Goal: Task Accomplishment & Management: Use online tool/utility

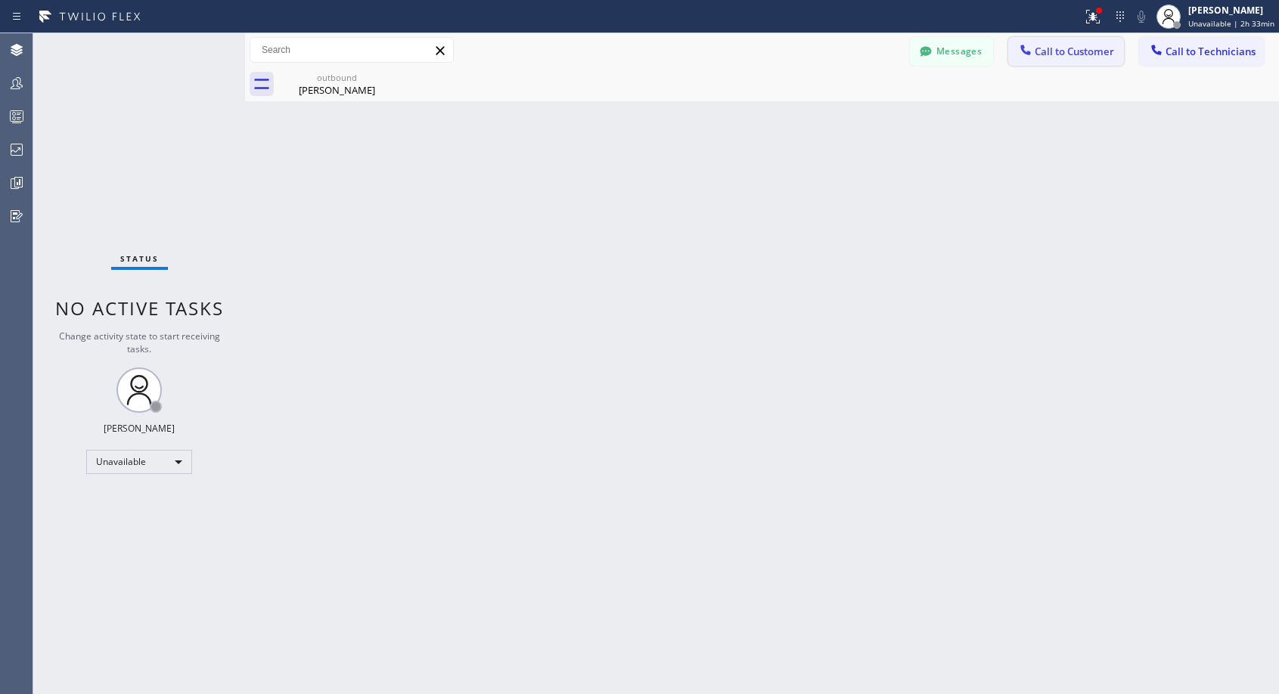
click at [1062, 50] on span "Call to Customer" at bounding box center [1074, 52] width 79 height 14
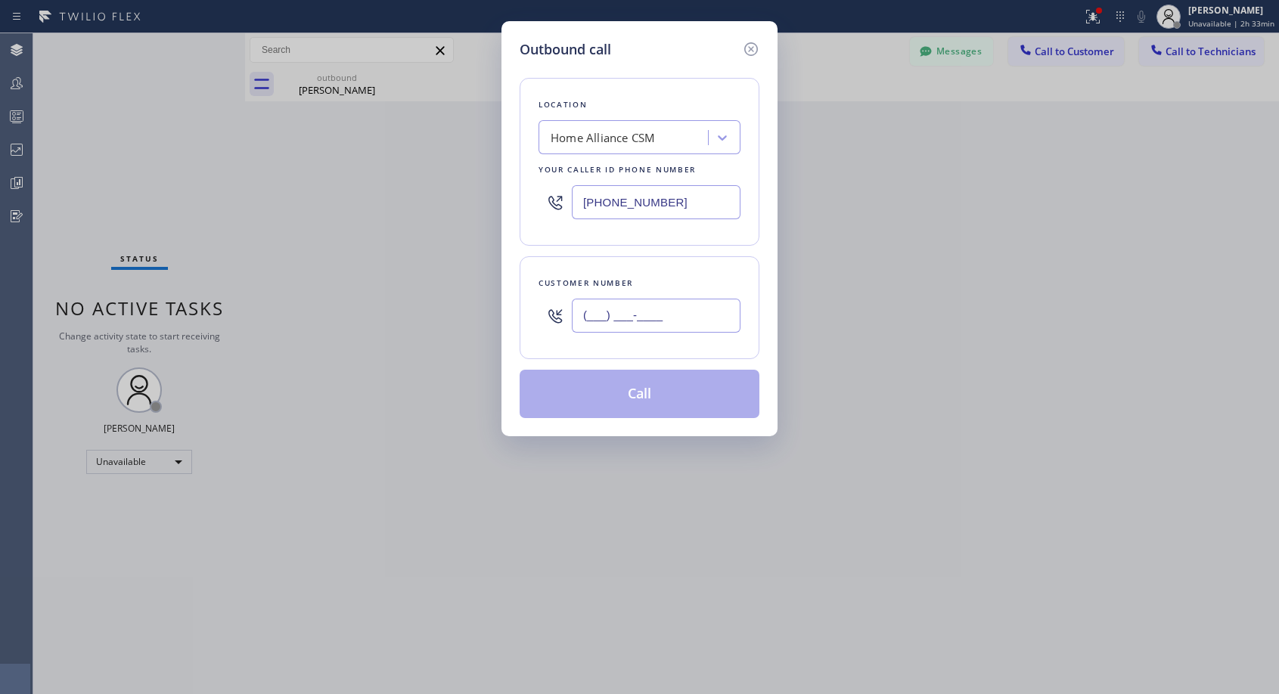
click at [623, 320] on input "(___) ___-____" at bounding box center [656, 316] width 169 height 34
paste input "626) 379-2312"
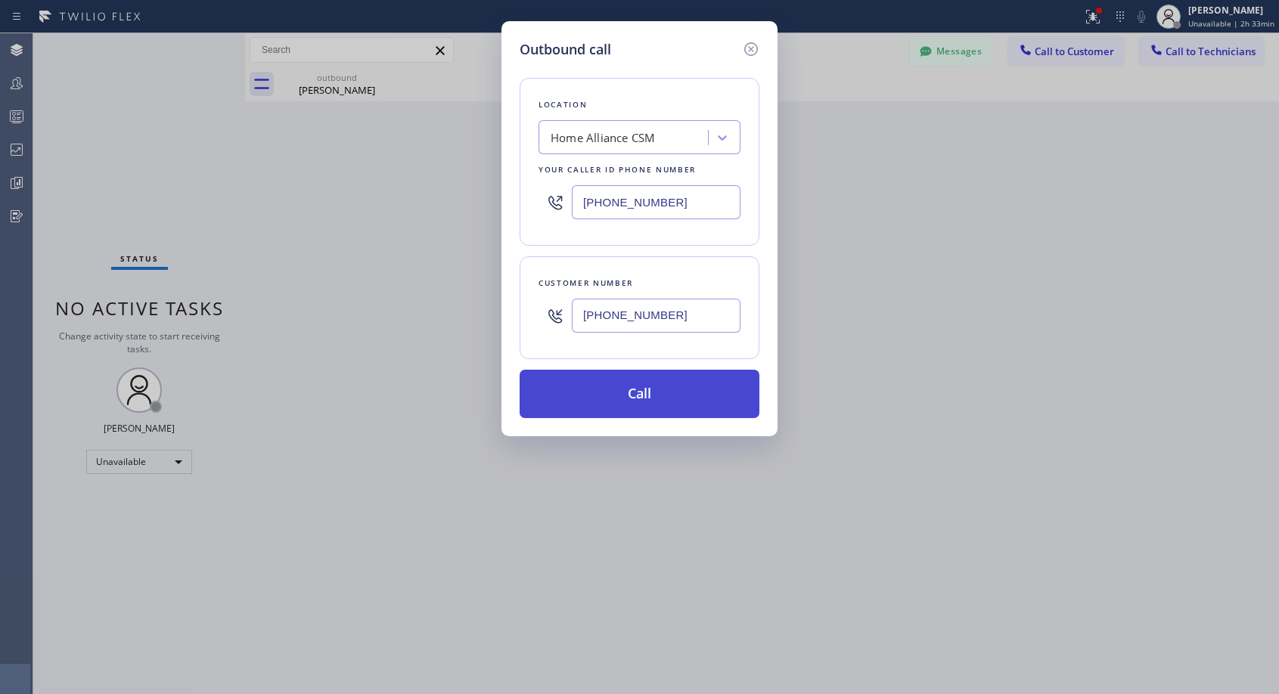
type input "[PHONE_NUMBER]"
click at [684, 391] on button "Call" at bounding box center [640, 394] width 240 height 48
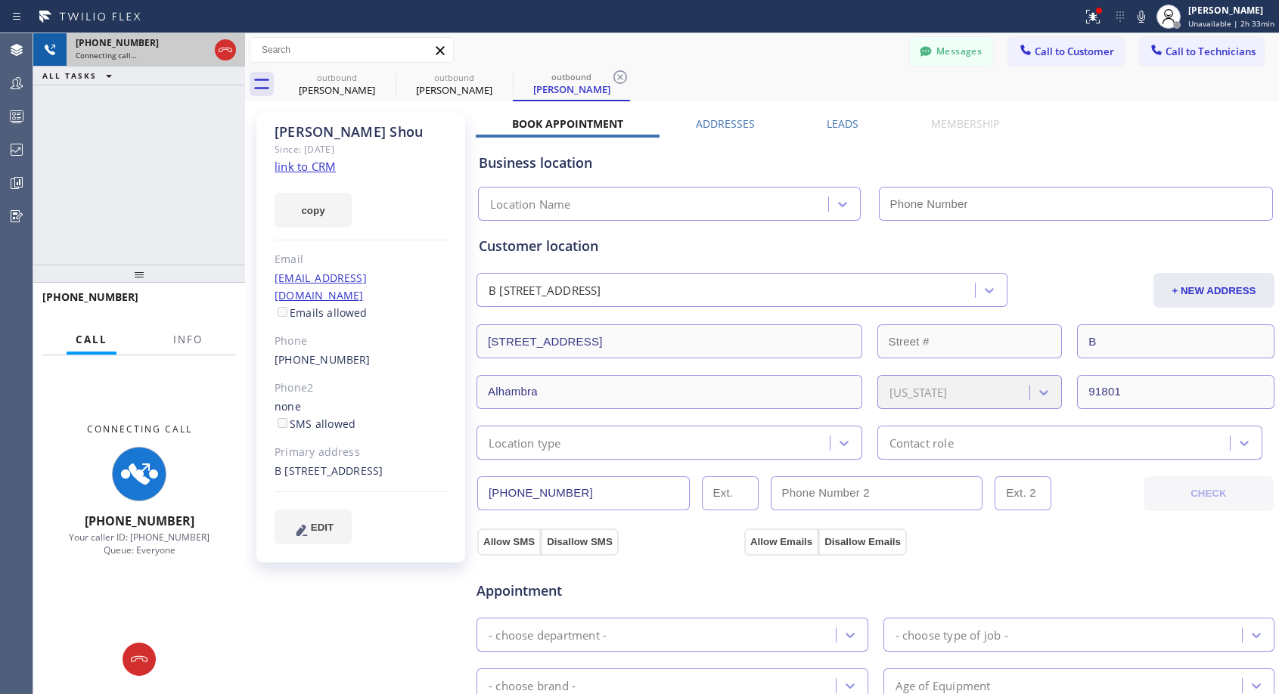
type input "[PHONE_NUMBER]"
click at [227, 47] on icon at bounding box center [225, 50] width 18 height 18
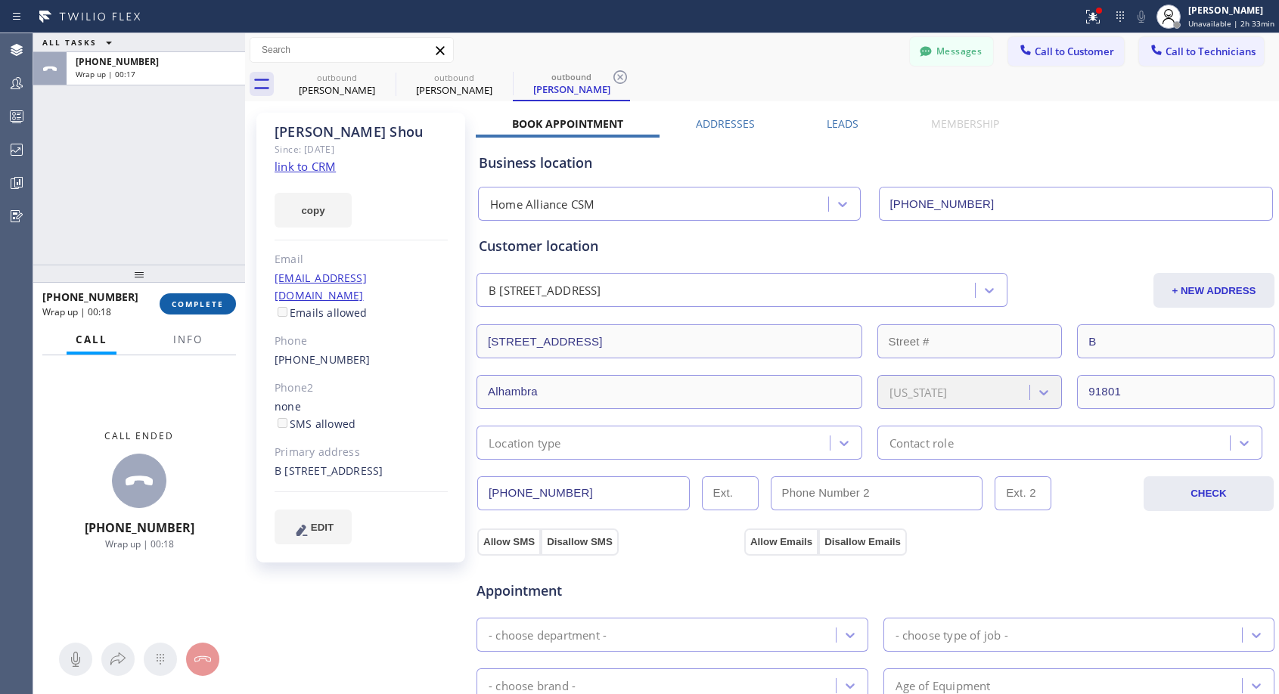
click at [204, 303] on span "COMPLETE" at bounding box center [198, 304] width 52 height 11
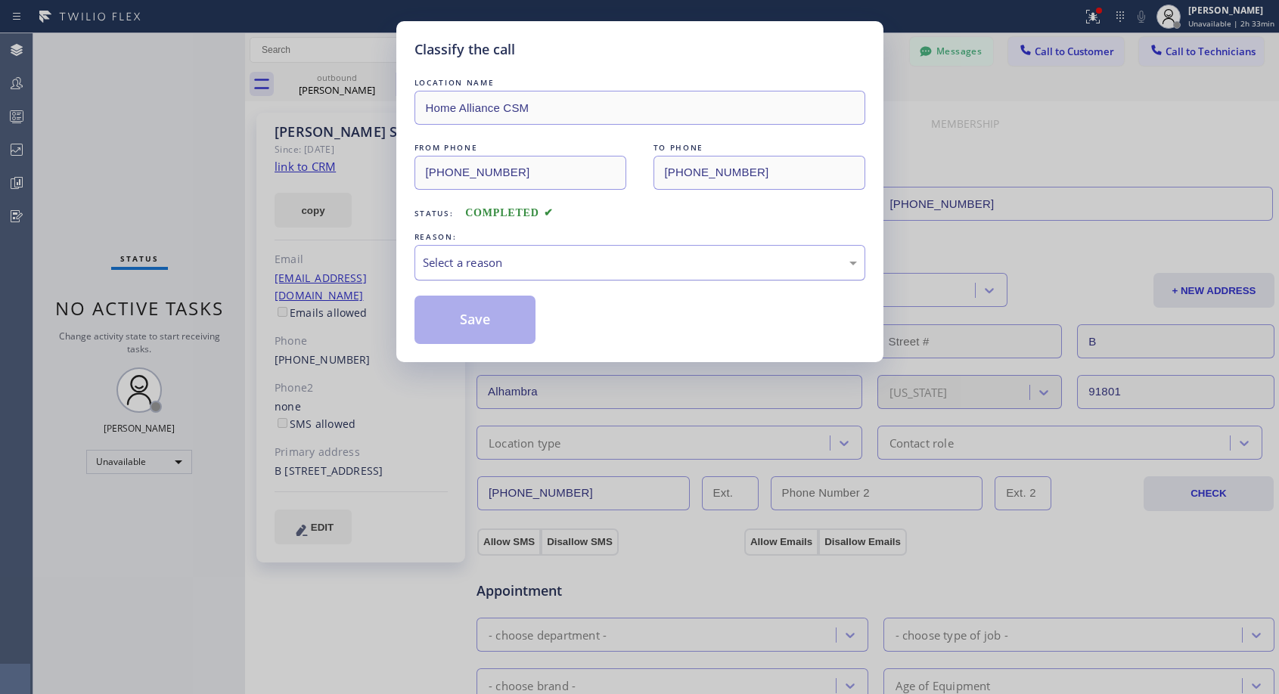
click at [546, 261] on div "Select a reason" at bounding box center [640, 262] width 434 height 17
click at [465, 318] on button "Save" at bounding box center [475, 320] width 122 height 48
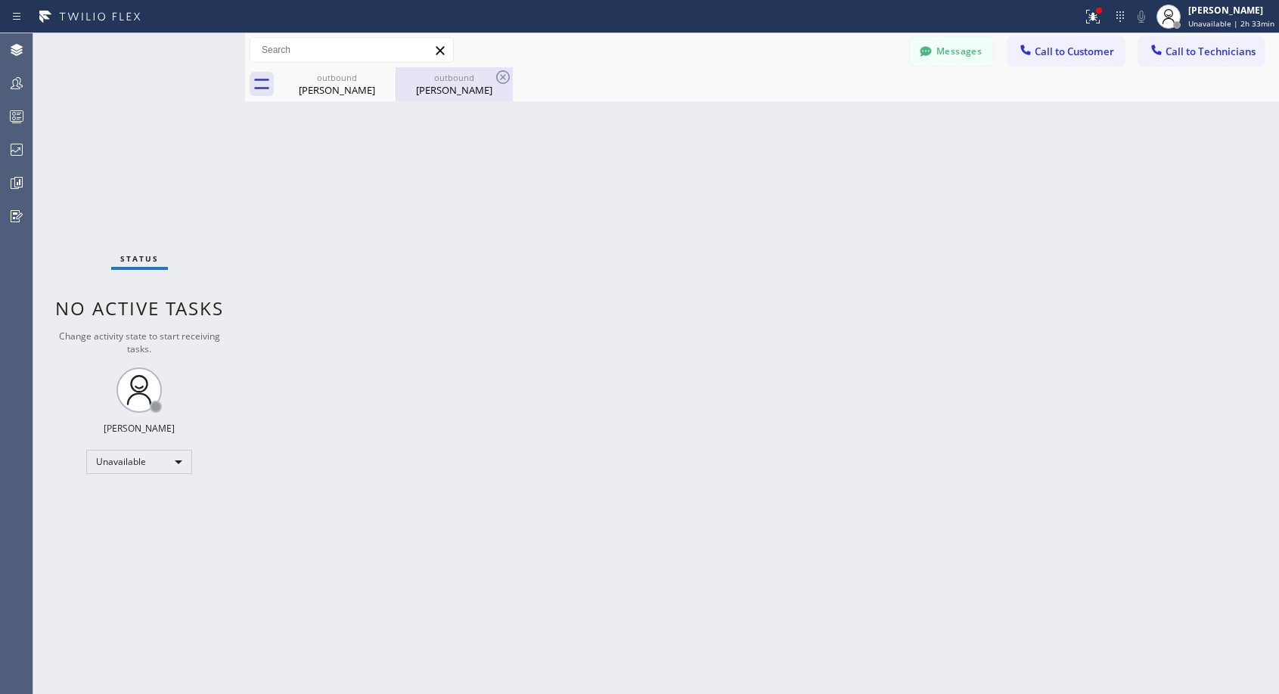
click at [461, 96] on div "[PERSON_NAME]" at bounding box center [454, 90] width 114 height 14
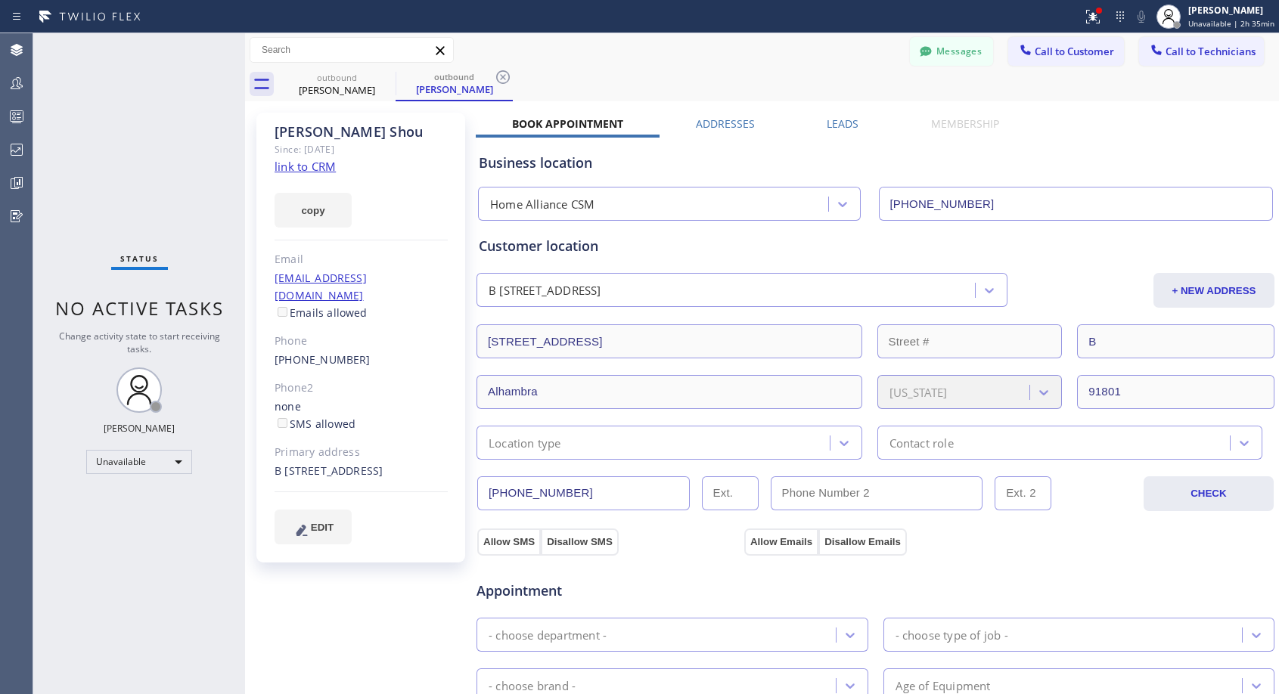
click at [318, 352] on link "[PHONE_NUMBER]" at bounding box center [323, 359] width 96 height 14
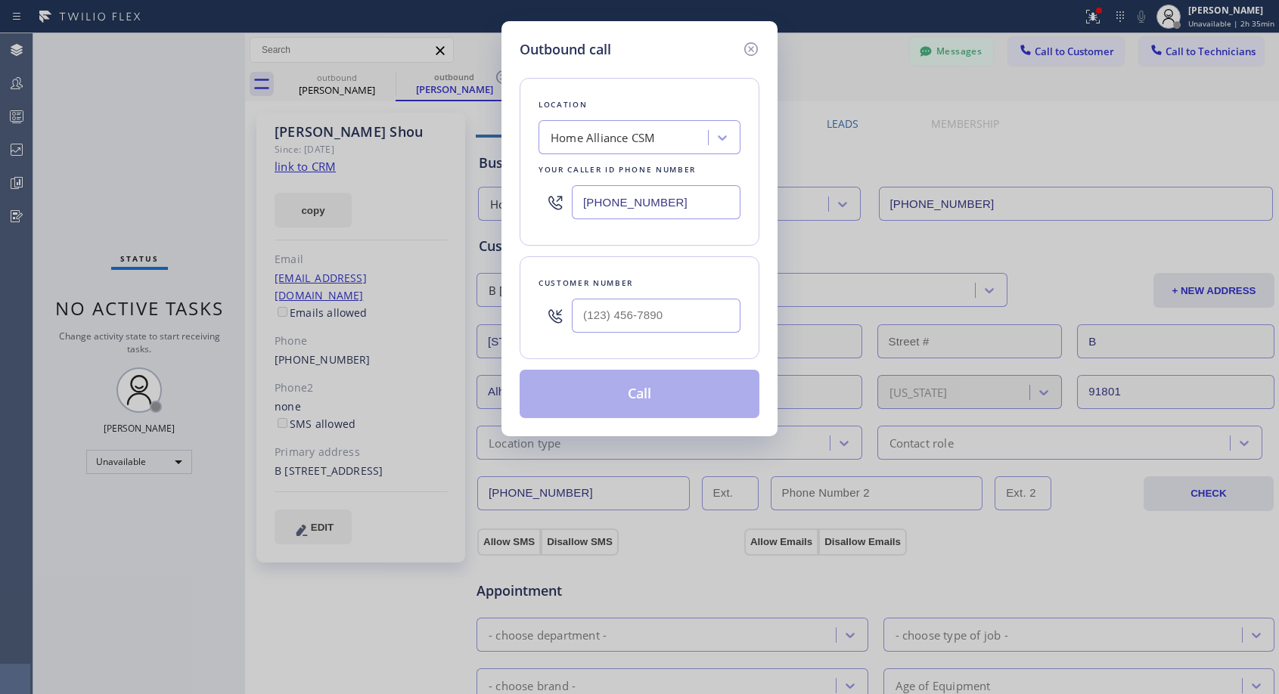
type input "[PHONE_NUMBER]"
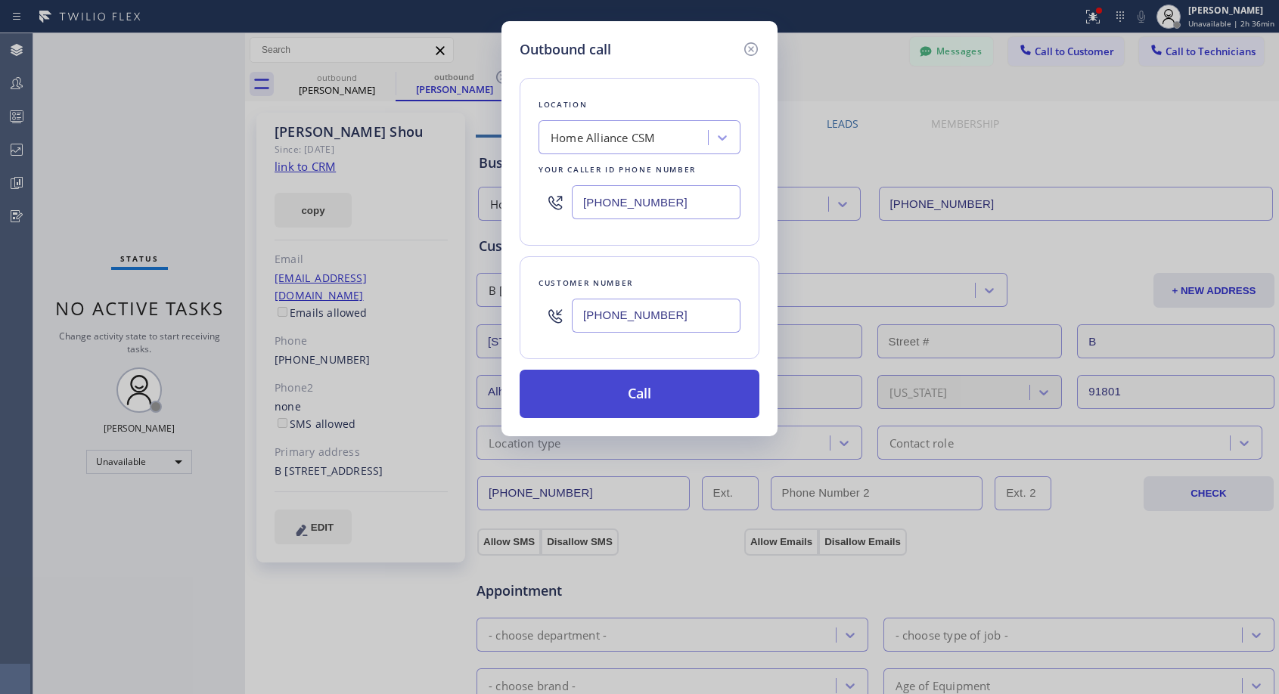
click at [621, 396] on button "Call" at bounding box center [640, 394] width 240 height 48
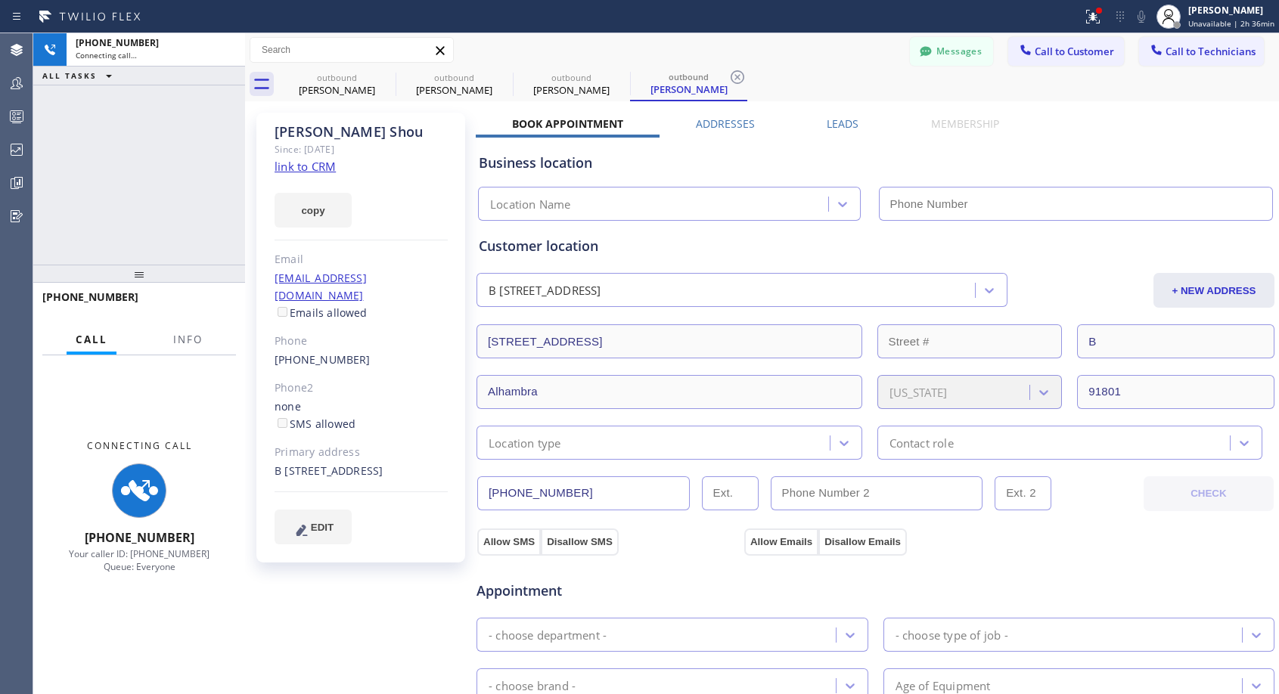
type input "[PHONE_NUMBER]"
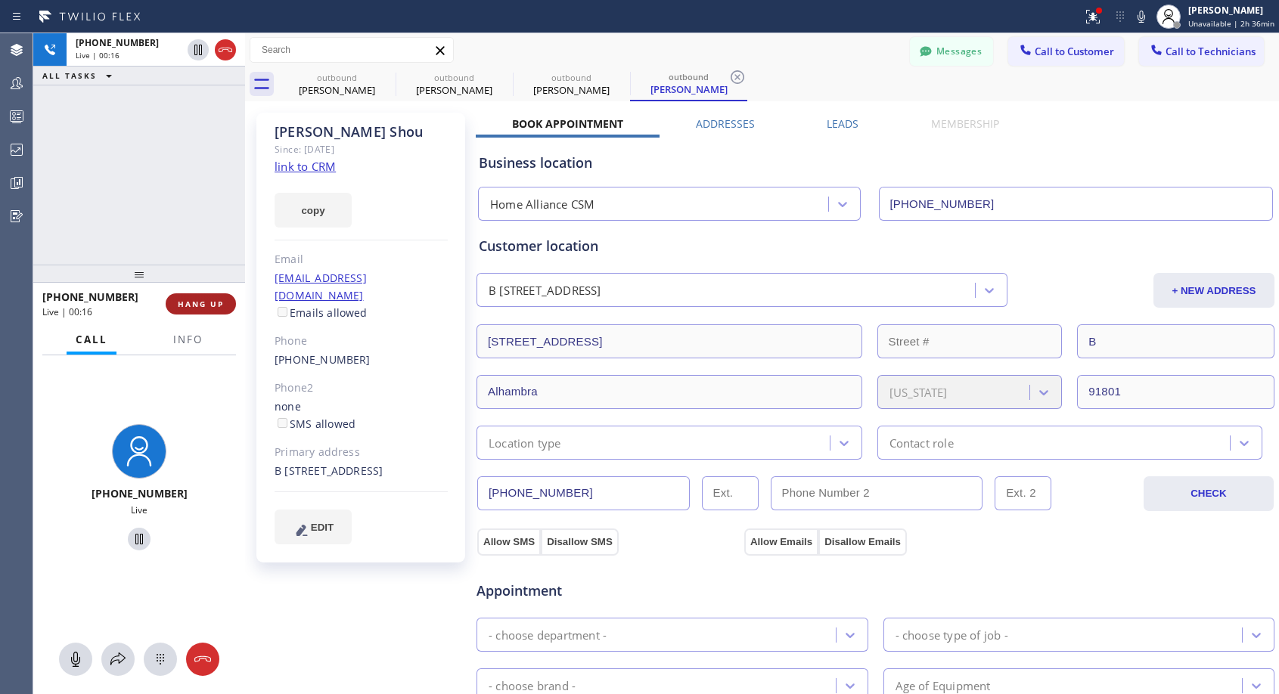
click at [211, 311] on button "HANG UP" at bounding box center [201, 303] width 70 height 21
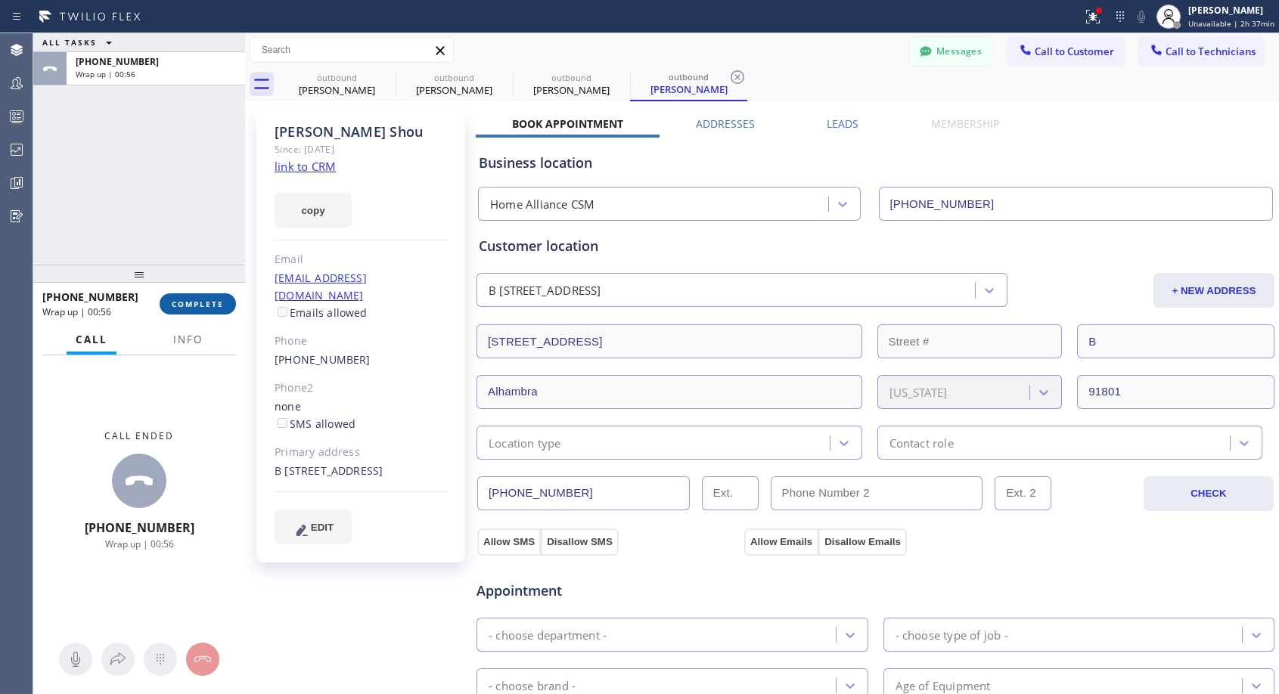
click at [225, 299] on button "COMPLETE" at bounding box center [198, 303] width 76 height 21
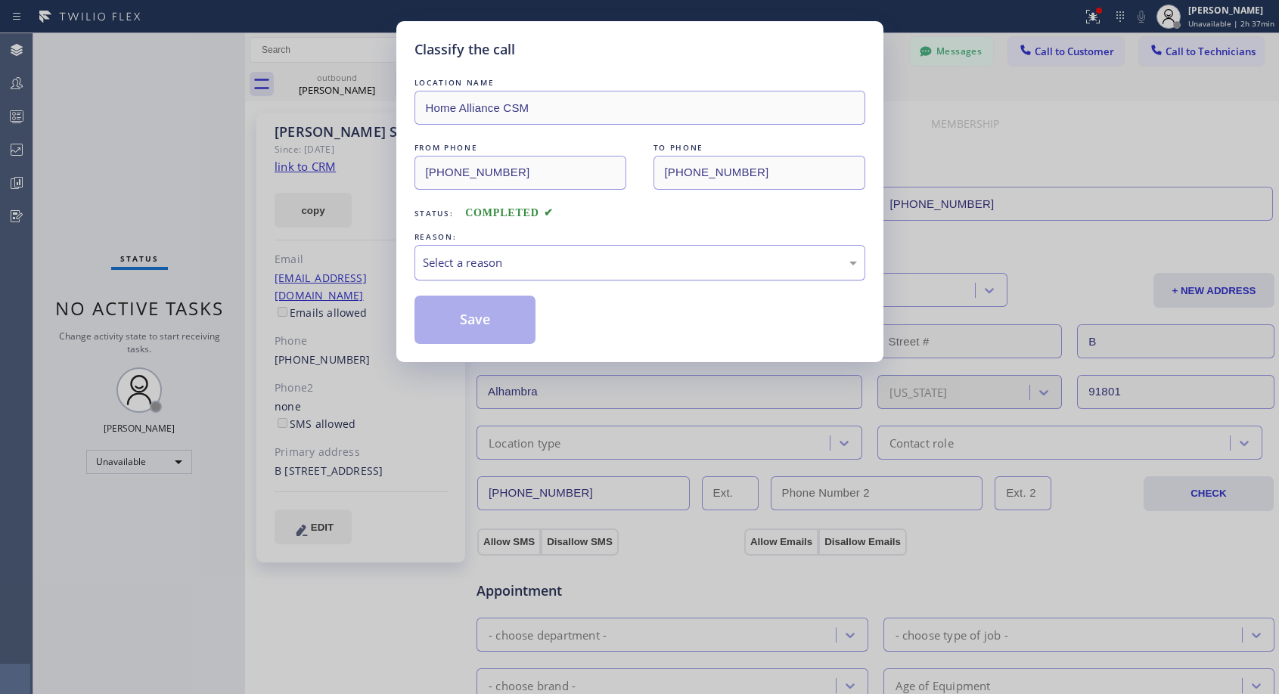
click at [571, 276] on div "Select a reason" at bounding box center [639, 263] width 451 height 36
click at [498, 319] on button "Save" at bounding box center [475, 320] width 122 height 48
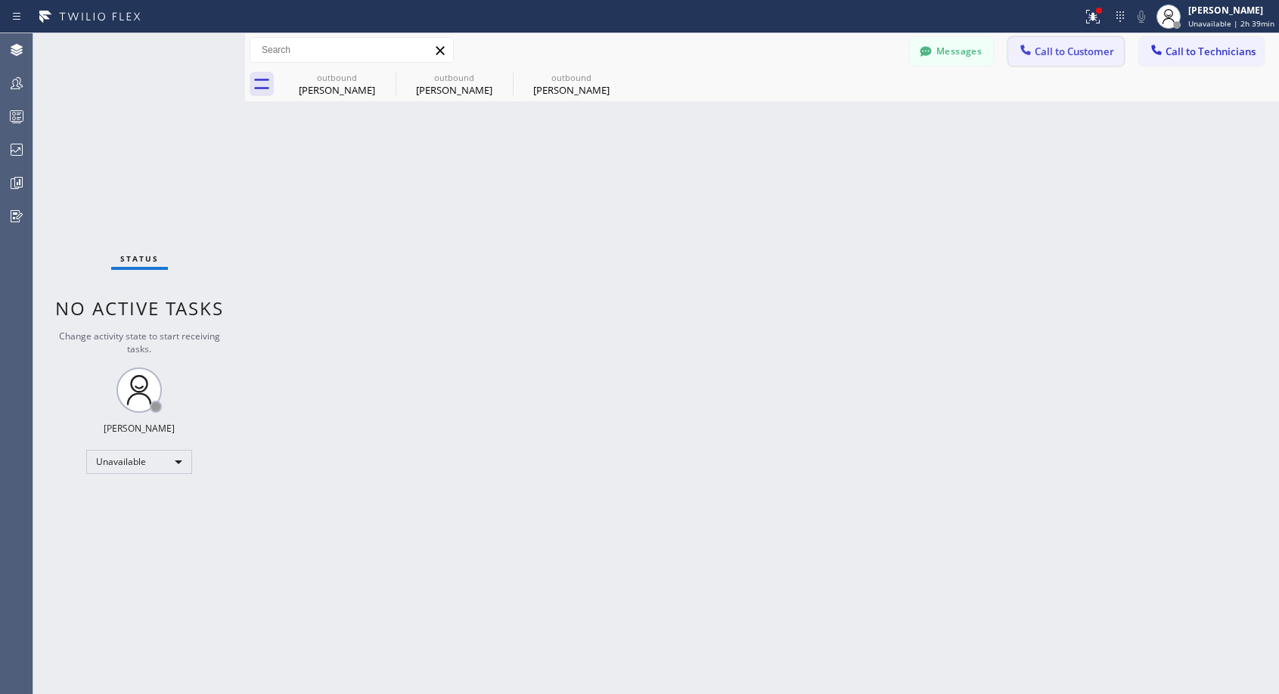
click at [1061, 51] on span "Call to Customer" at bounding box center [1074, 52] width 79 height 14
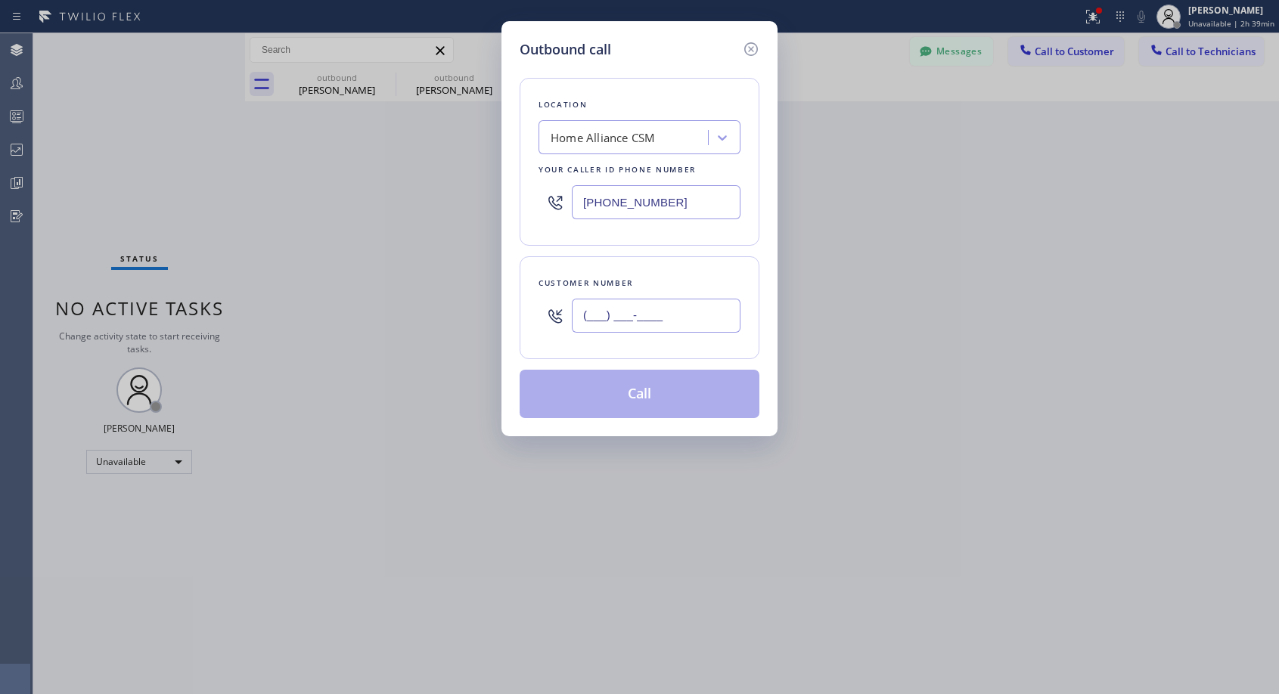
click at [698, 318] on input "(___) ___-____" at bounding box center [656, 316] width 169 height 34
paste input "949) 798-9002"
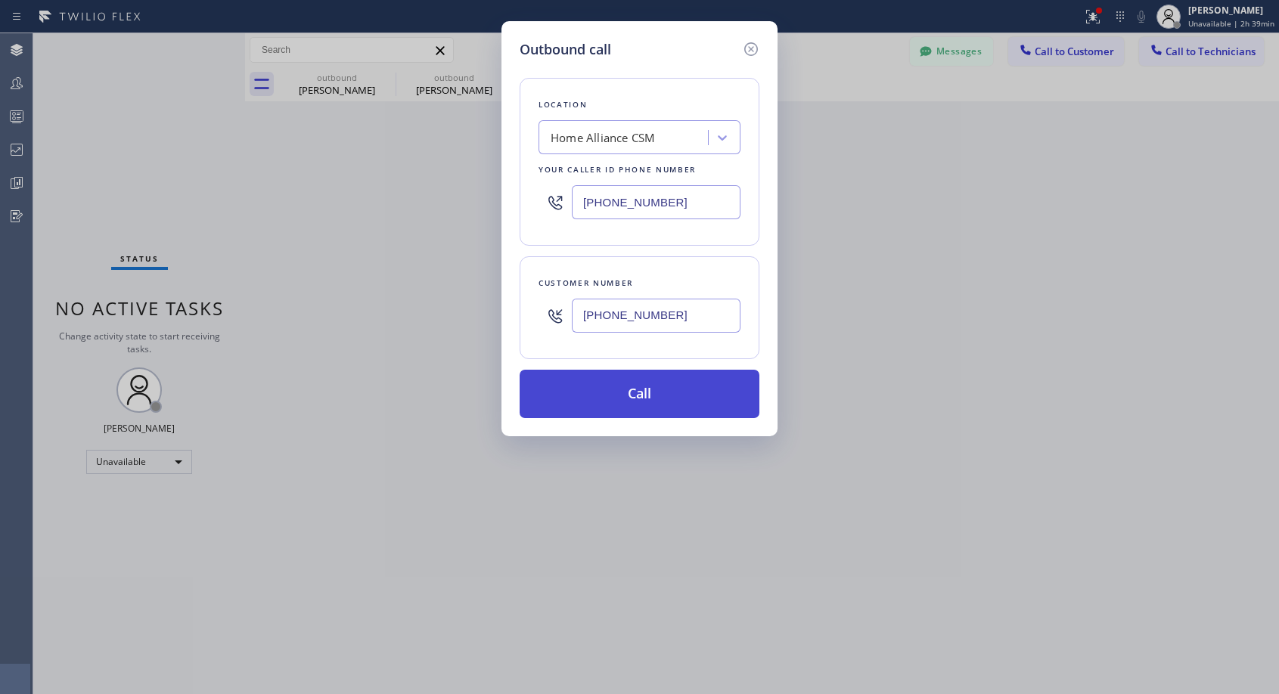
type input "[PHONE_NUMBER]"
click at [666, 398] on button "Call" at bounding box center [640, 394] width 240 height 48
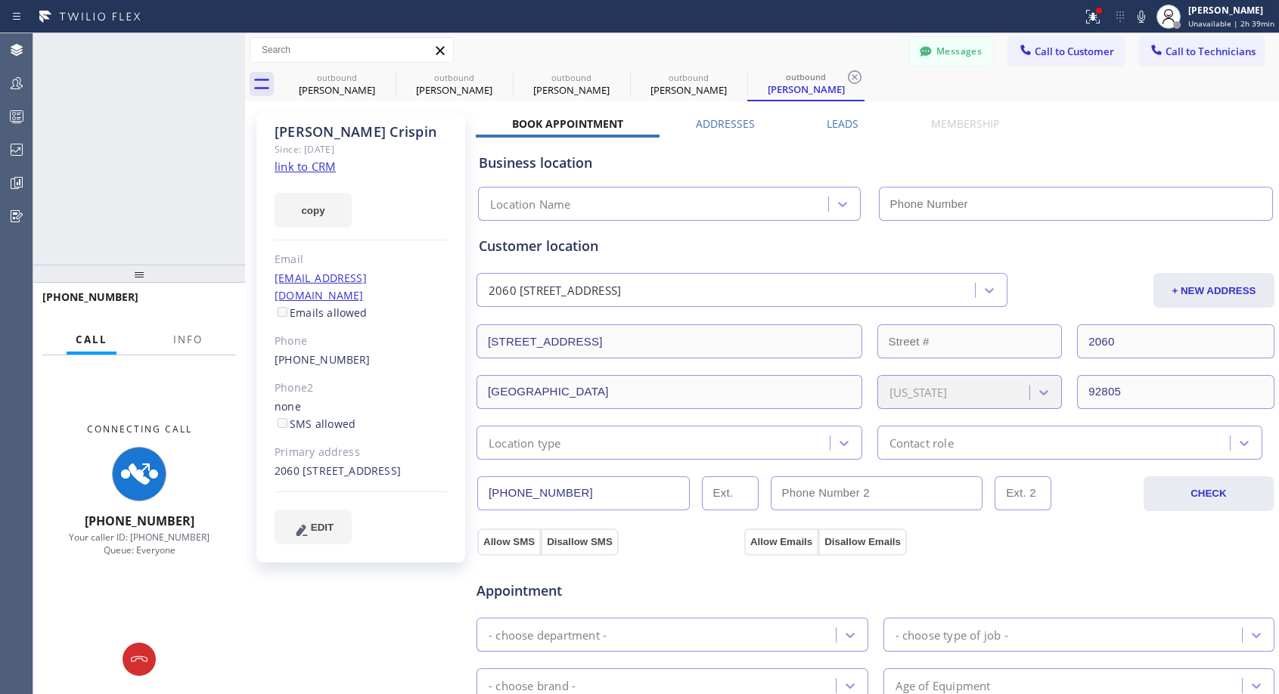
type input "[PHONE_NUMBER]"
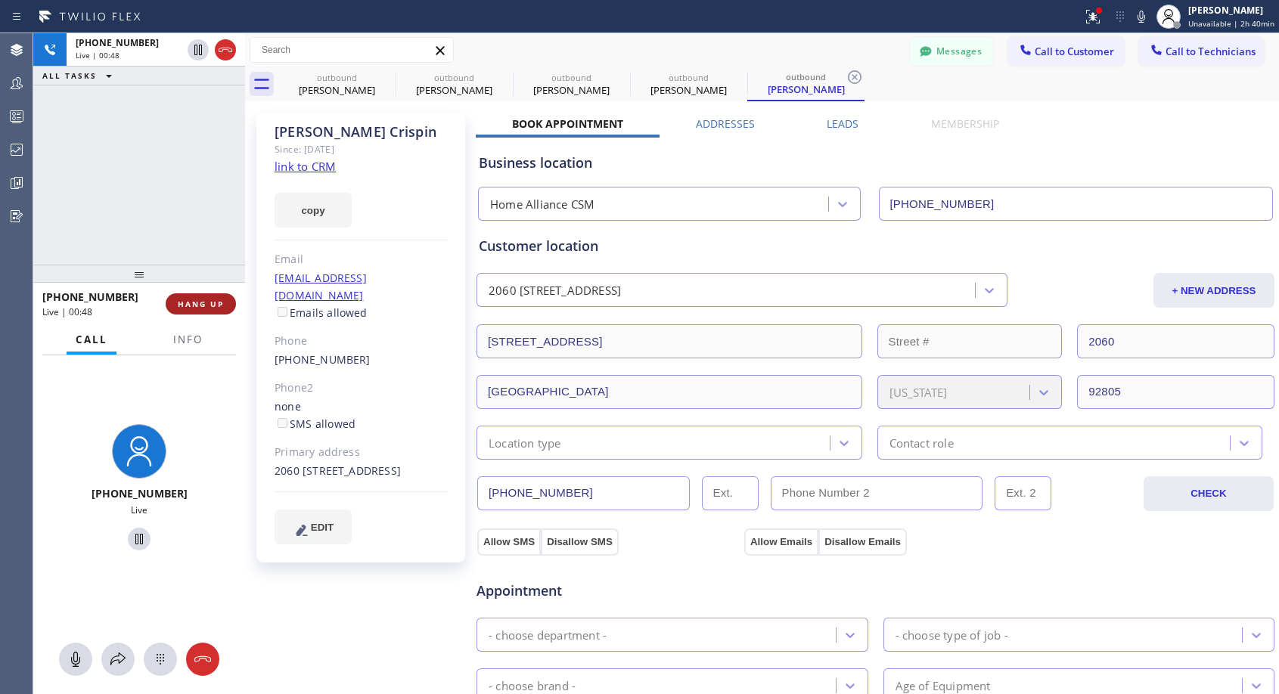
click at [217, 302] on span "HANG UP" at bounding box center [201, 304] width 46 height 11
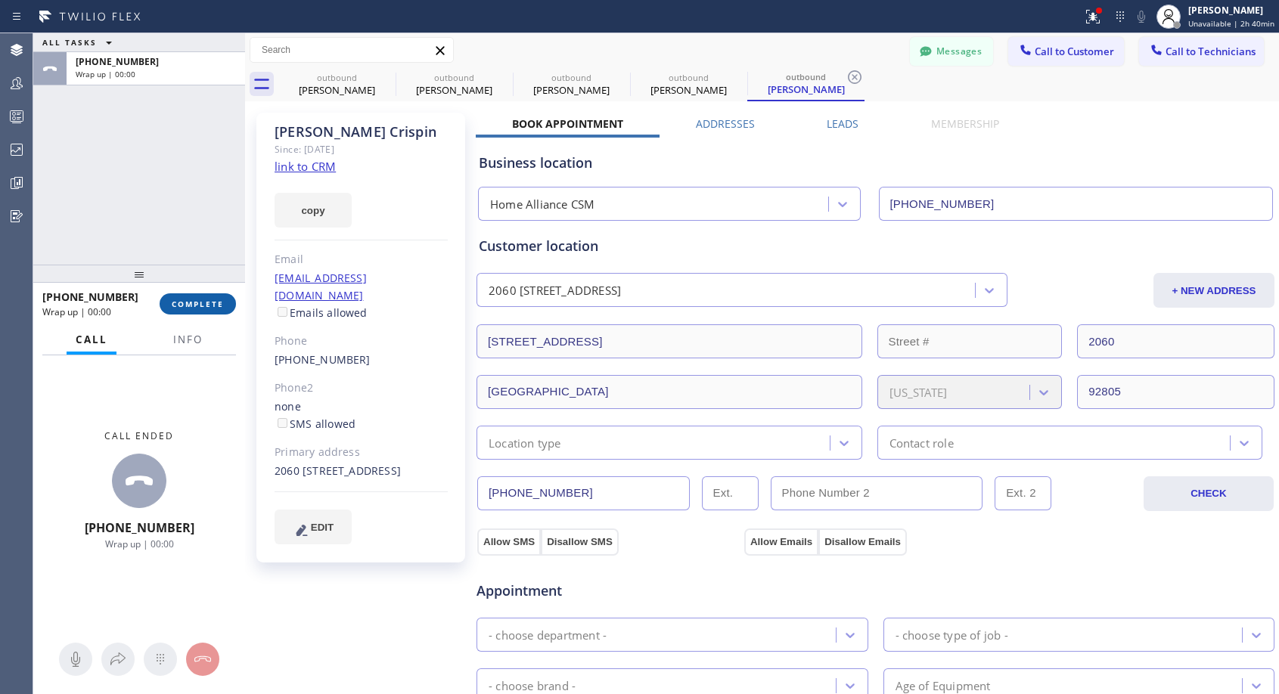
click at [217, 302] on span "COMPLETE" at bounding box center [198, 304] width 52 height 11
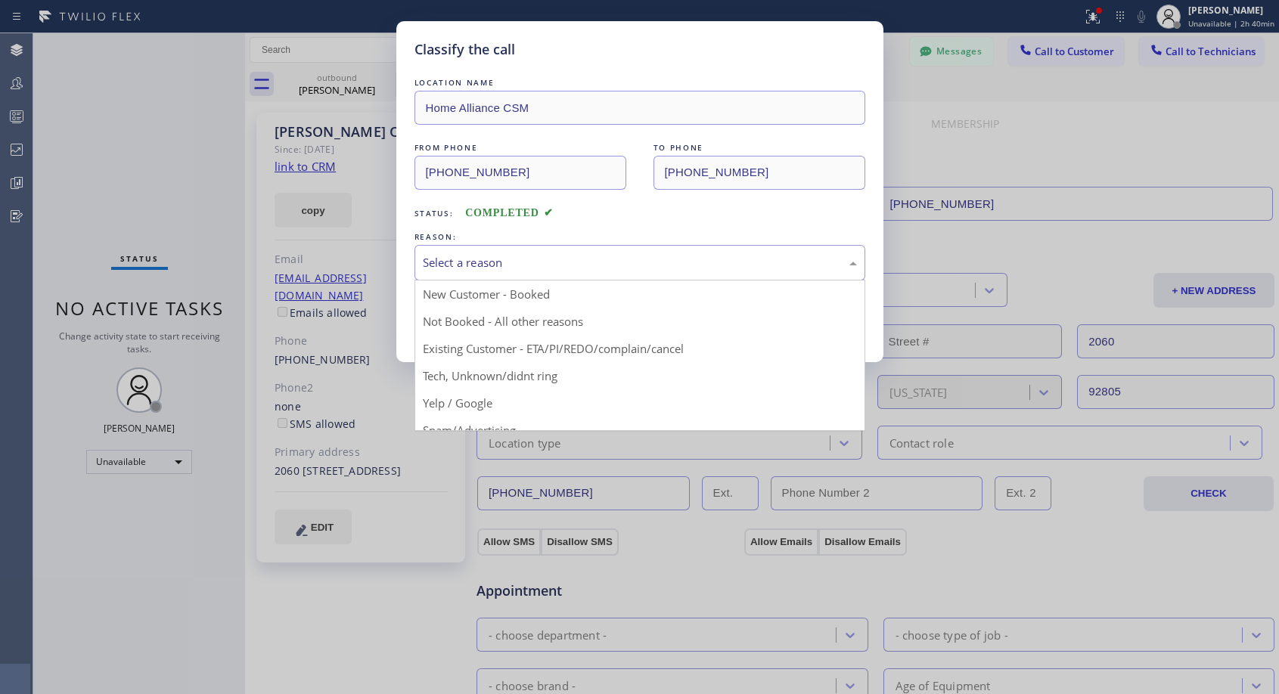
click at [549, 257] on div "Select a reason" at bounding box center [640, 262] width 434 height 17
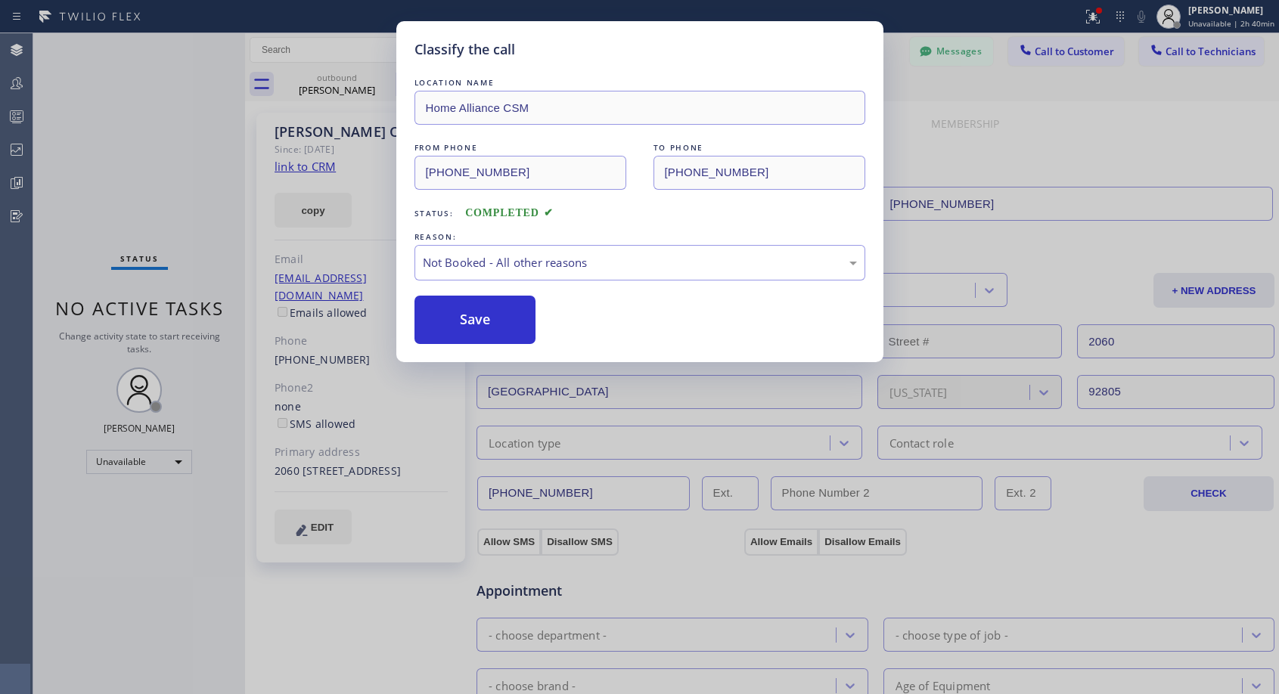
click at [483, 317] on button "Save" at bounding box center [475, 320] width 122 height 48
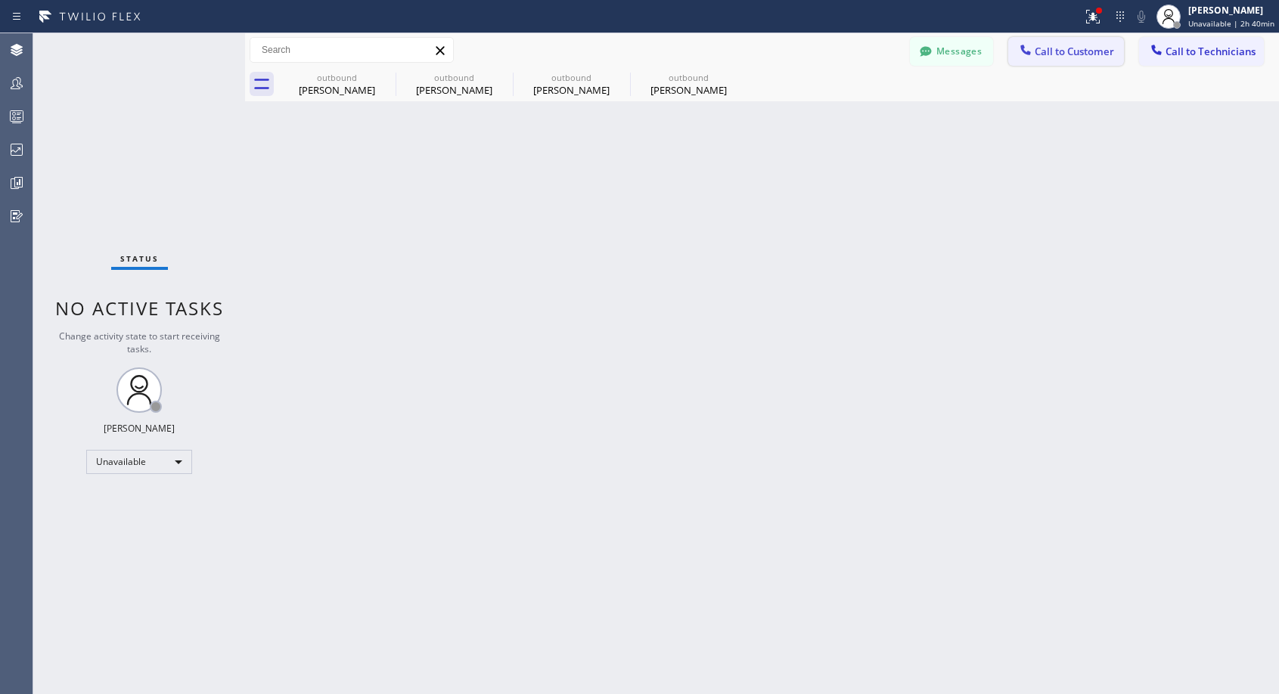
click at [1046, 56] on span "Call to Customer" at bounding box center [1074, 52] width 79 height 14
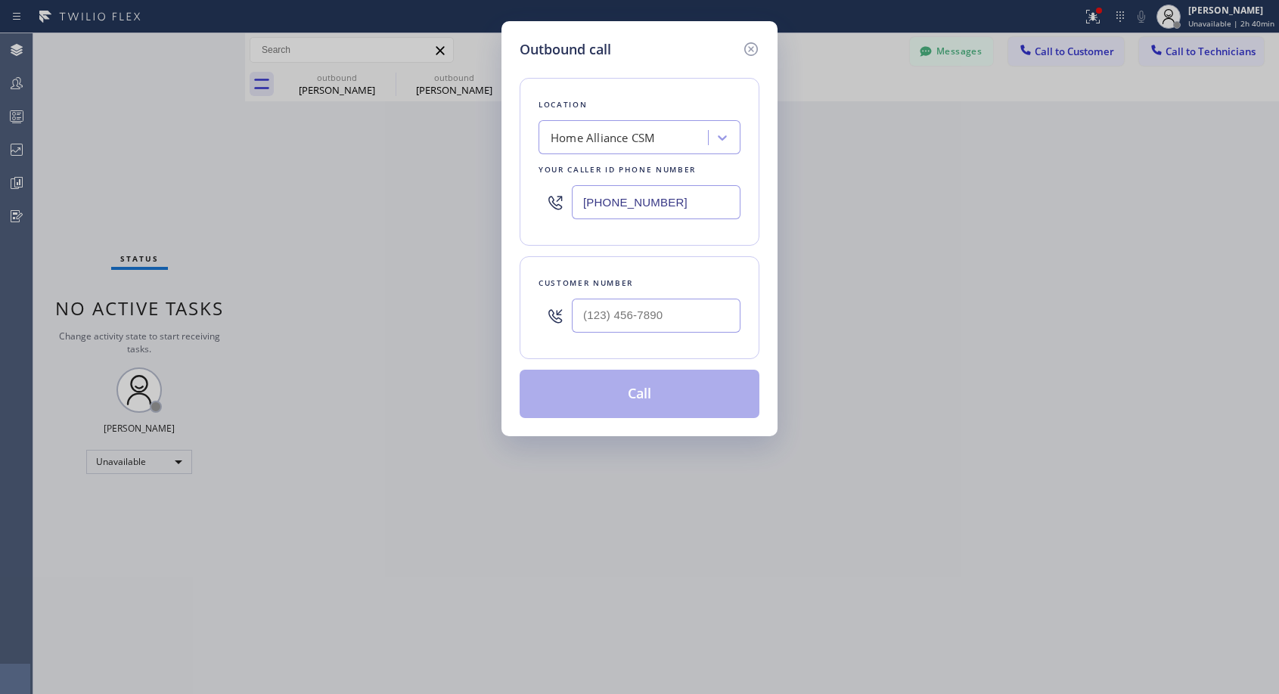
click at [480, 148] on div "Outbound call Location Home Alliance CSM Your caller id phone number [PHONE_NUM…" at bounding box center [639, 347] width 1279 height 694
click at [756, 45] on icon at bounding box center [751, 49] width 14 height 14
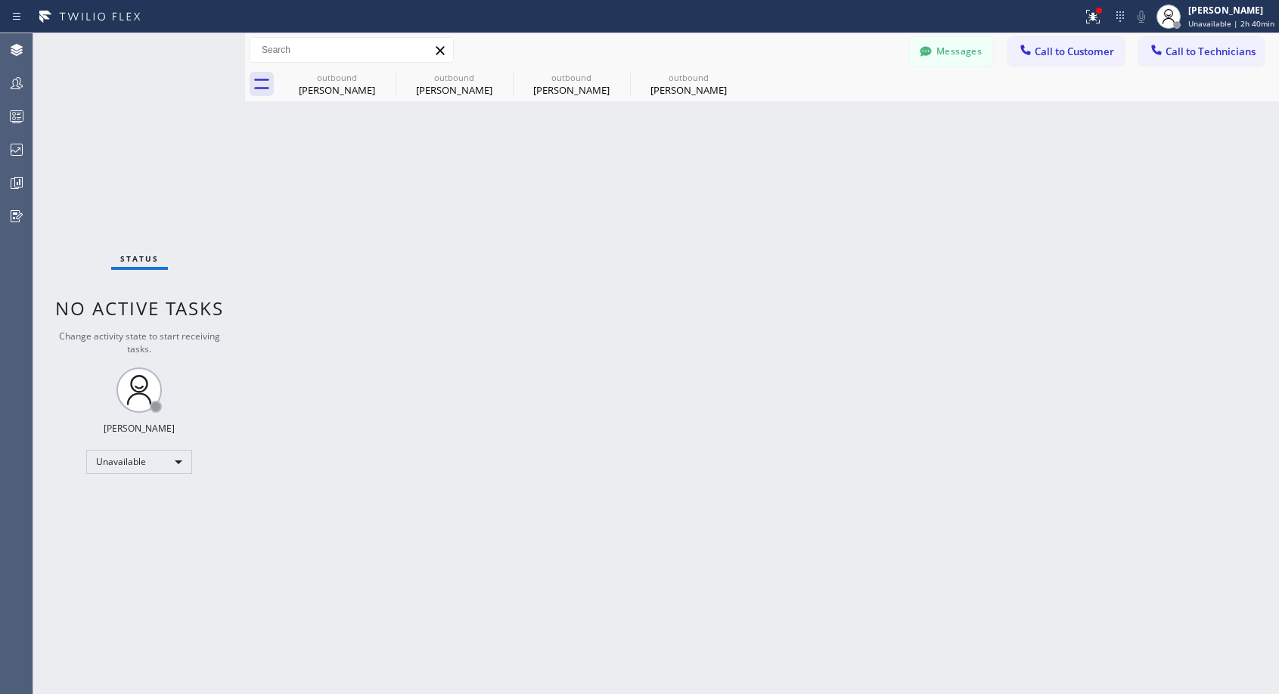
type input "[PHONE_NUMBER]"
click at [681, 95] on div "[PERSON_NAME]" at bounding box center [689, 90] width 114 height 14
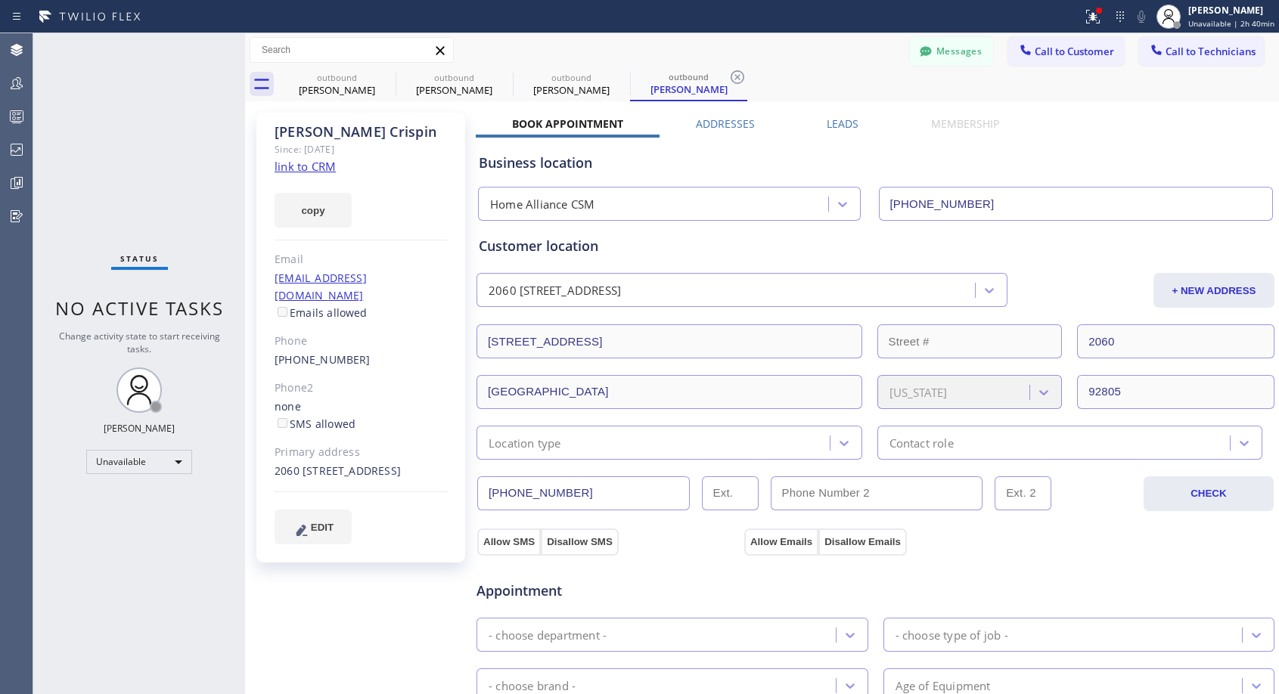
click at [378, 352] on div "[PHONE_NUMBER]" at bounding box center [361, 360] width 173 height 17
copy div "[PHONE_NUMBER]"
click at [1057, 49] on span "Call to Customer" at bounding box center [1074, 52] width 79 height 14
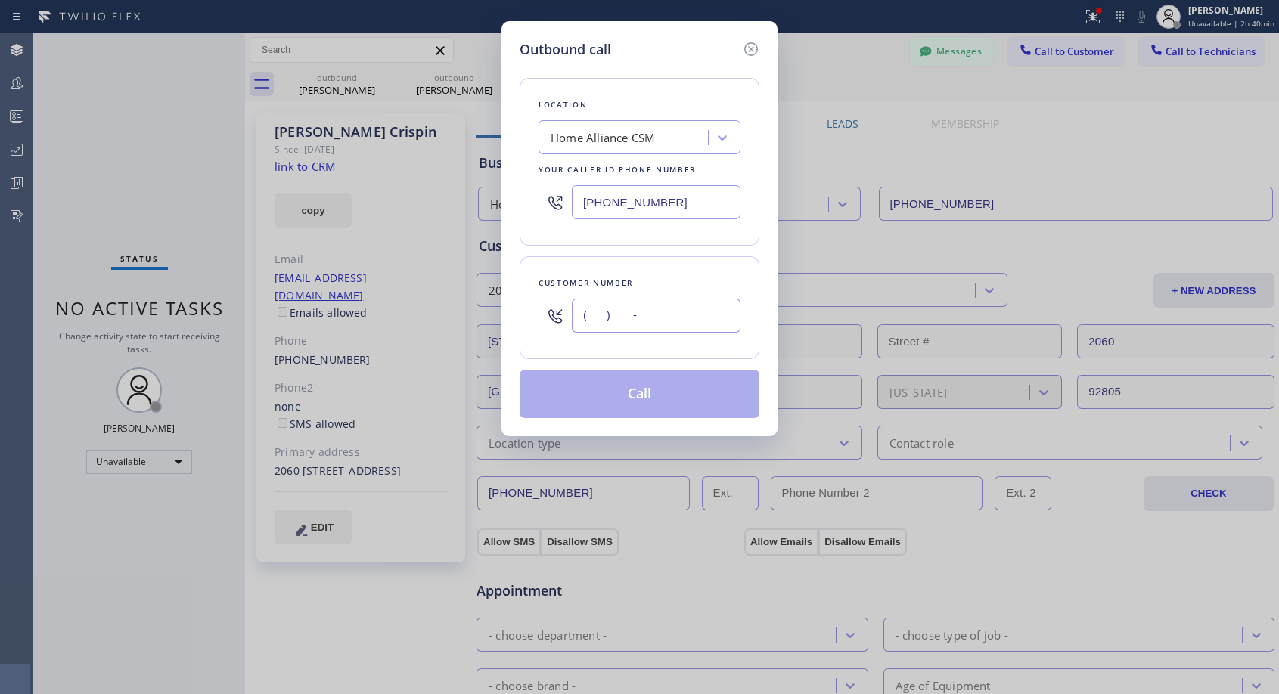
click at [693, 303] on input "(___) ___-____" at bounding box center [656, 316] width 169 height 34
paste input "949) 798-9002"
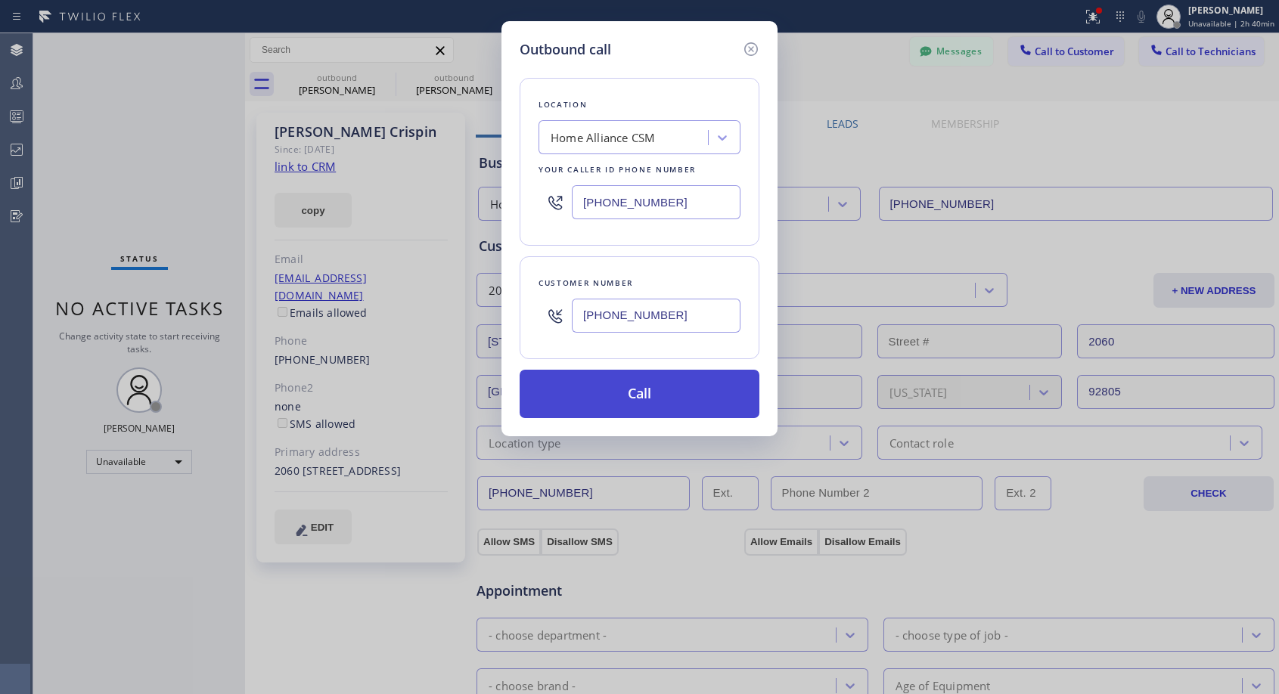
type input "[PHONE_NUMBER]"
click at [650, 390] on button "Call" at bounding box center [640, 394] width 240 height 48
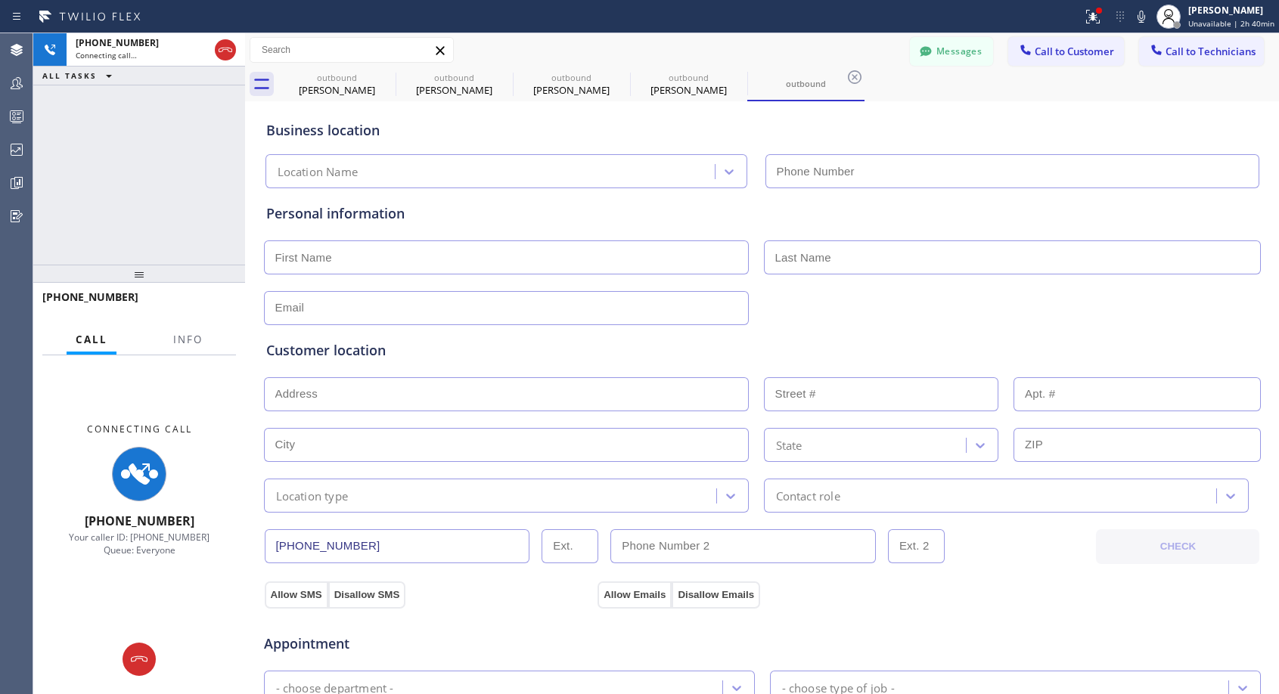
type input "[PHONE_NUMBER]"
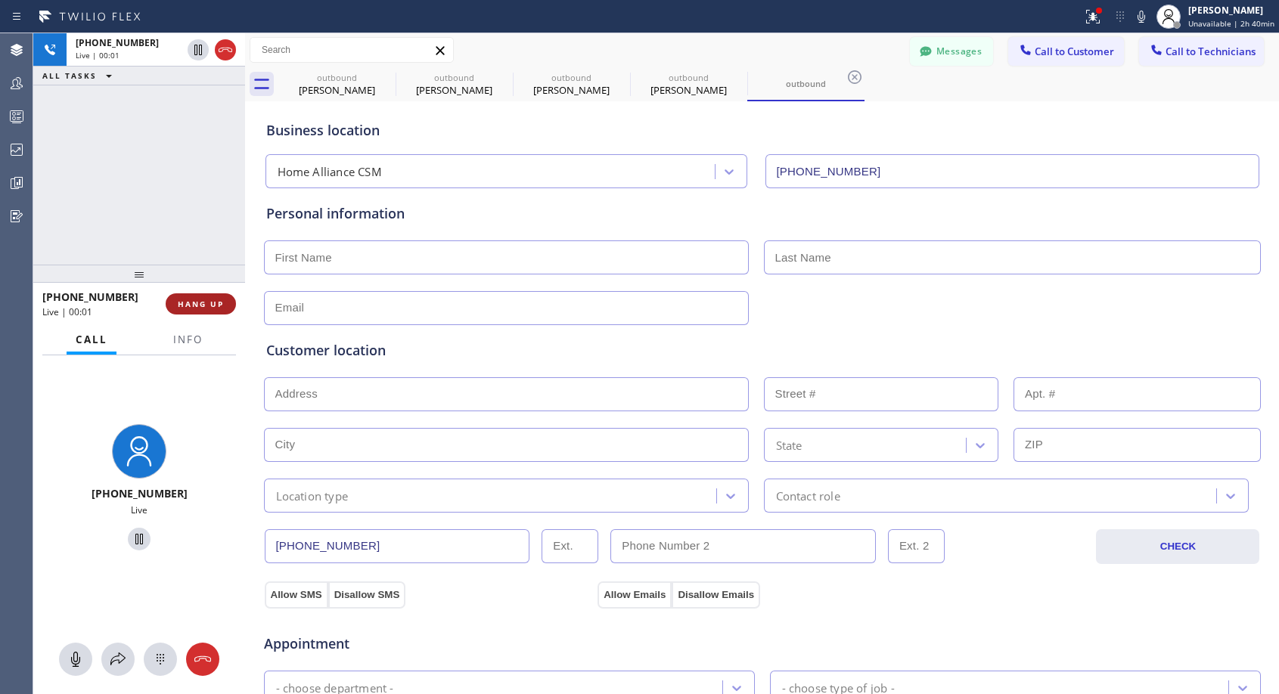
click at [206, 303] on span "HANG UP" at bounding box center [201, 304] width 46 height 11
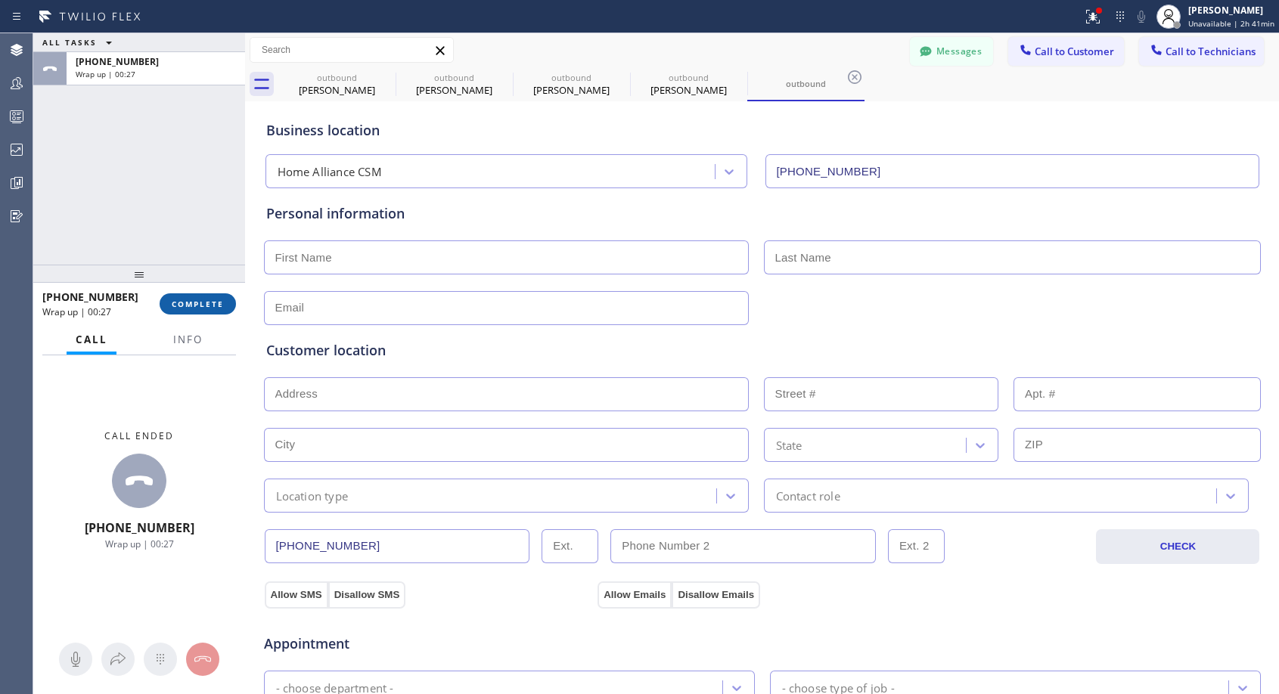
click at [191, 307] on span "COMPLETE" at bounding box center [198, 304] width 52 height 11
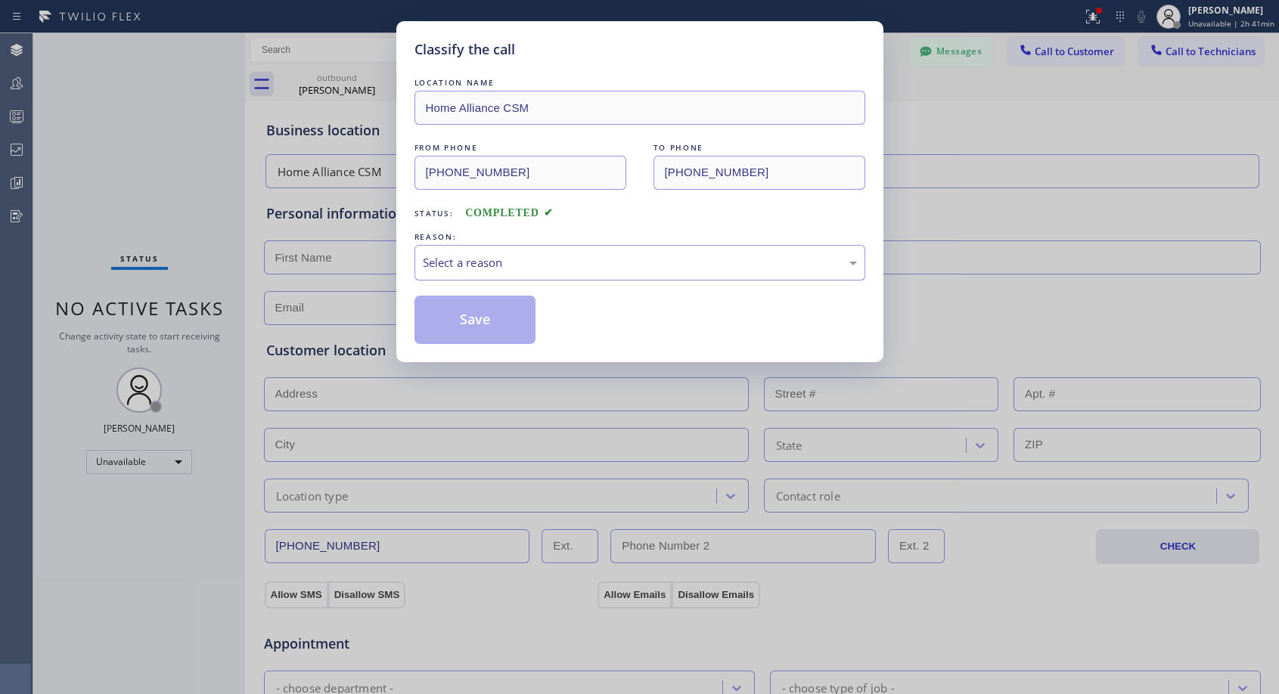
click at [737, 275] on div "Select a reason" at bounding box center [639, 263] width 451 height 36
click at [473, 330] on button "Save" at bounding box center [475, 320] width 122 height 48
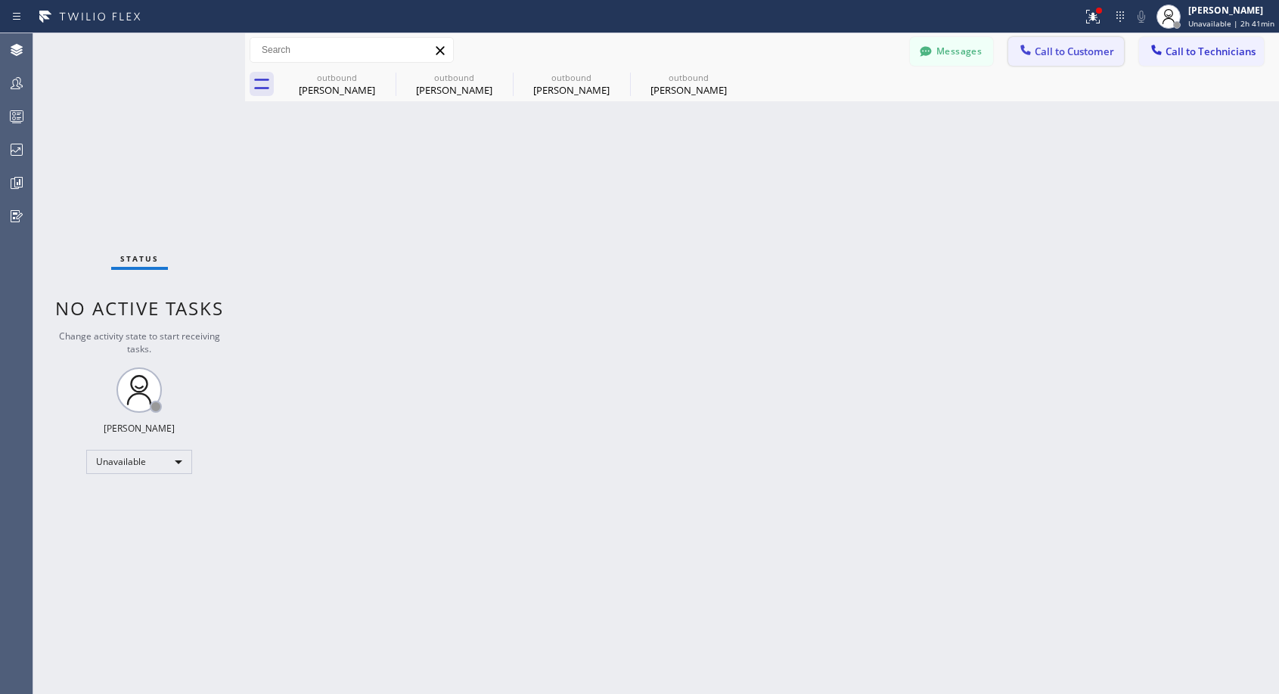
click at [1058, 48] on span "Call to Customer" at bounding box center [1074, 52] width 79 height 14
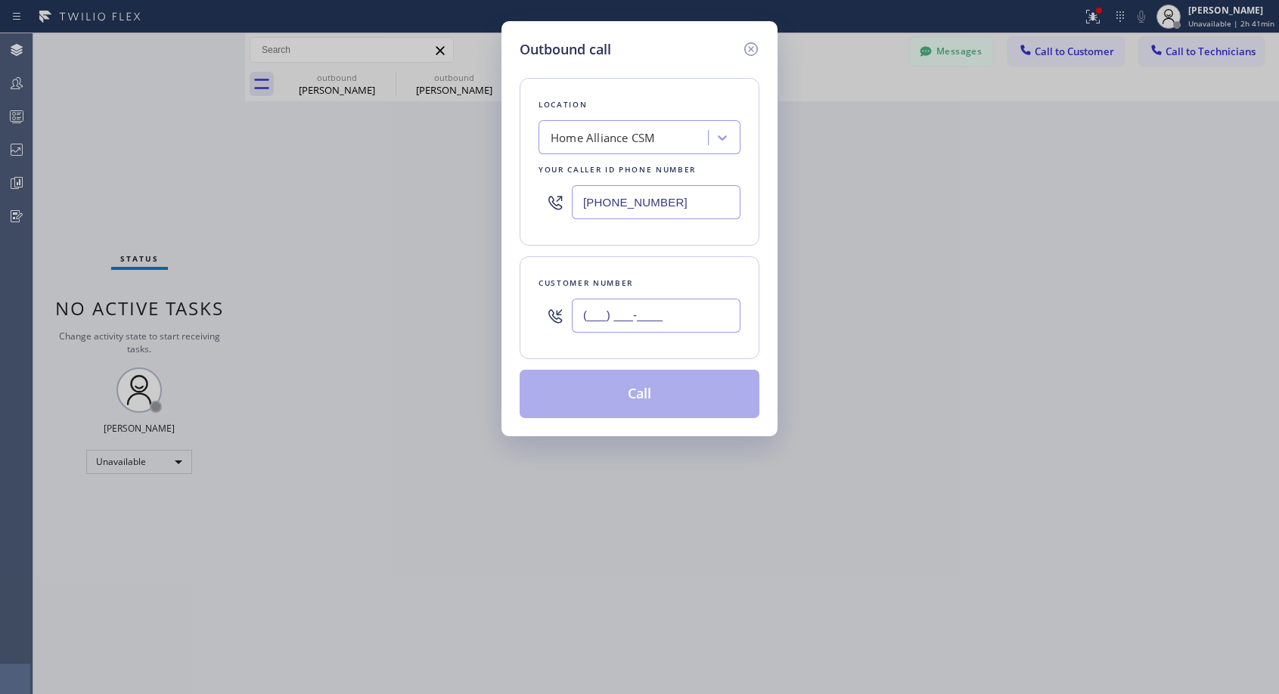
click at [622, 318] on input "(___) ___-____" at bounding box center [656, 316] width 169 height 34
paste input "949) 798-9002"
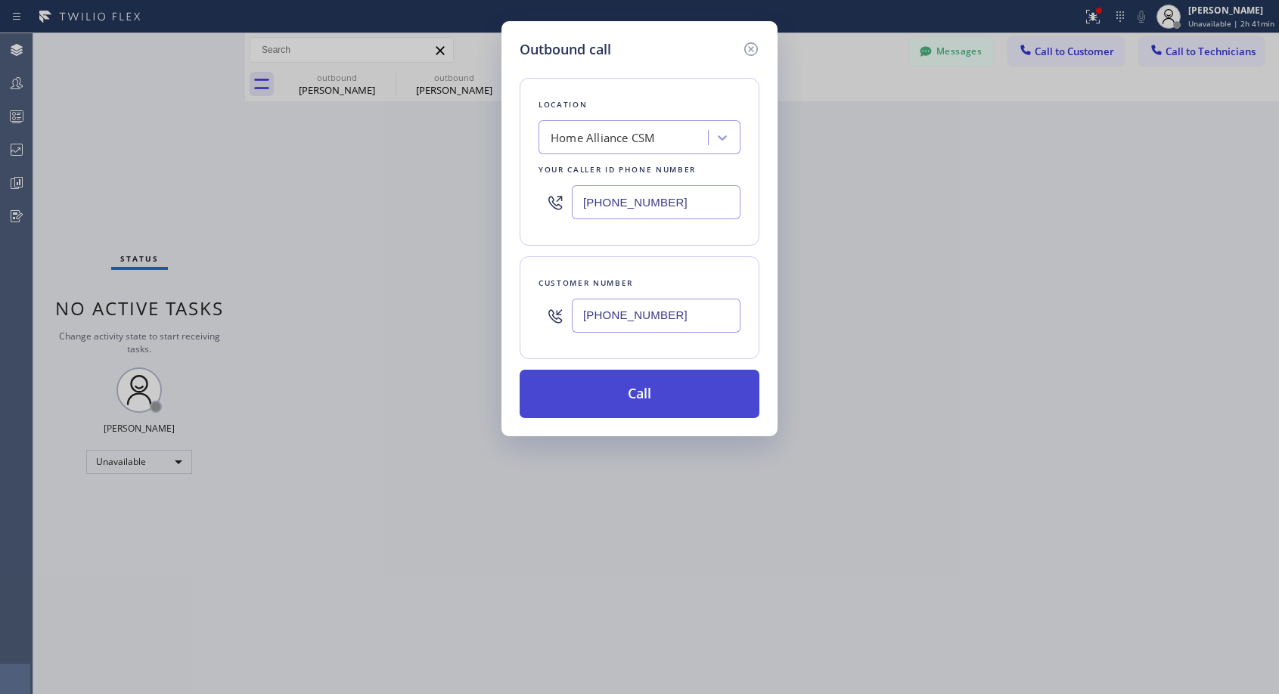
type input "[PHONE_NUMBER]"
click at [672, 394] on button "Call" at bounding box center [640, 394] width 240 height 48
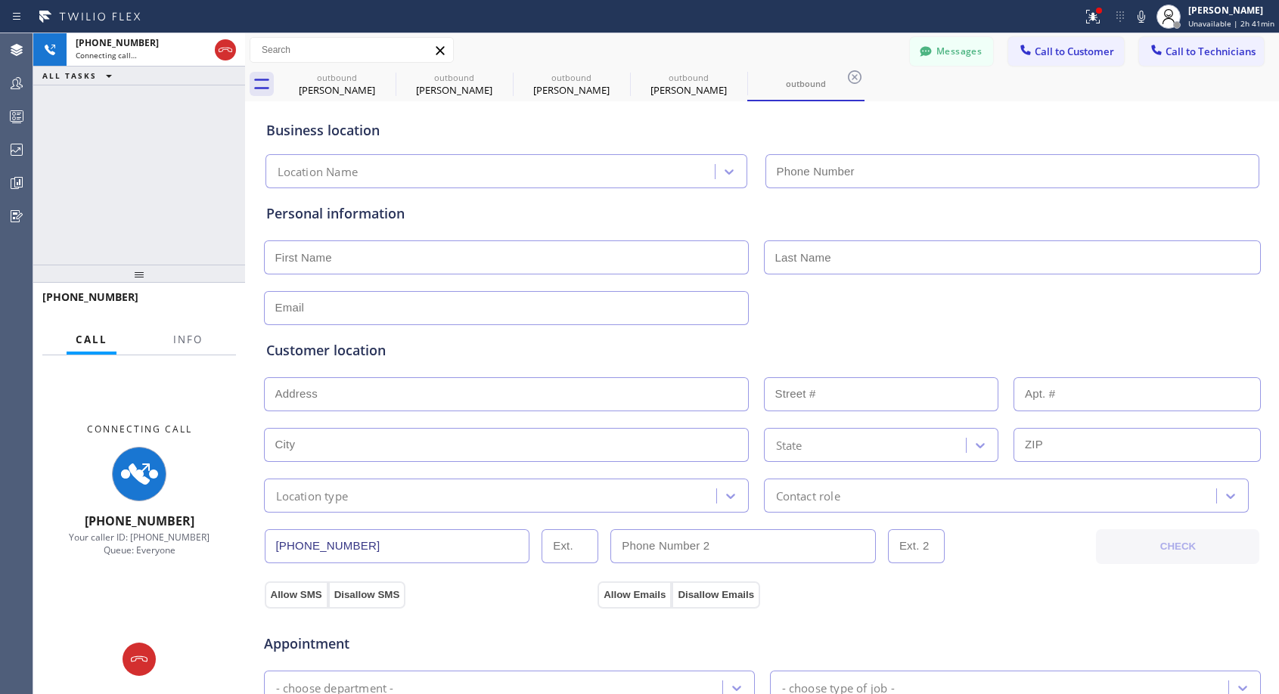
type input "[PHONE_NUMBER]"
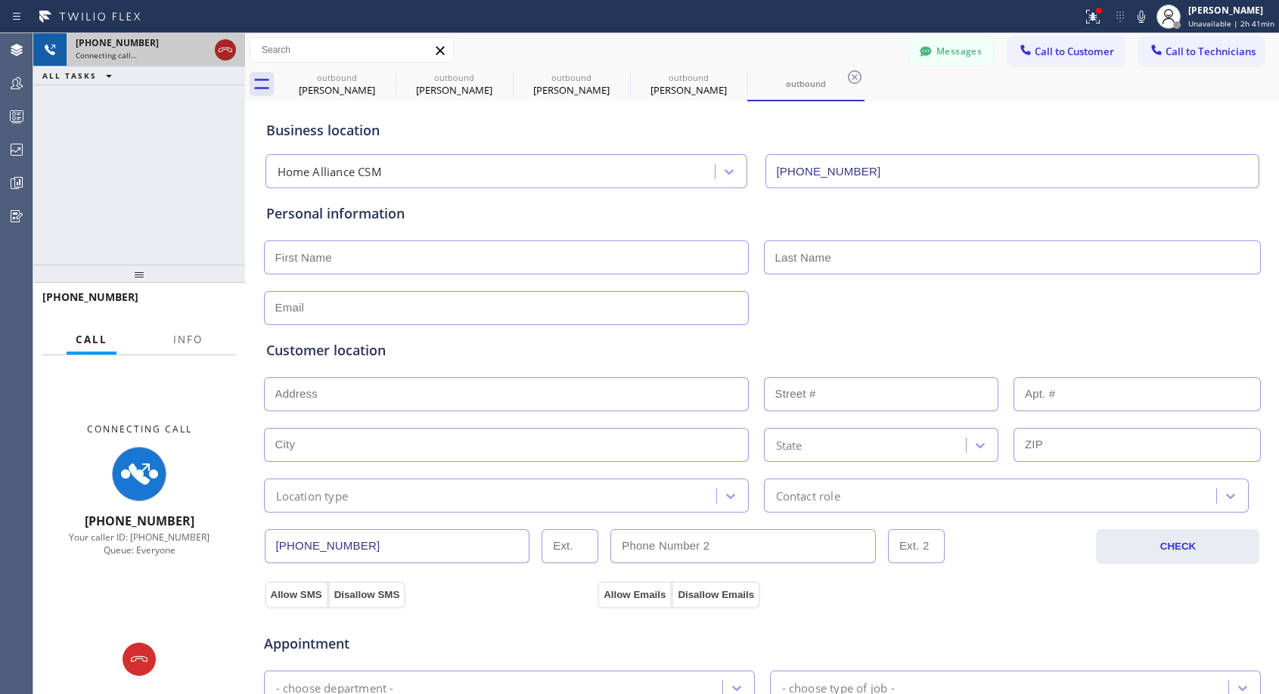
click at [219, 53] on icon at bounding box center [225, 50] width 18 height 18
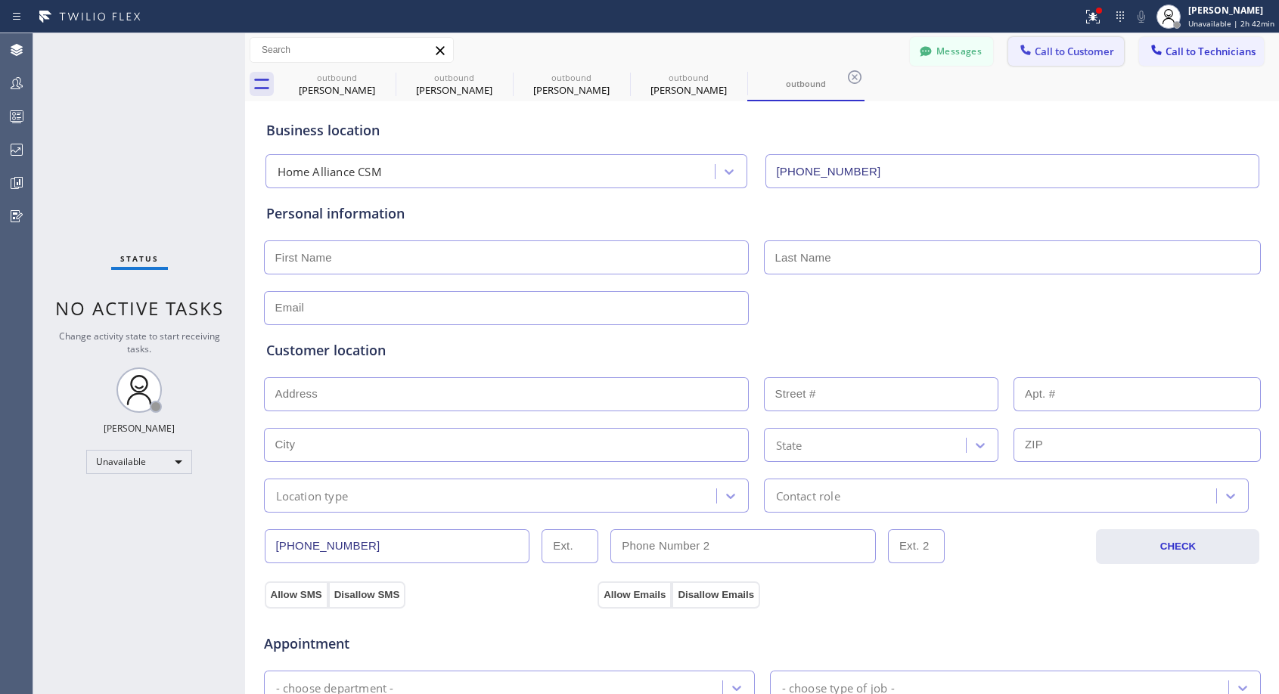
click at [1035, 53] on span "Call to Customer" at bounding box center [1074, 52] width 79 height 14
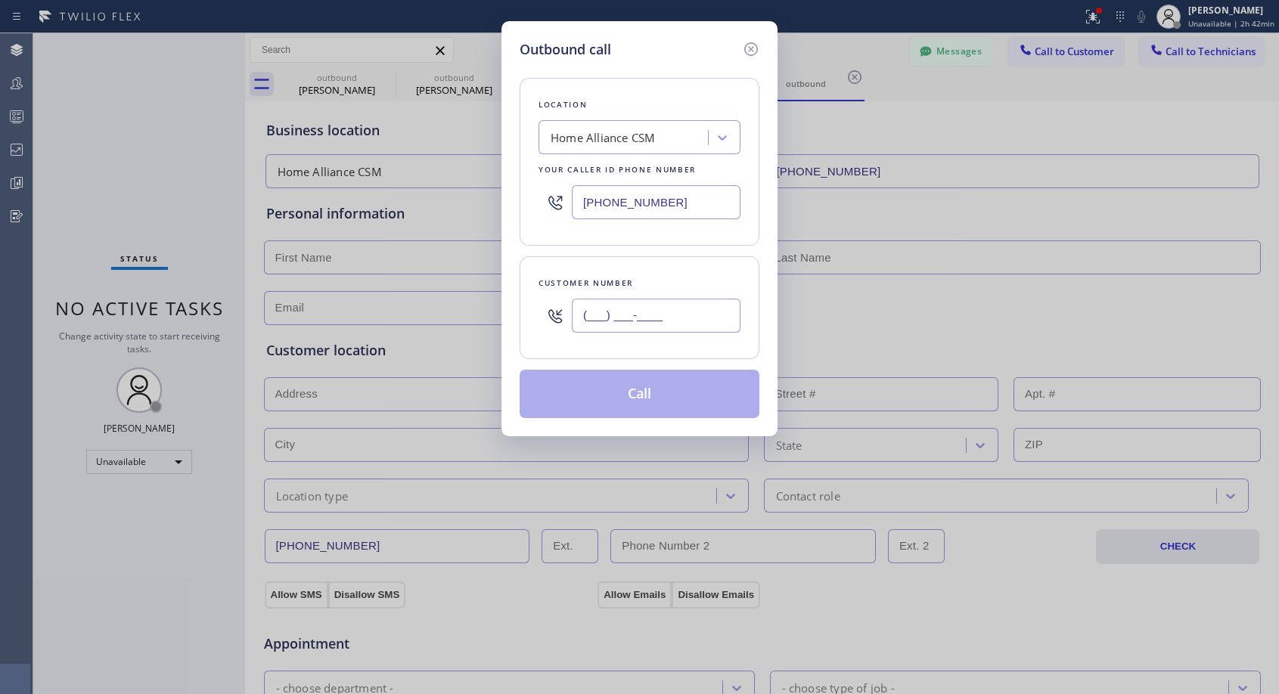
click at [607, 324] on input "(___) ___-____" at bounding box center [656, 316] width 169 height 34
paste input "949) 798-9002"
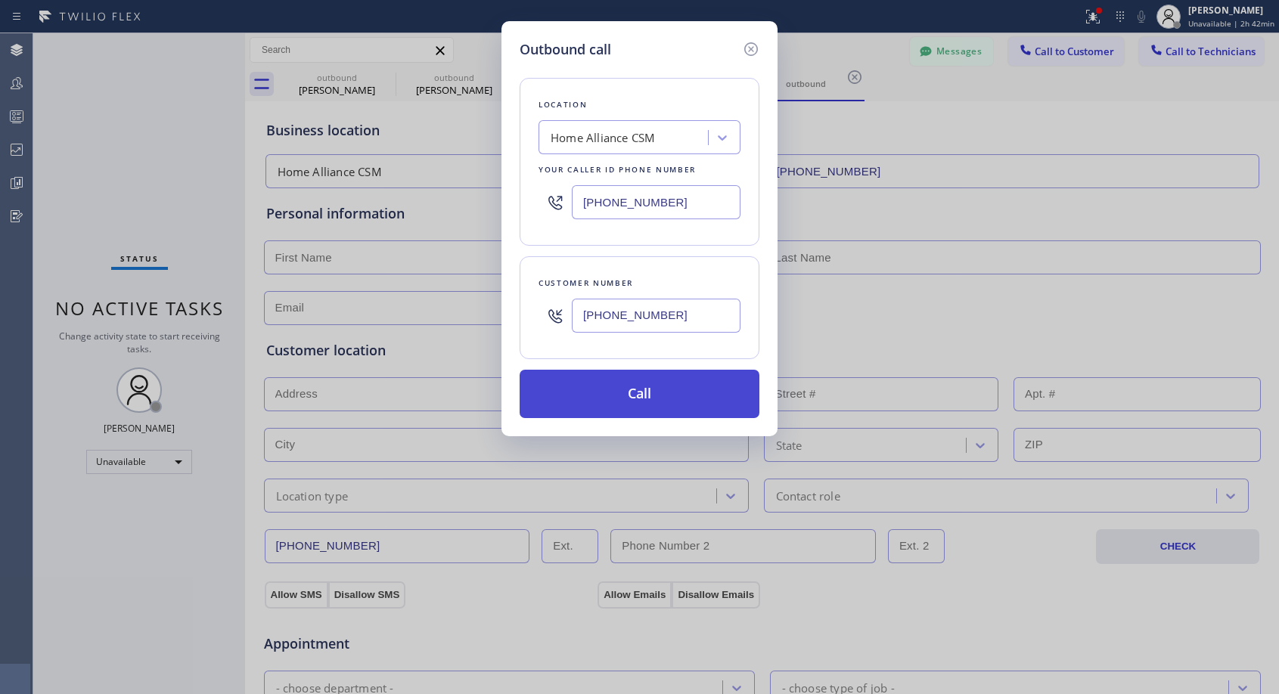
type input "[PHONE_NUMBER]"
click at [661, 403] on button "Call" at bounding box center [640, 394] width 240 height 48
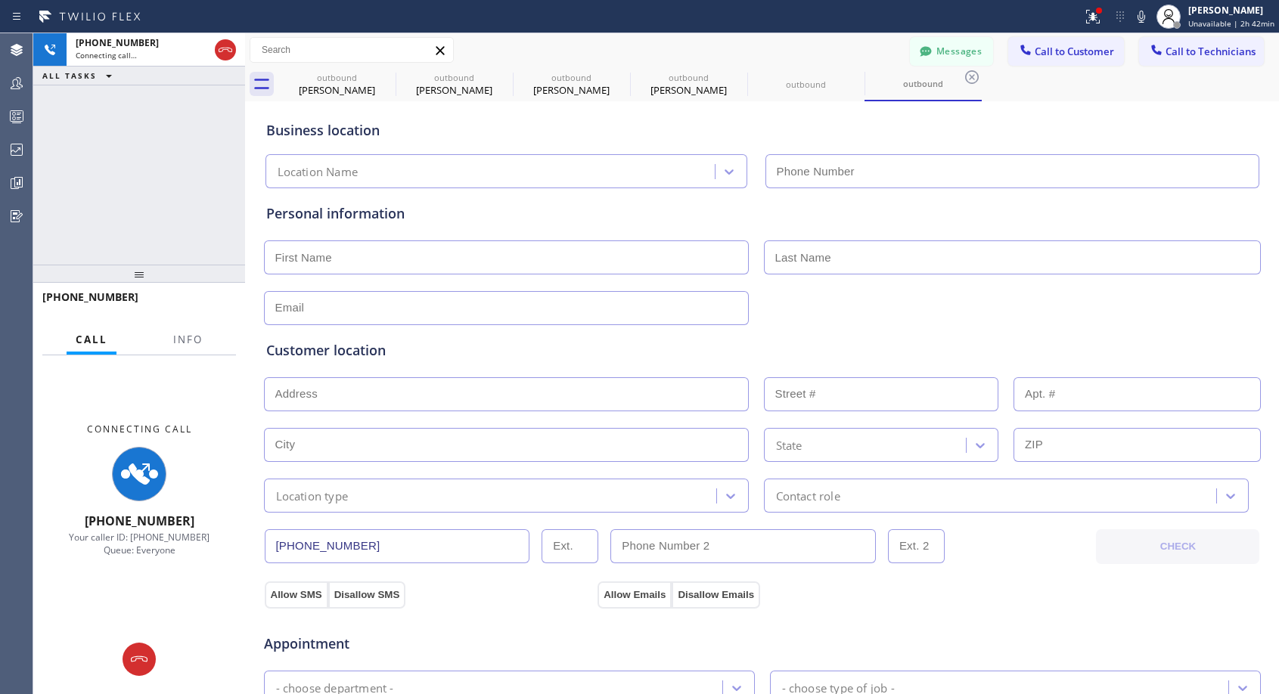
type input "[PHONE_NUMBER]"
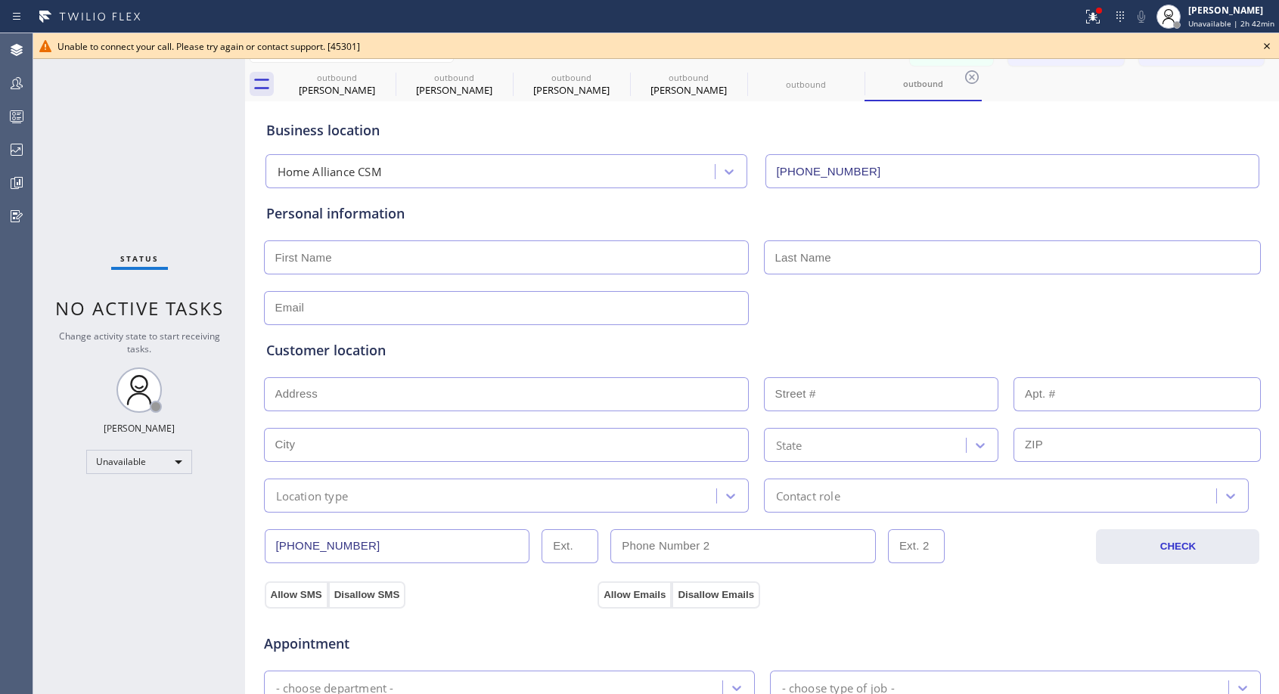
click at [1263, 39] on icon at bounding box center [1267, 46] width 18 height 18
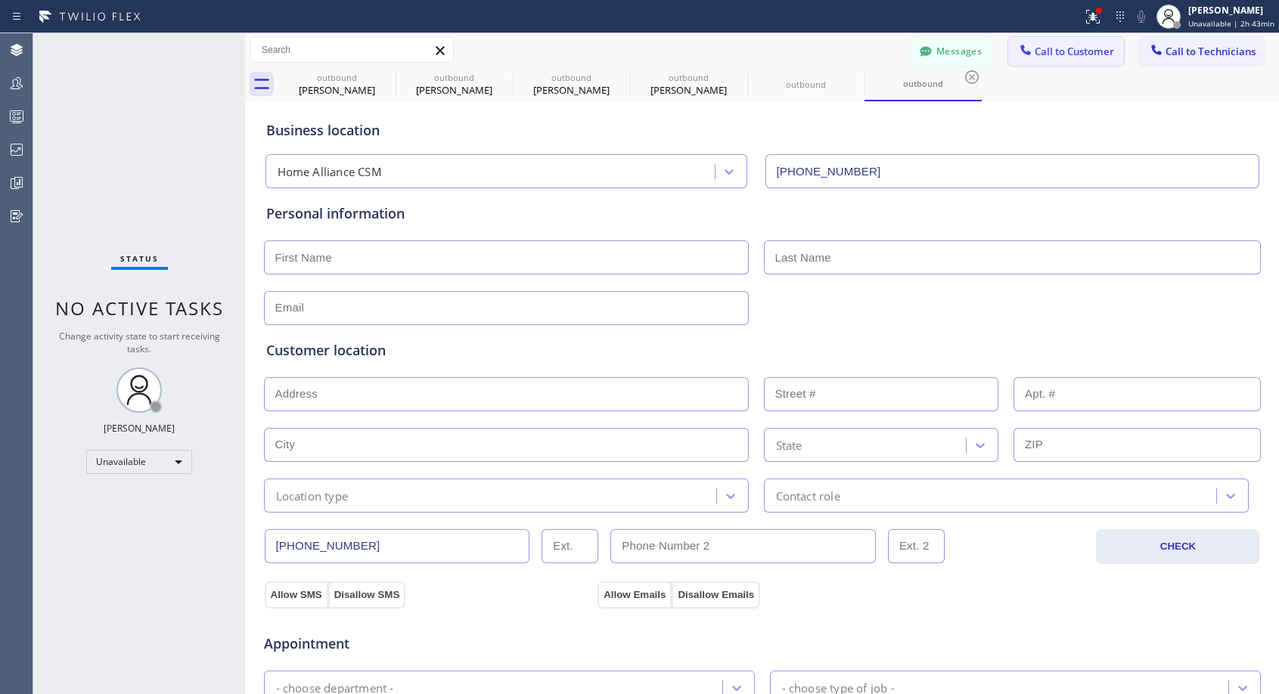
click at [1035, 55] on span "Call to Customer" at bounding box center [1074, 52] width 79 height 14
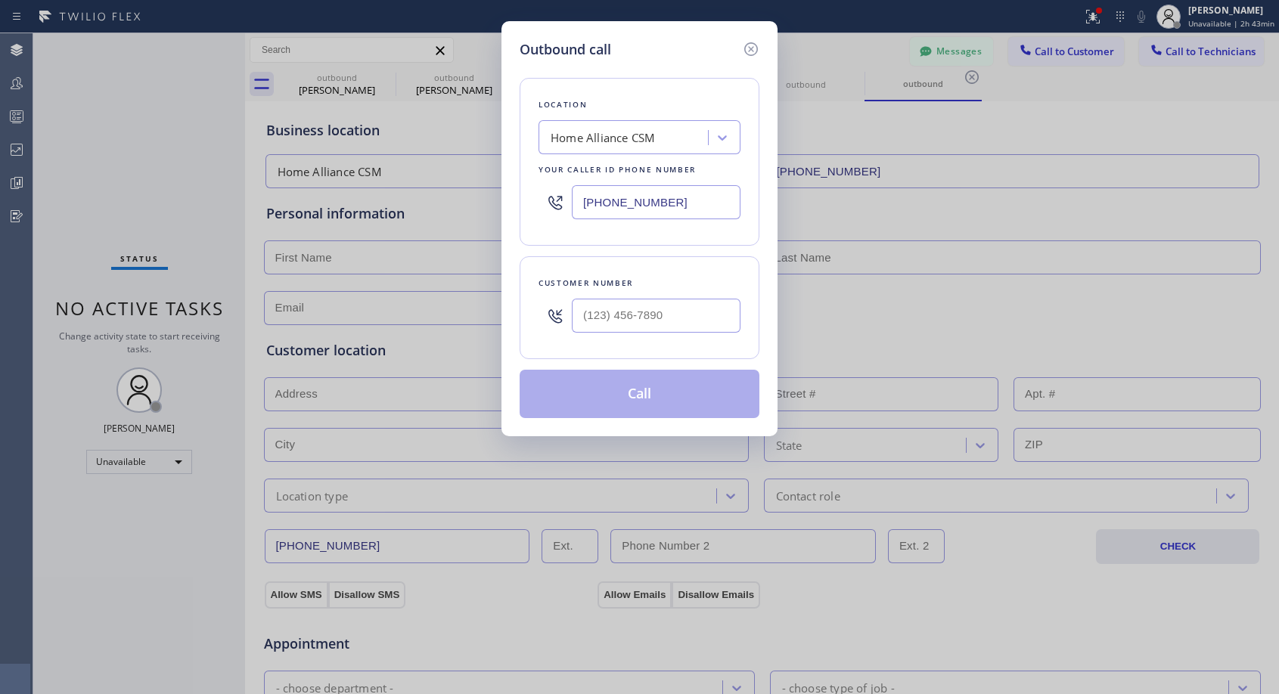
click at [641, 298] on div at bounding box center [656, 315] width 169 height 49
click at [642, 304] on input "(___) ___-____" at bounding box center [656, 316] width 169 height 34
paste input "408) 892-3110"
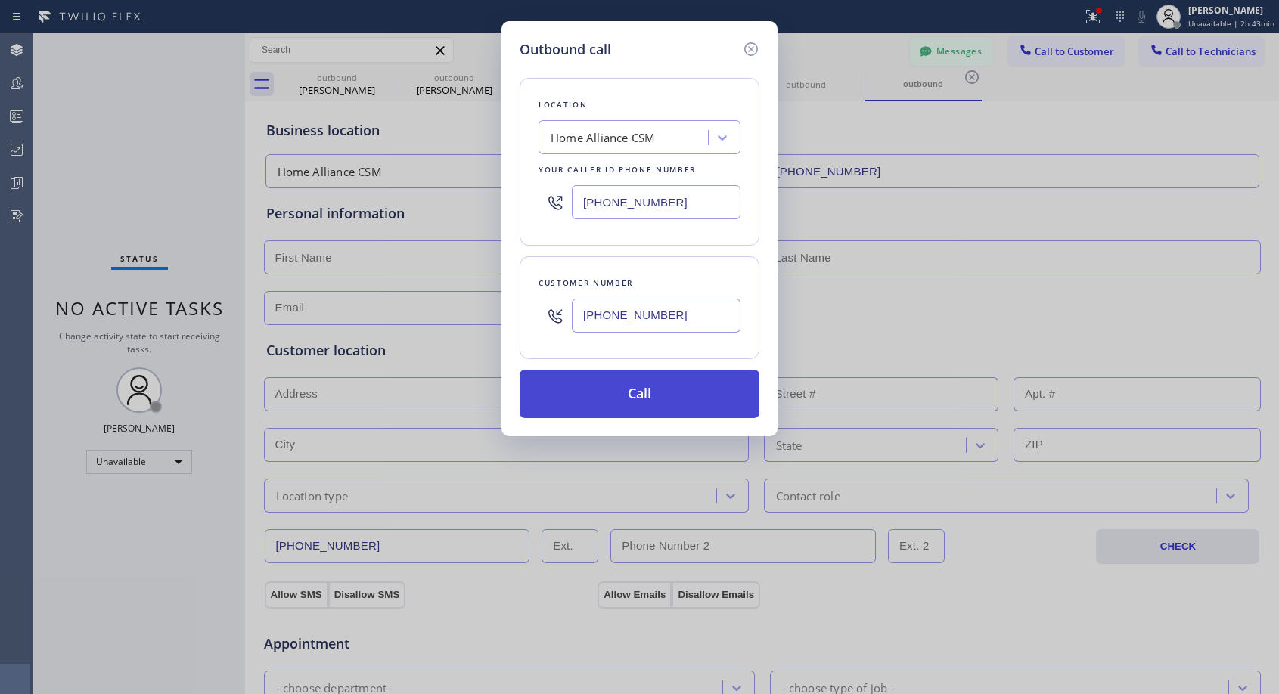
type input "[PHONE_NUMBER]"
click at [646, 391] on button "Call" at bounding box center [640, 394] width 240 height 48
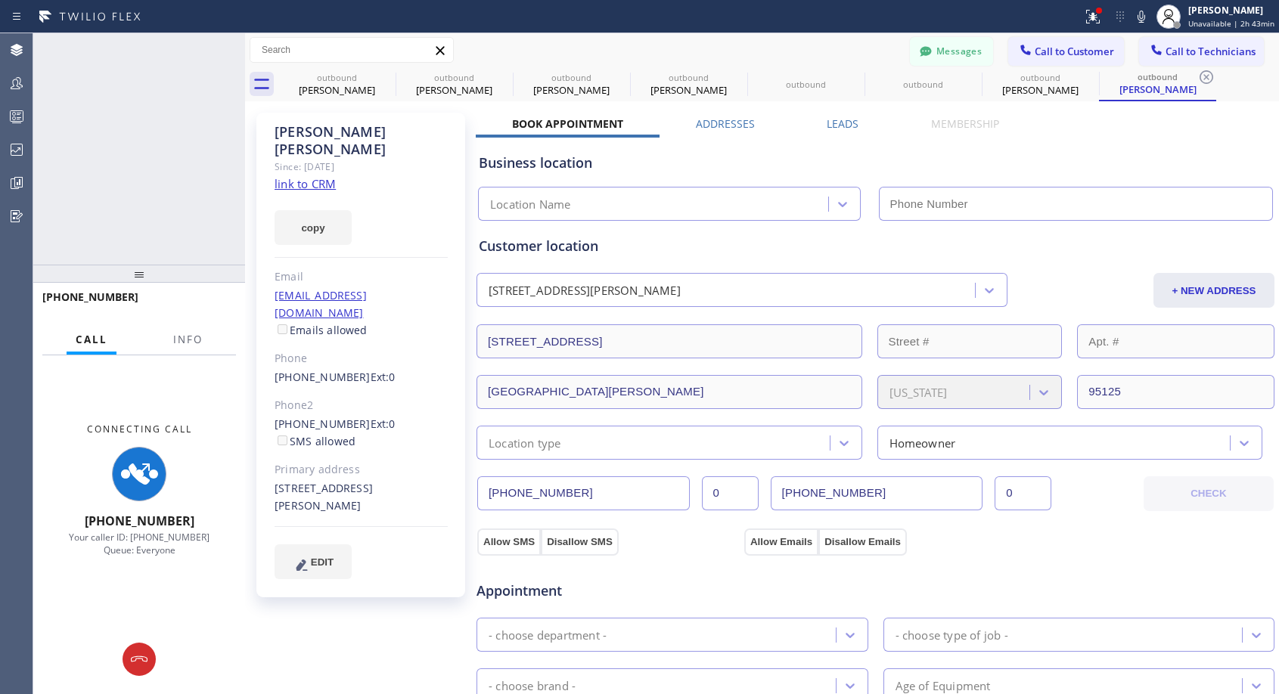
type input "[PHONE_NUMBER]"
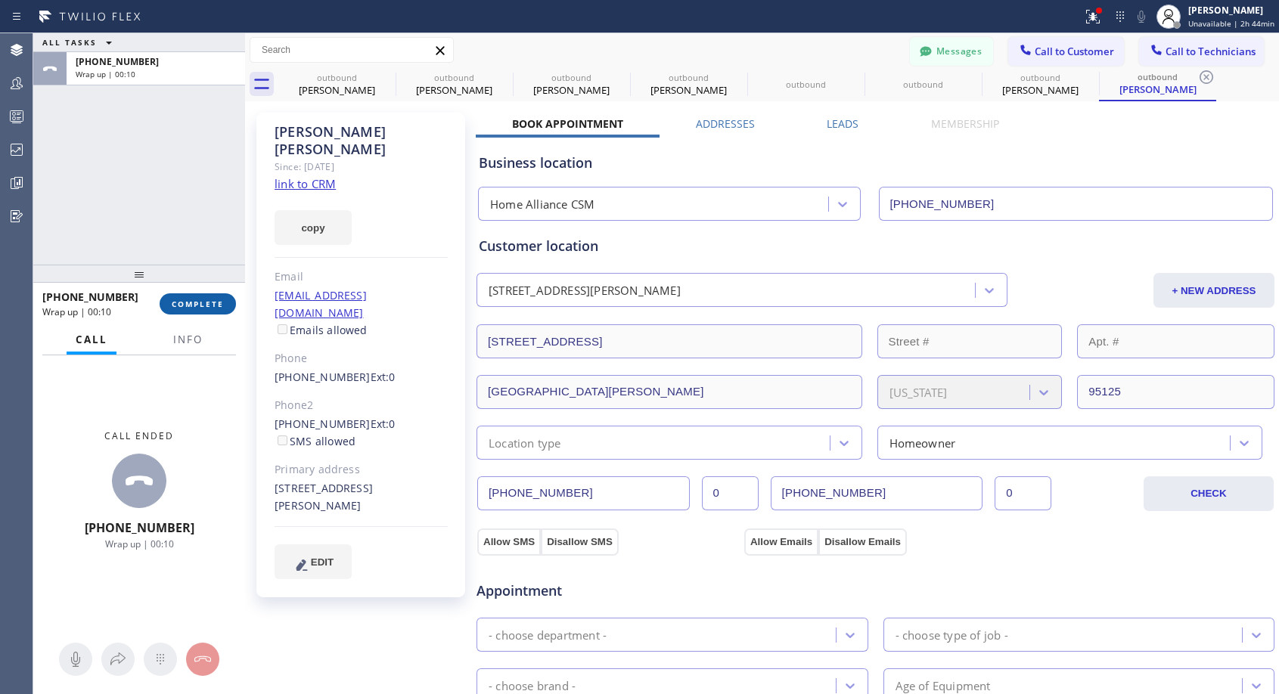
click at [196, 304] on span "COMPLETE" at bounding box center [198, 304] width 52 height 11
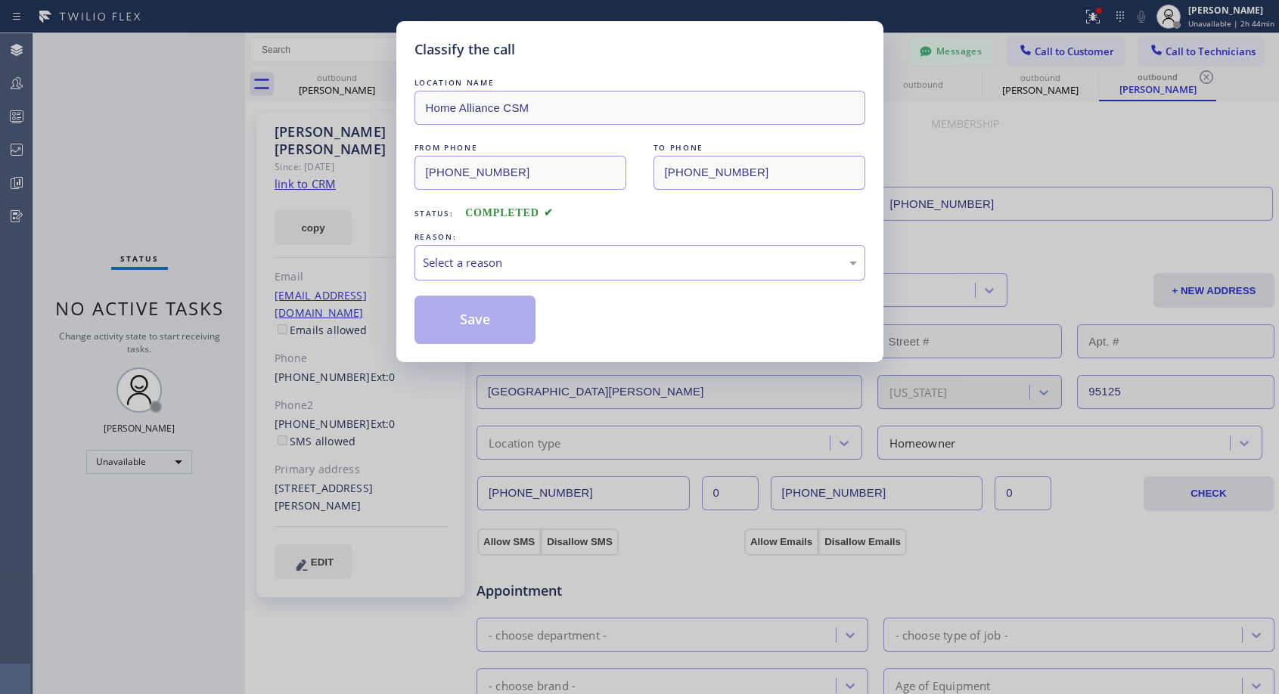
click at [596, 258] on div "Select a reason" at bounding box center [640, 262] width 434 height 17
click at [504, 324] on button "Save" at bounding box center [475, 320] width 122 height 48
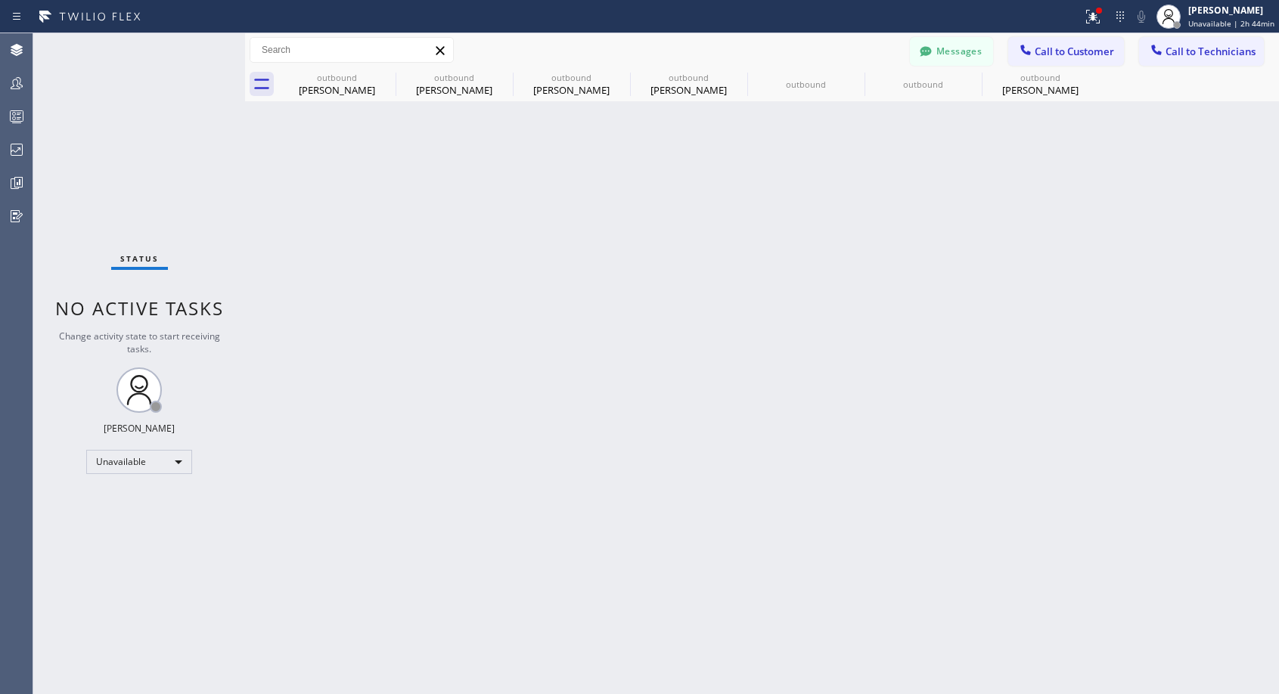
drag, startPoint x: 1029, startPoint y: 91, endPoint x: 522, endPoint y: 251, distance: 531.5
click at [1029, 91] on div "[PERSON_NAME]" at bounding box center [1040, 90] width 114 height 14
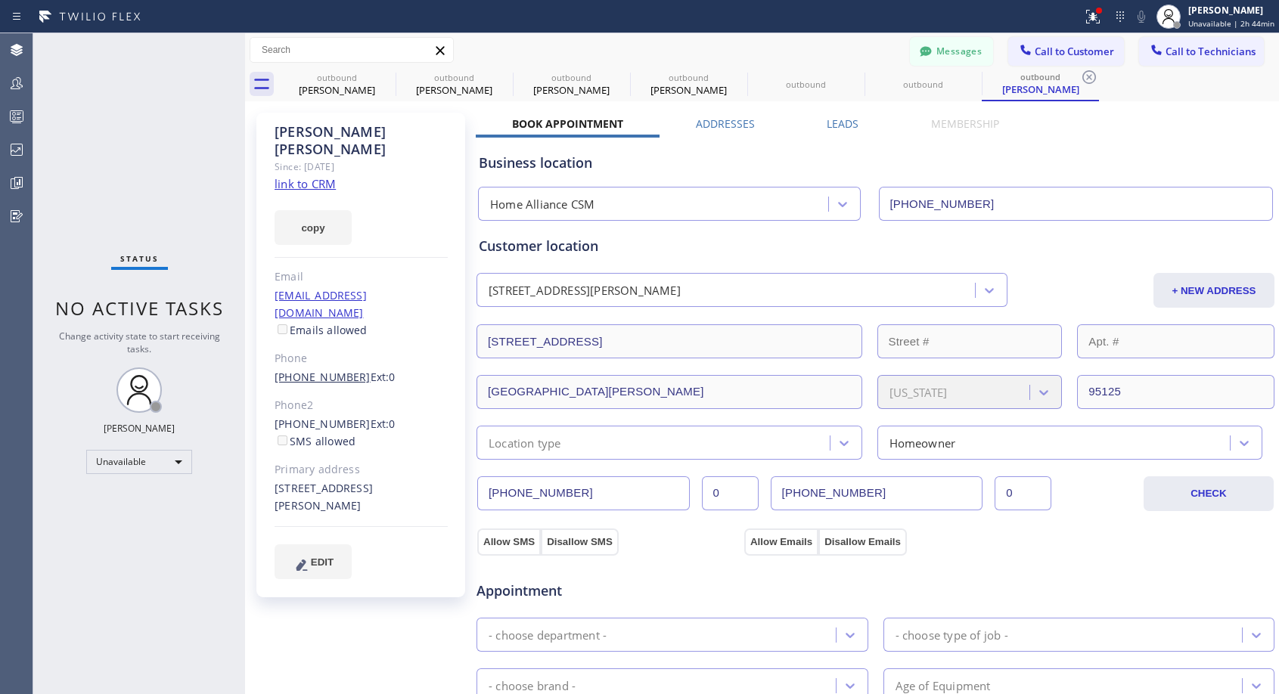
click at [331, 370] on link "[PHONE_NUMBER]" at bounding box center [323, 377] width 96 height 14
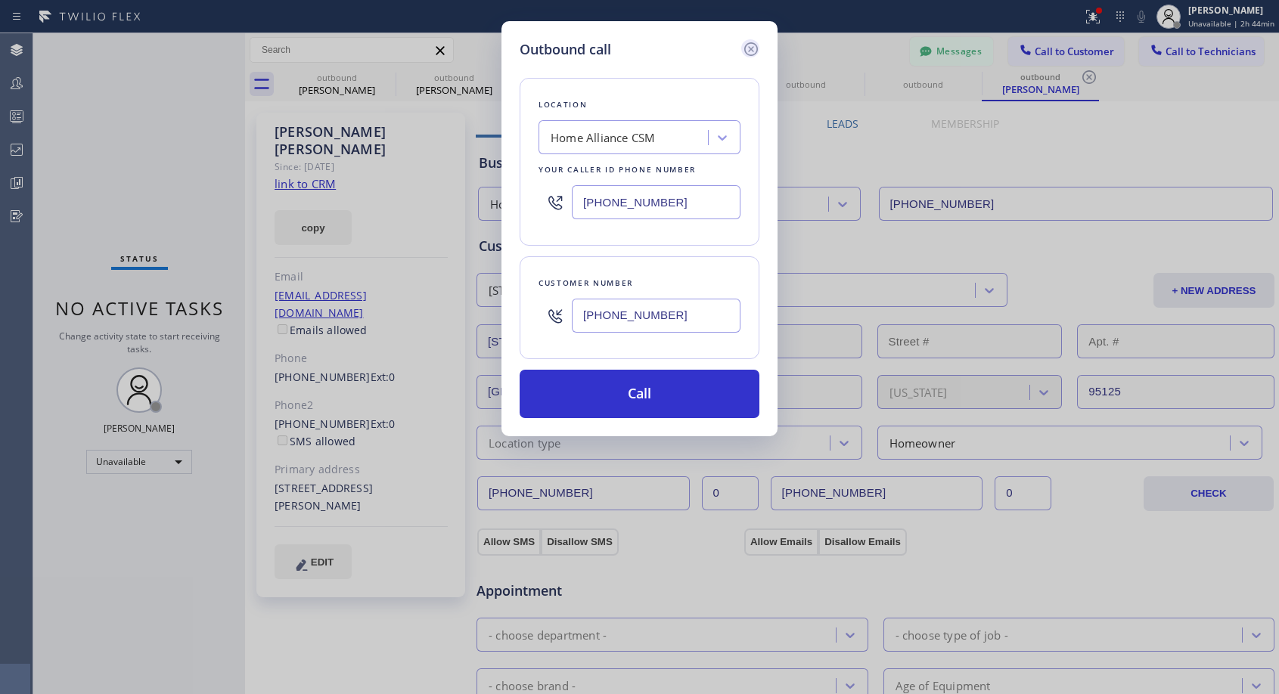
click at [753, 51] on icon at bounding box center [751, 49] width 14 height 14
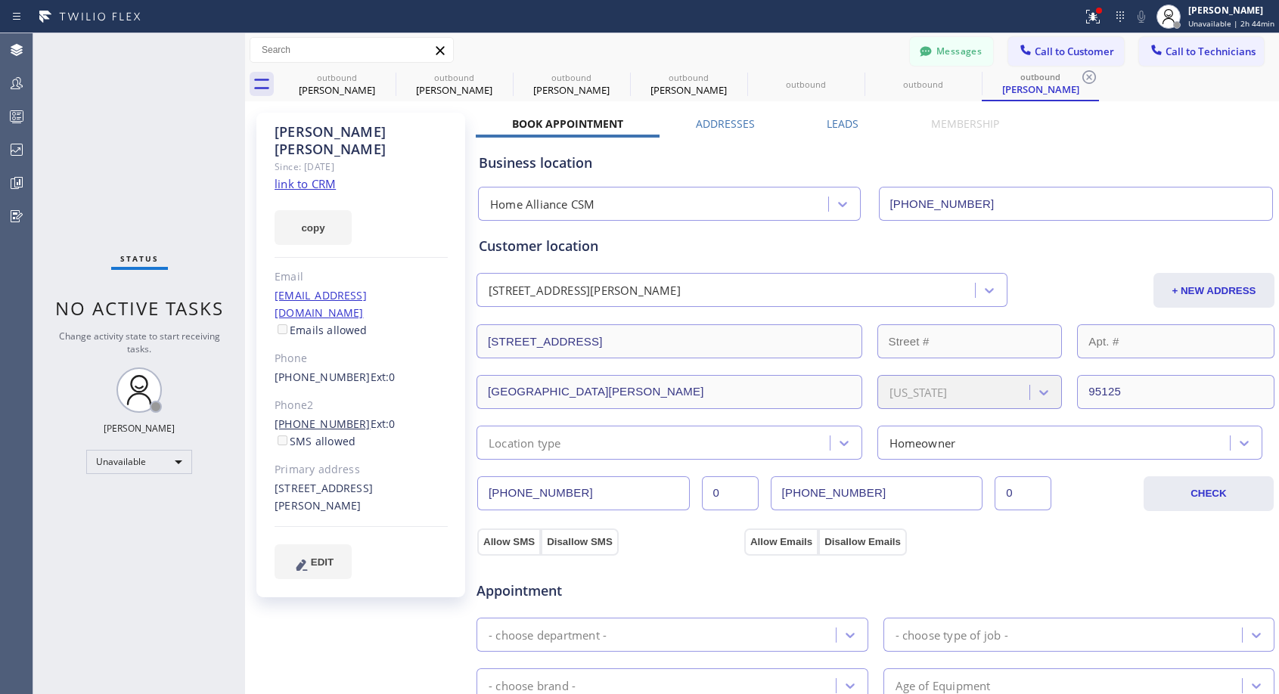
click at [332, 417] on link "[PHONE_NUMBER]" at bounding box center [323, 424] width 96 height 14
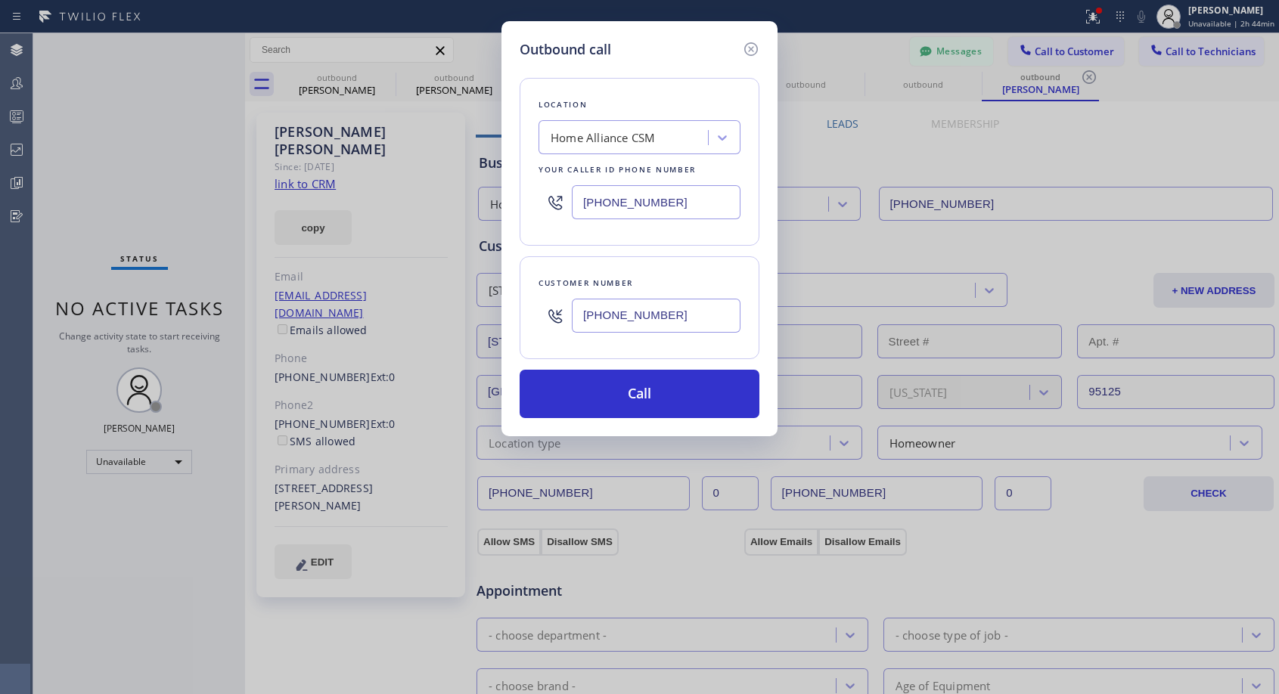
type input "[PHONE_NUMBER]"
click at [626, 386] on button "Call" at bounding box center [640, 394] width 240 height 48
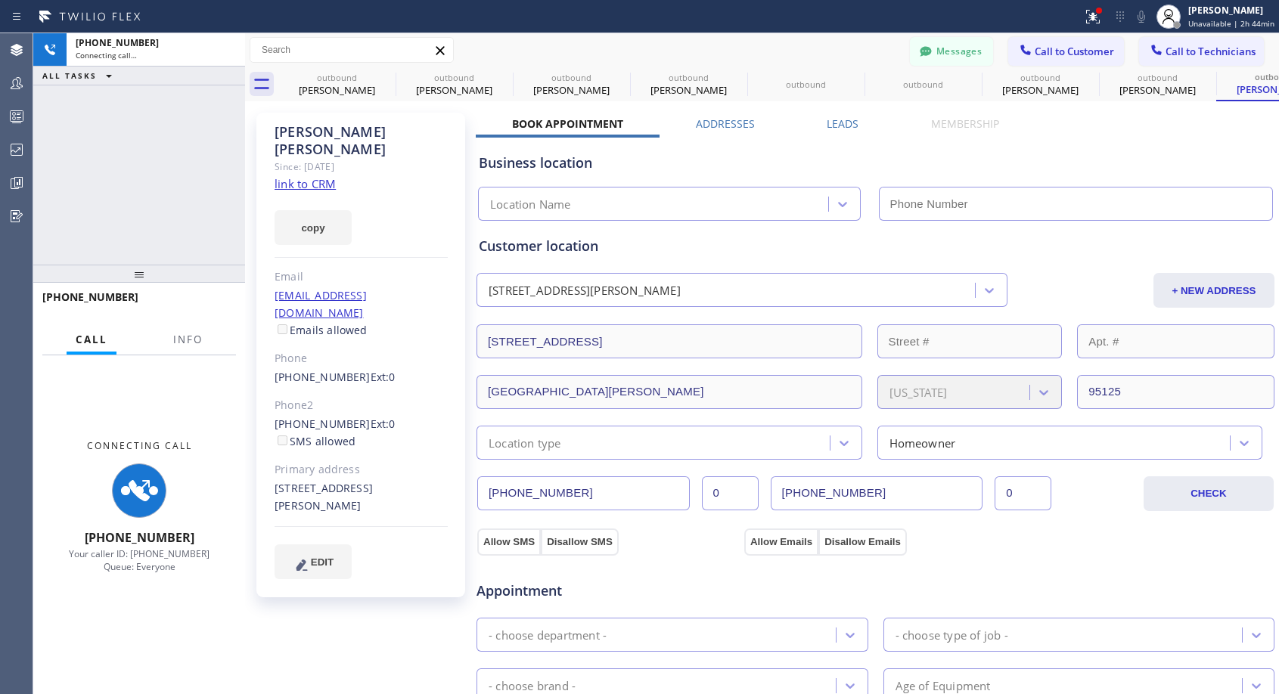
type input "[PHONE_NUMBER]"
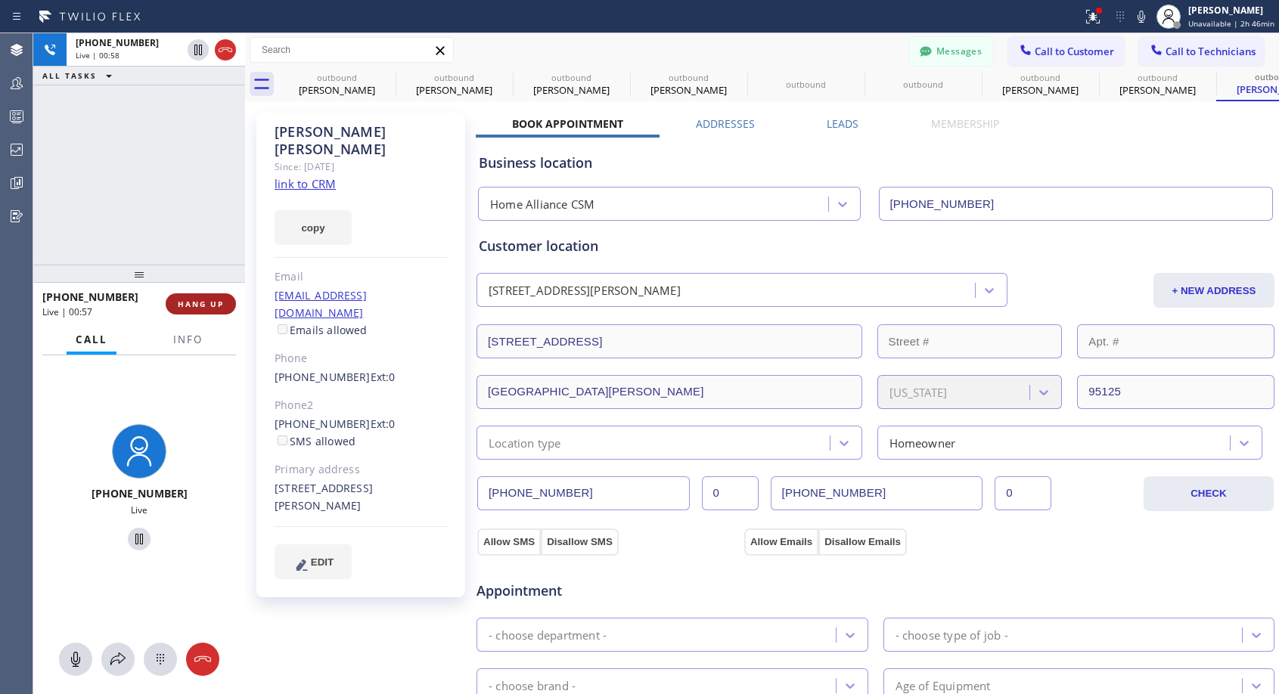
click at [208, 302] on span "HANG UP" at bounding box center [201, 304] width 46 height 11
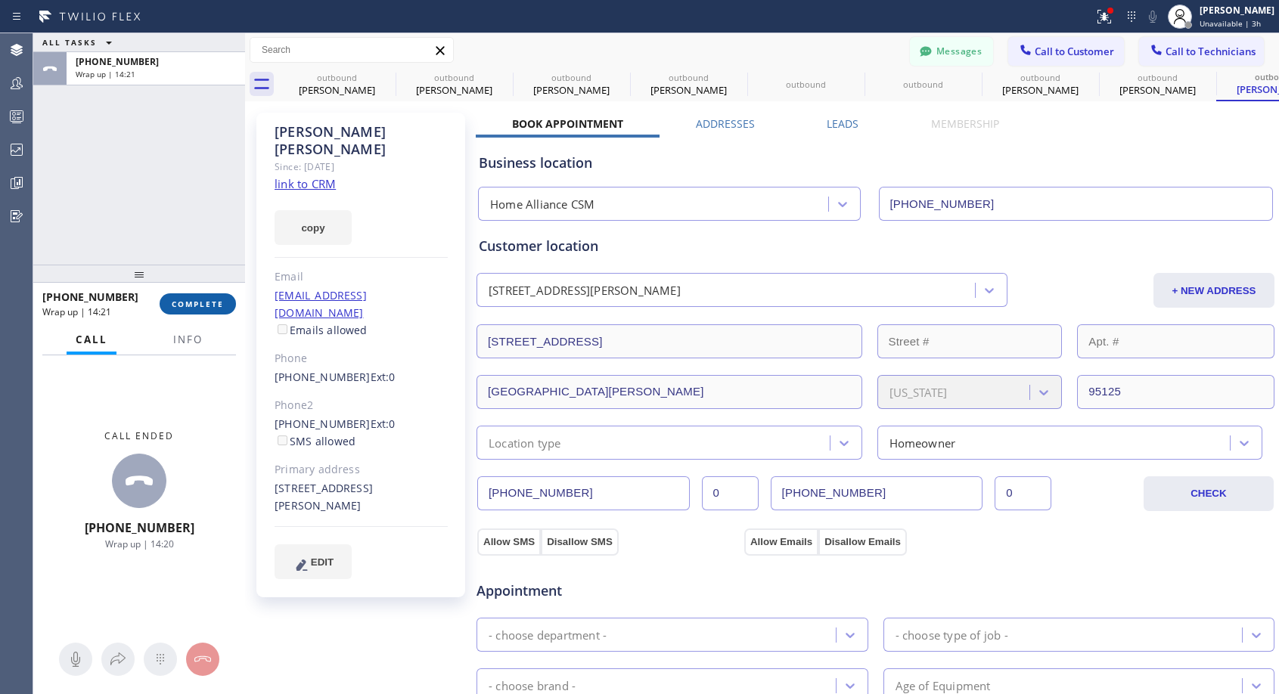
click at [181, 303] on span "COMPLETE" at bounding box center [198, 304] width 52 height 11
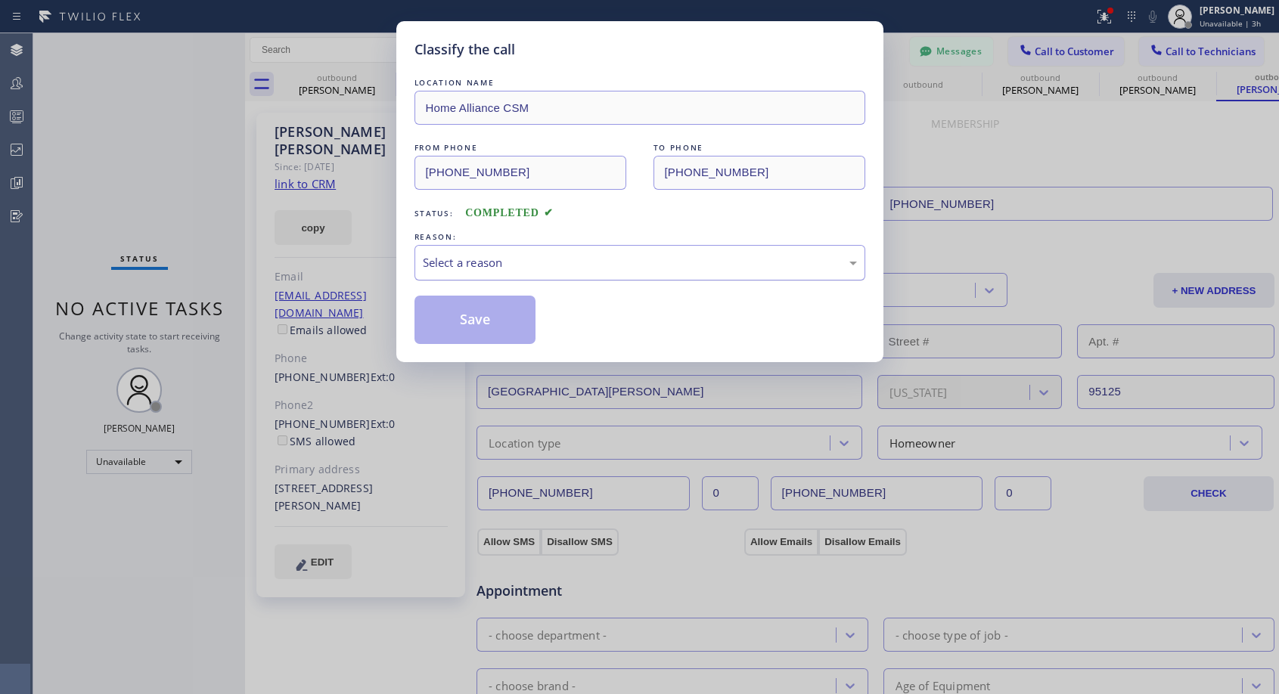
click at [591, 264] on div "Select a reason" at bounding box center [640, 262] width 434 height 17
click at [528, 324] on button "Save" at bounding box center [475, 320] width 122 height 48
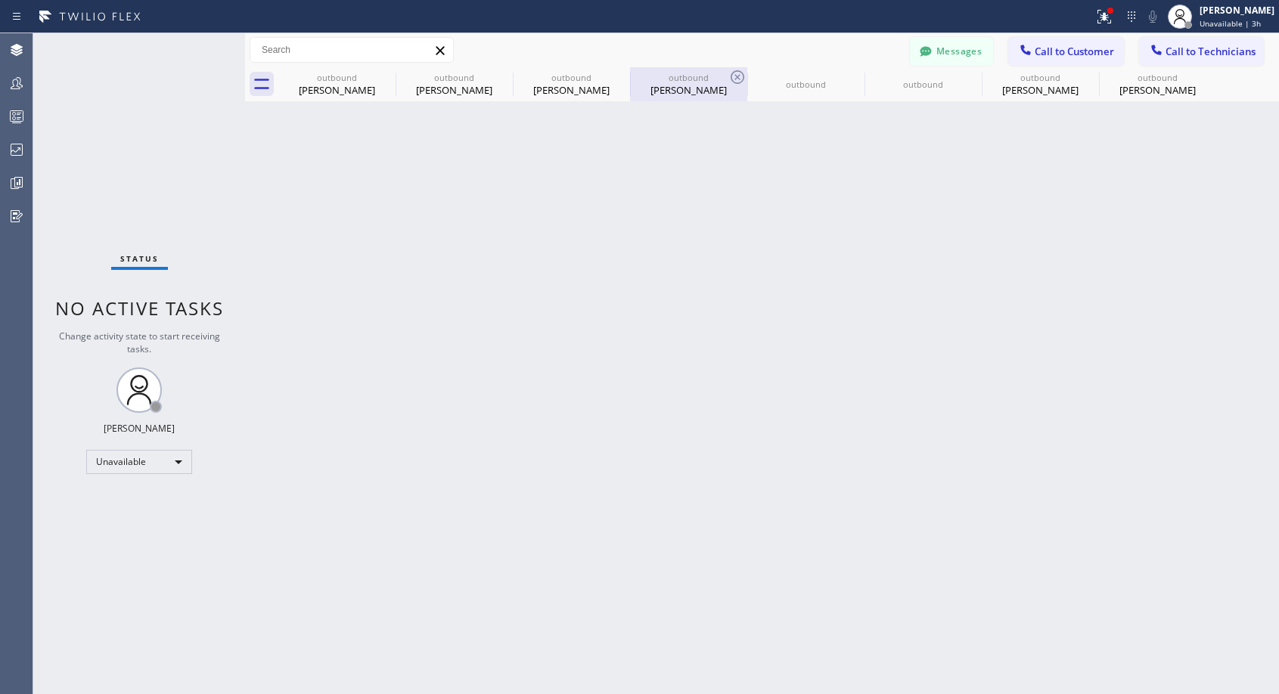
click at [699, 96] on div "[PERSON_NAME]" at bounding box center [689, 90] width 114 height 14
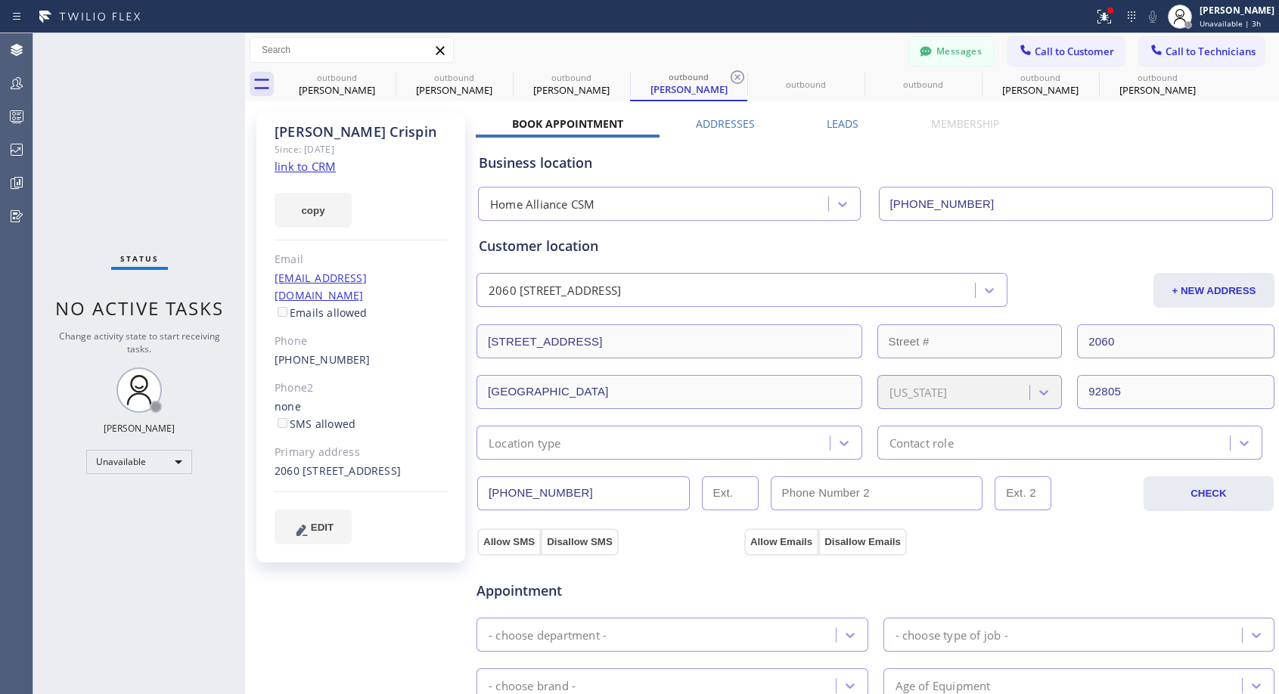
click at [375, 352] on div "[PHONE_NUMBER]" at bounding box center [361, 360] width 173 height 17
copy div "[PHONE_NUMBER]"
click at [1066, 58] on button "Call to Customer" at bounding box center [1066, 51] width 116 height 29
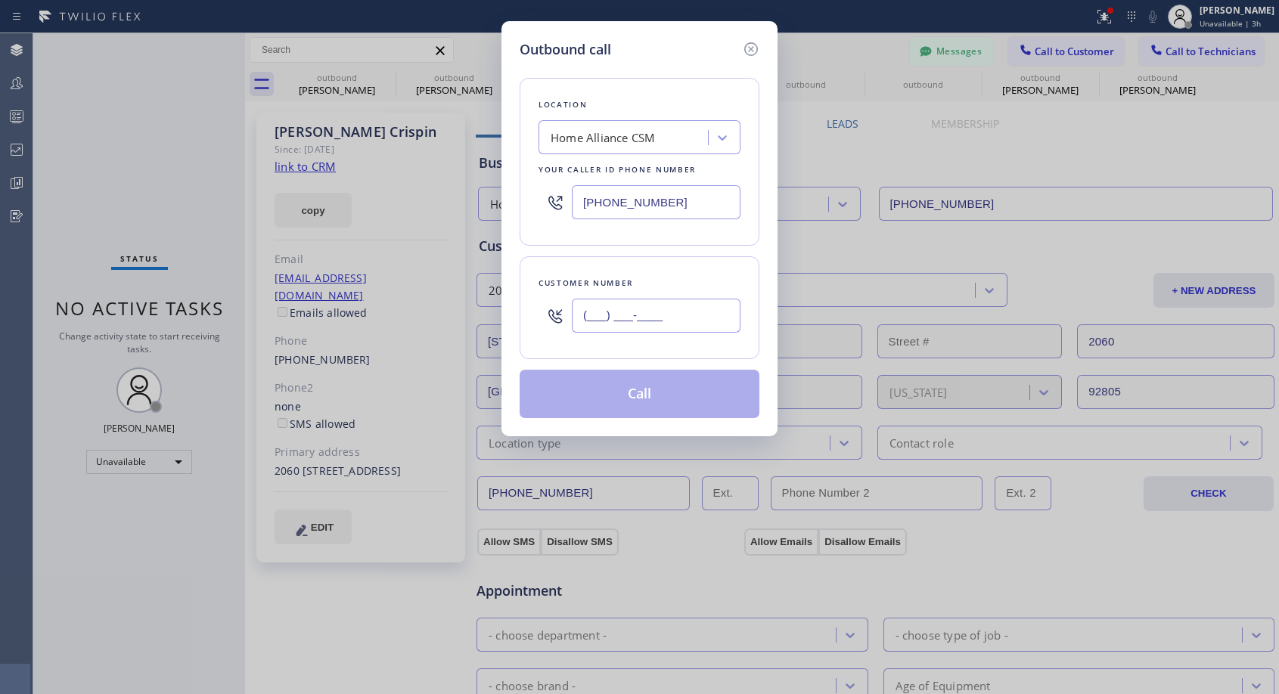
click at [714, 321] on input "(___) ___-____" at bounding box center [656, 316] width 169 height 34
paste input "949) 798-9002"
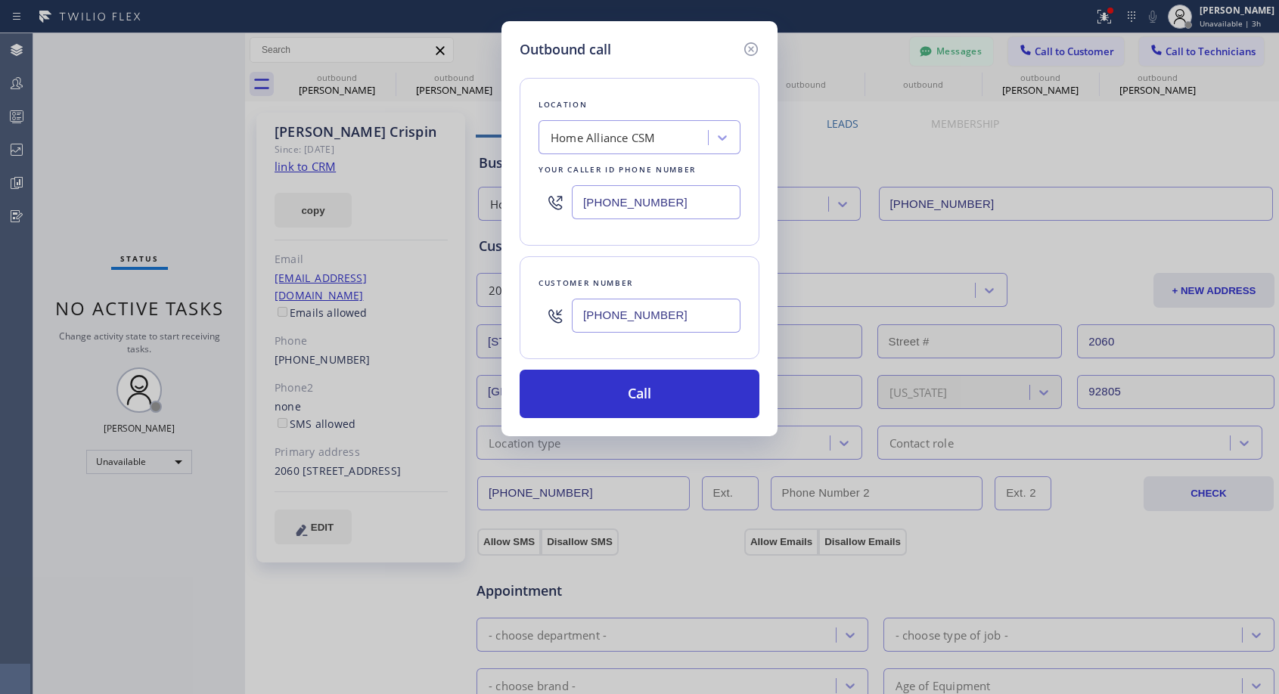
click at [687, 314] on input "[PHONE_NUMBER]" at bounding box center [656, 316] width 169 height 34
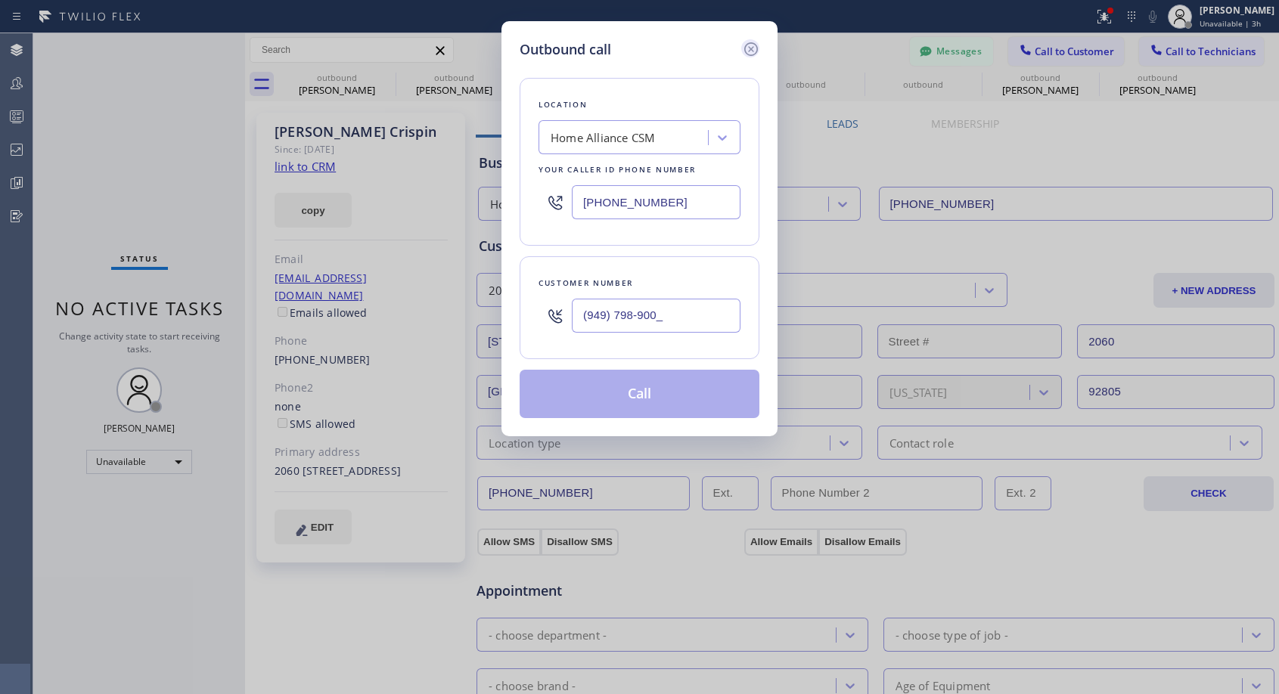
click at [748, 48] on icon at bounding box center [751, 49] width 18 height 18
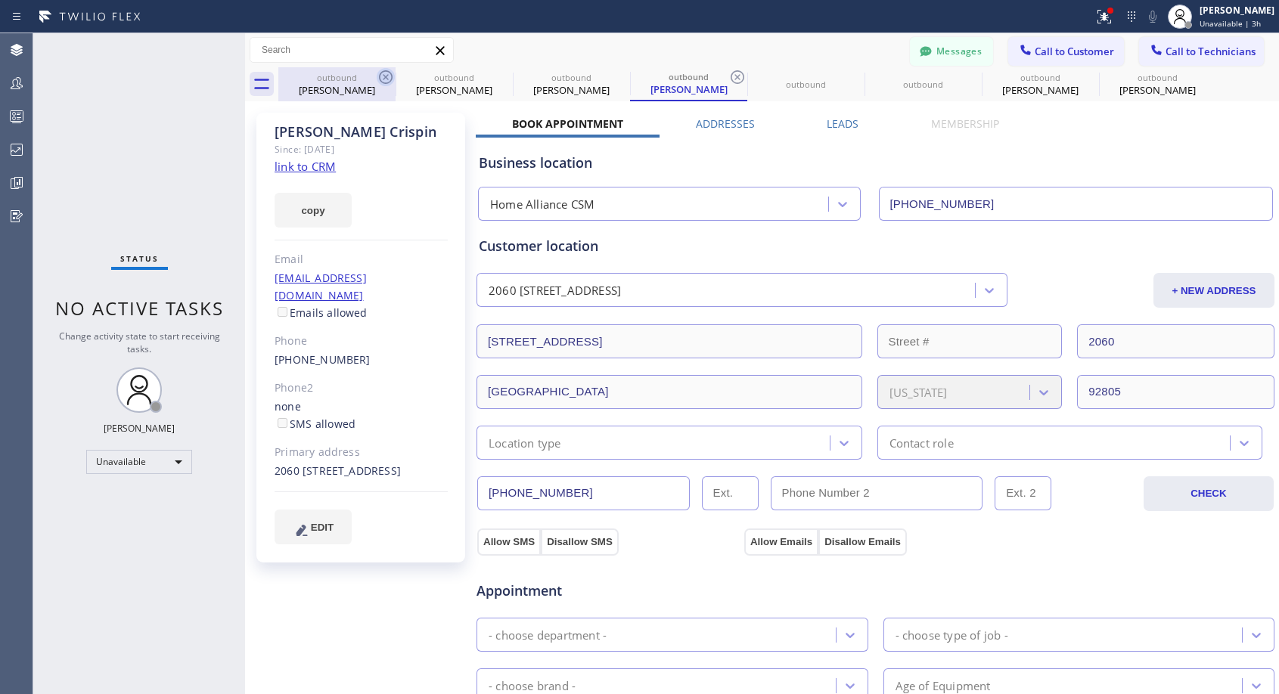
click at [383, 75] on icon at bounding box center [386, 77] width 18 height 18
click at [0, 0] on icon at bounding box center [0, 0] width 0 height 0
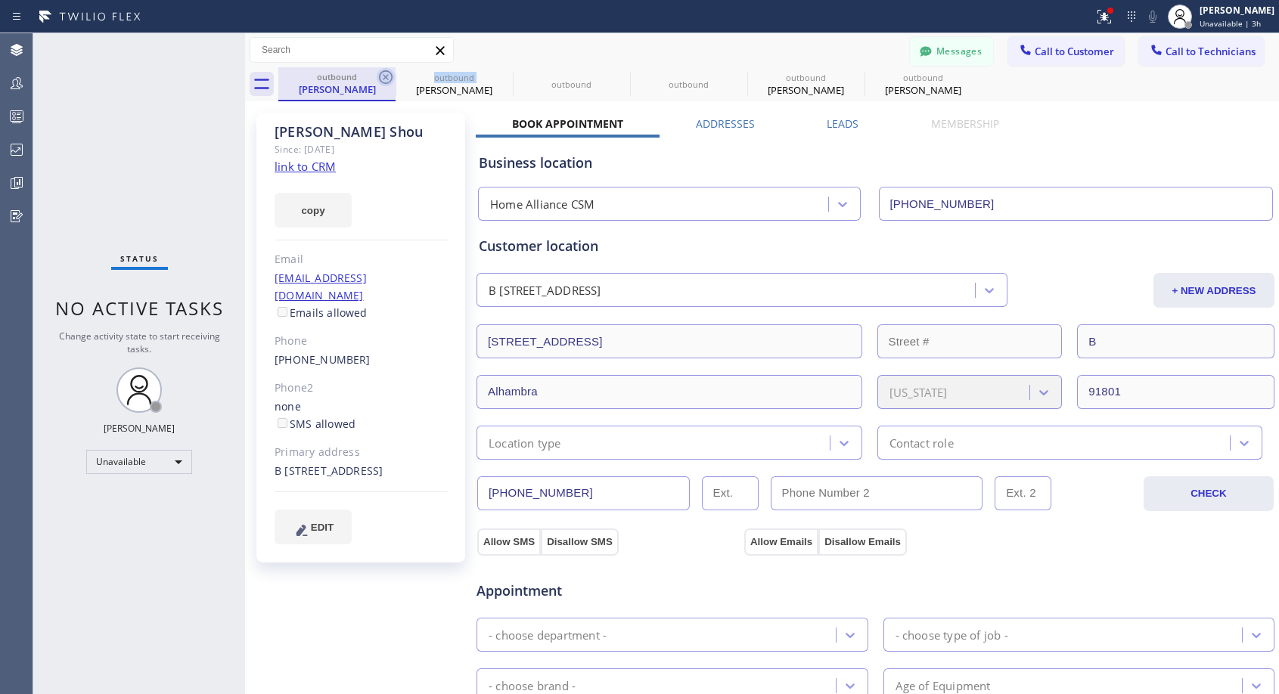
click at [384, 74] on icon at bounding box center [386, 77] width 18 height 18
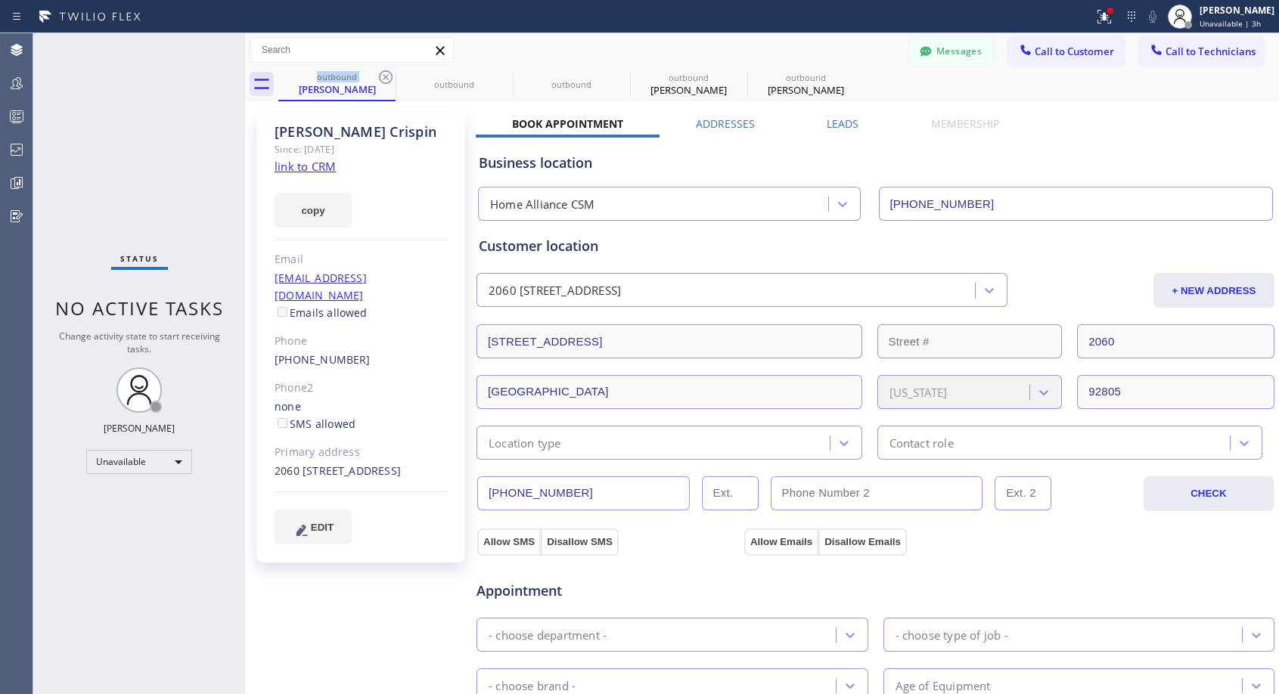
click at [384, 74] on icon at bounding box center [386, 77] width 18 height 18
click at [0, 0] on icon at bounding box center [0, 0] width 0 height 0
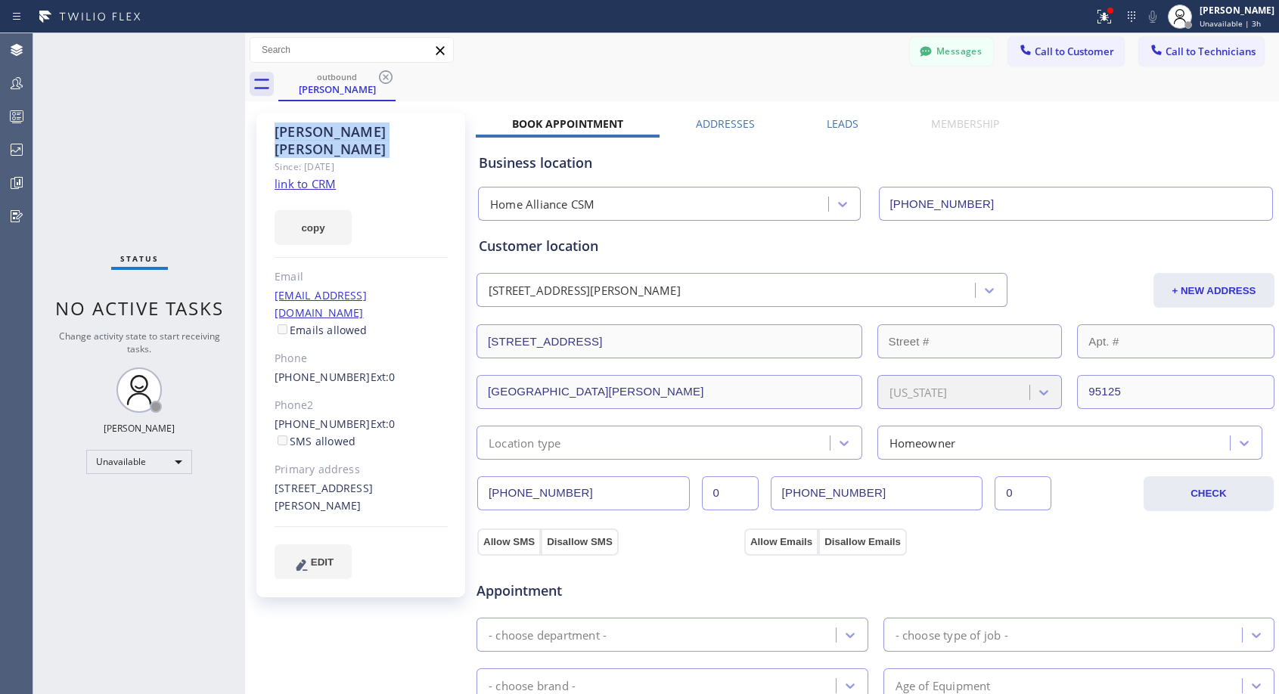
click at [384, 74] on icon at bounding box center [386, 77] width 18 height 18
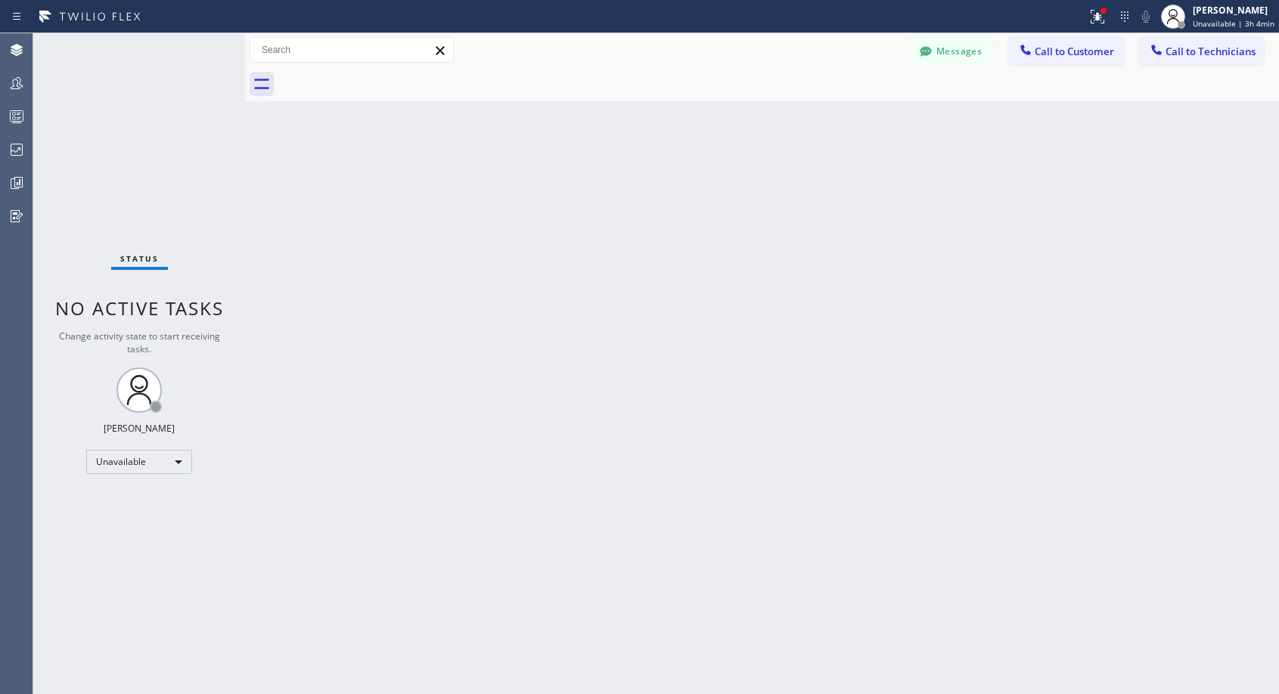
click at [1052, 59] on button "Call to Customer" at bounding box center [1066, 51] width 116 height 29
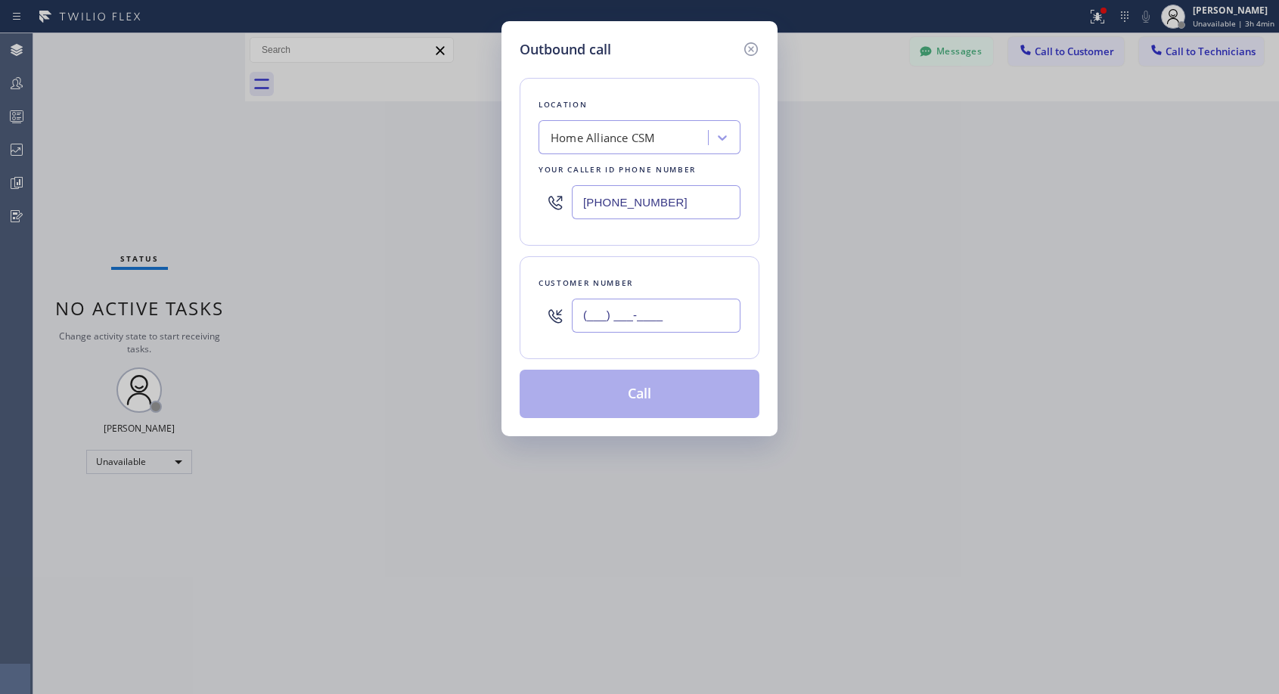
click at [715, 306] on input "(___) ___-____" at bounding box center [656, 316] width 169 height 34
paste input "602) 694-3901"
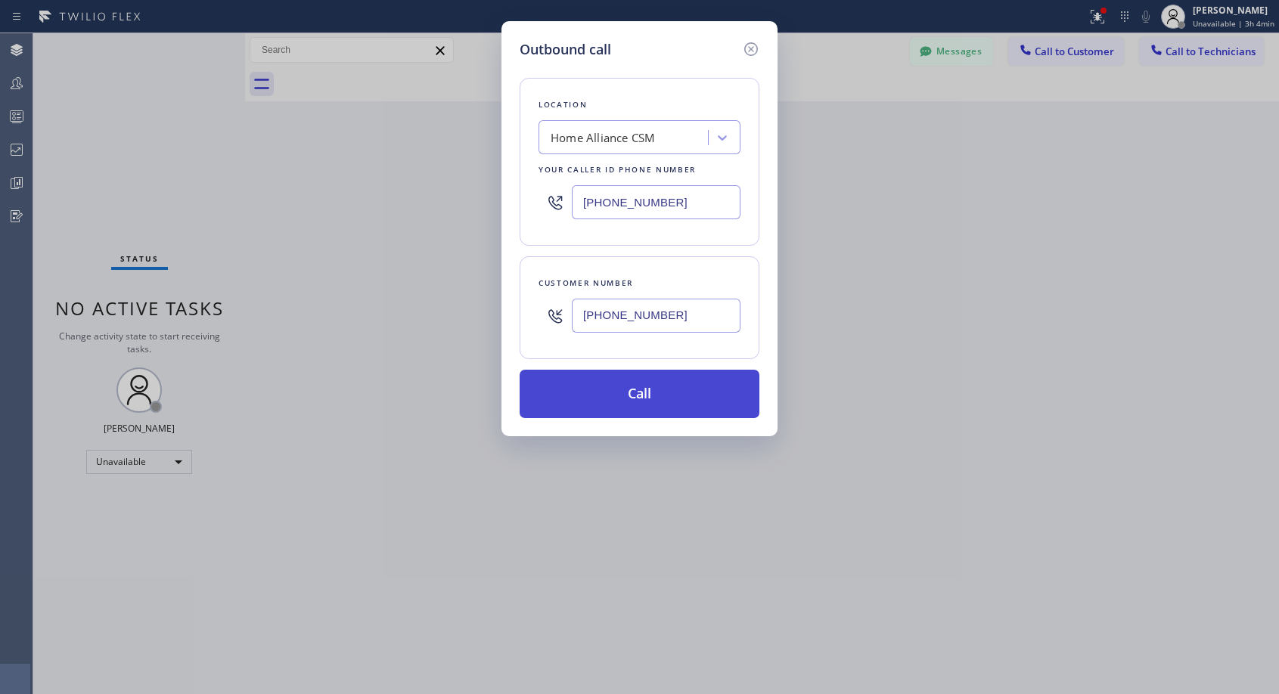
type input "[PHONE_NUMBER]"
click at [662, 401] on button "Call" at bounding box center [640, 394] width 240 height 48
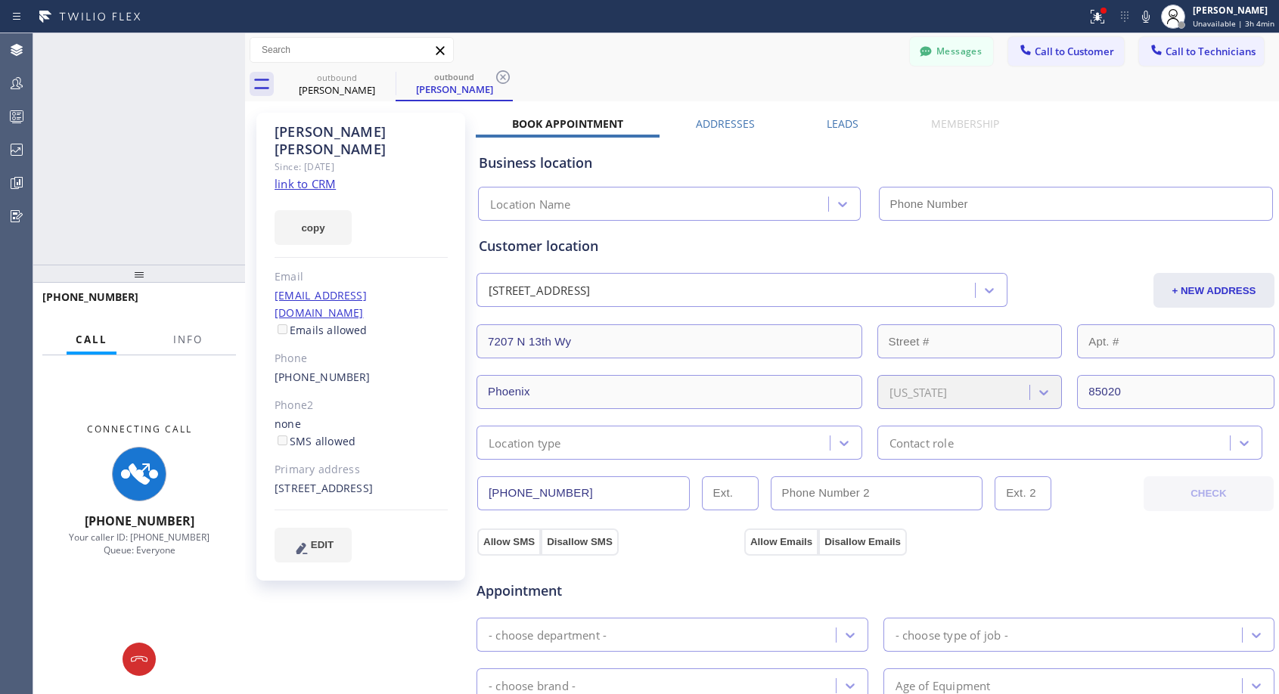
type input "[PHONE_NUMBER]"
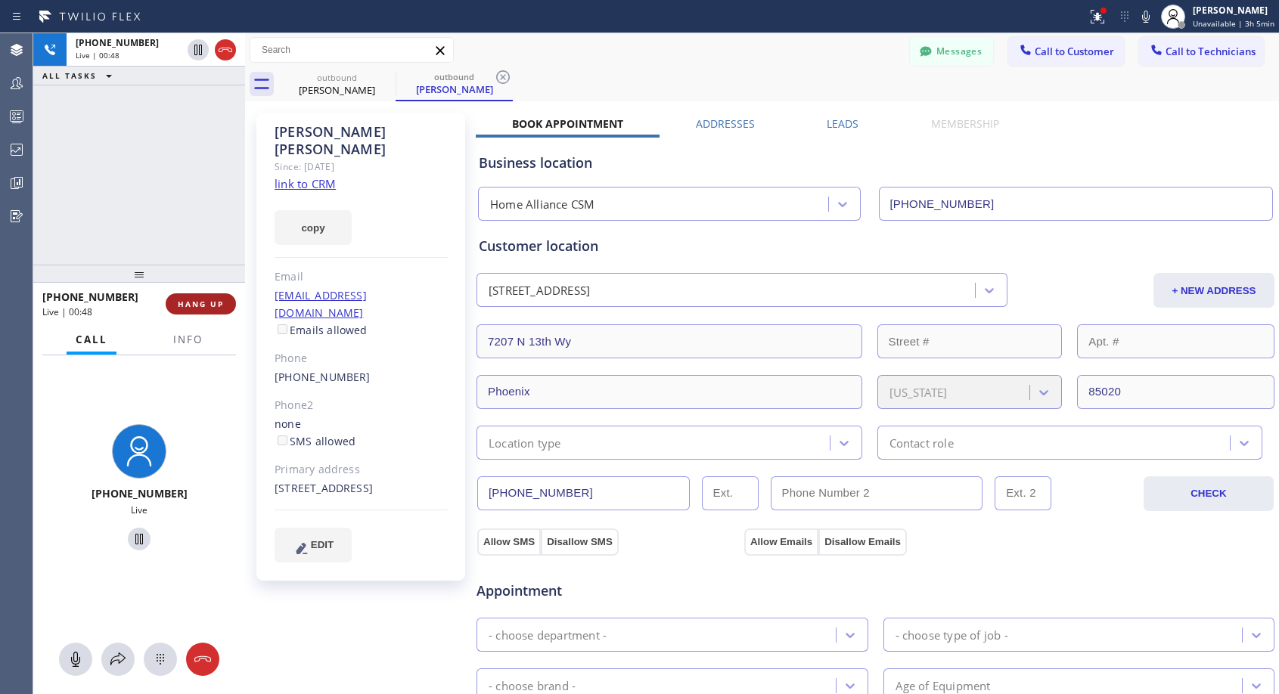
click at [201, 303] on span "HANG UP" at bounding box center [201, 304] width 46 height 11
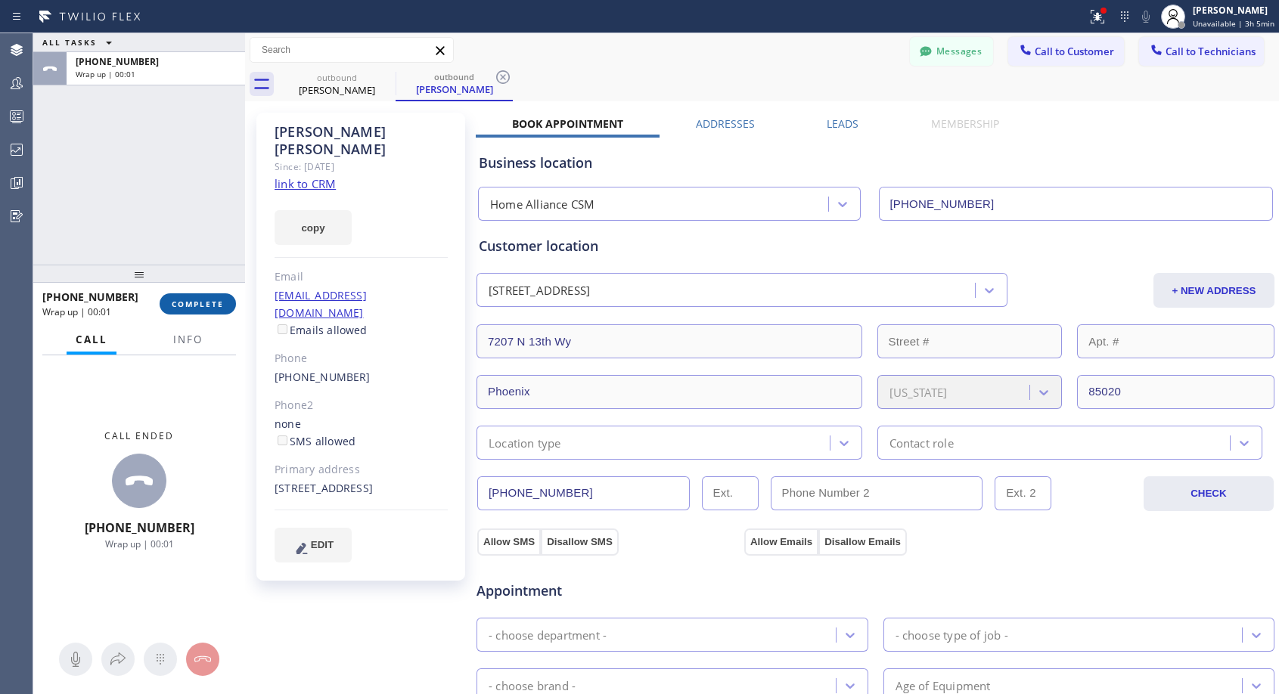
click at [201, 303] on span "COMPLETE" at bounding box center [198, 304] width 52 height 11
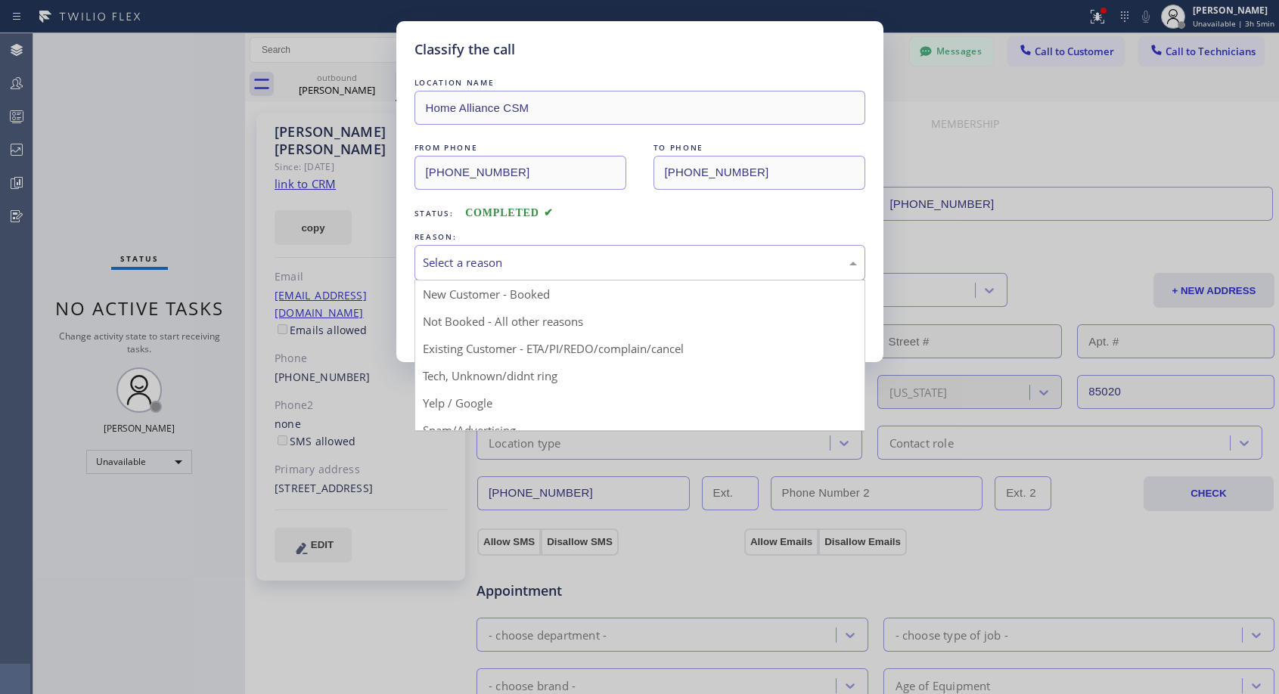
click at [496, 268] on div "Select a reason" at bounding box center [640, 262] width 434 height 17
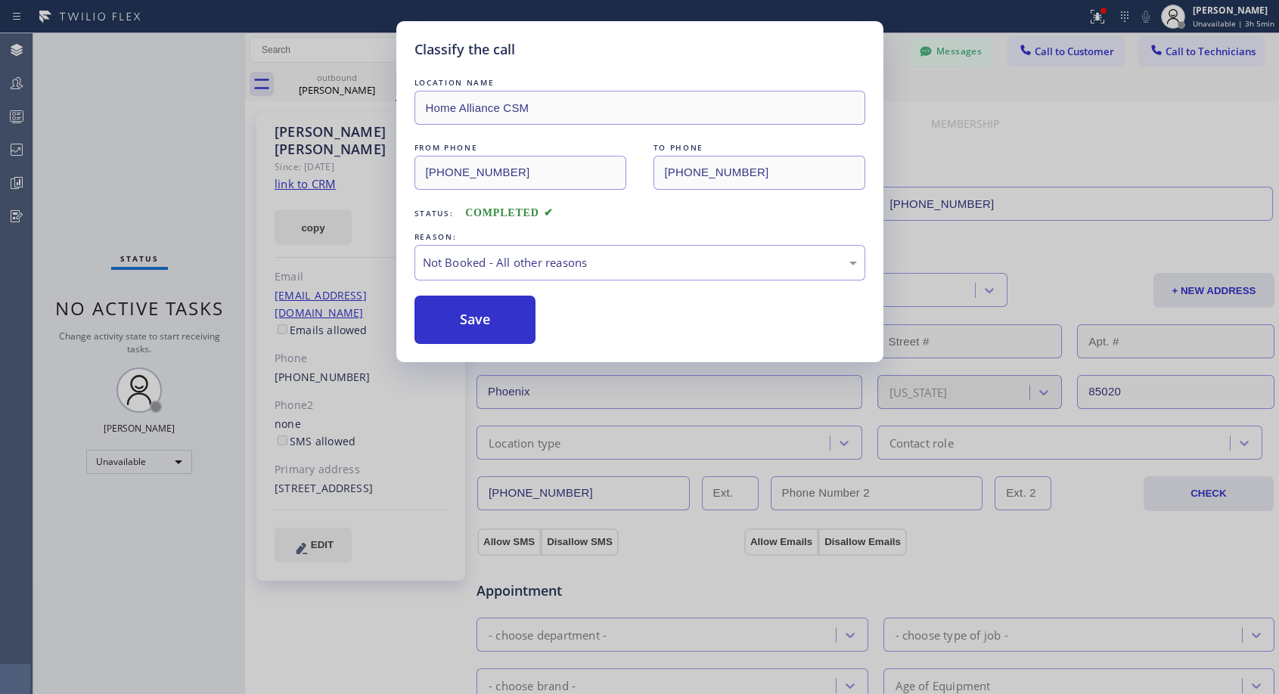
click at [475, 323] on button "Save" at bounding box center [475, 320] width 122 height 48
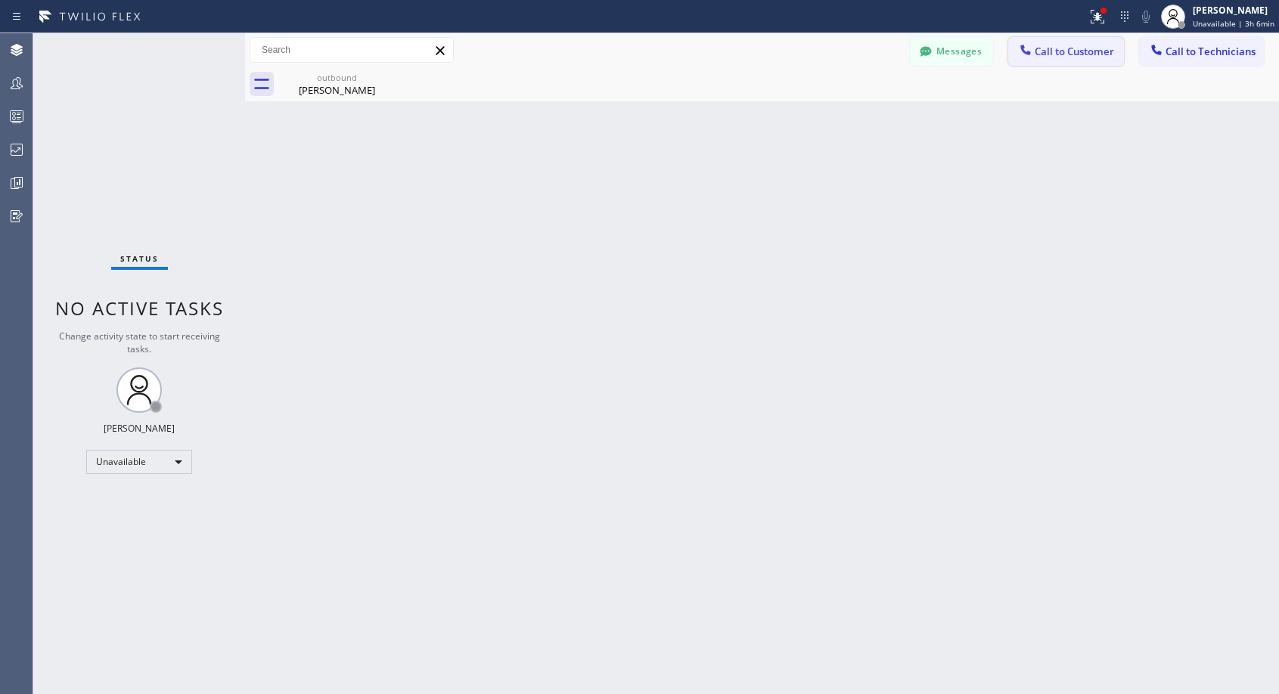
click at [1041, 57] on span "Call to Customer" at bounding box center [1074, 52] width 79 height 14
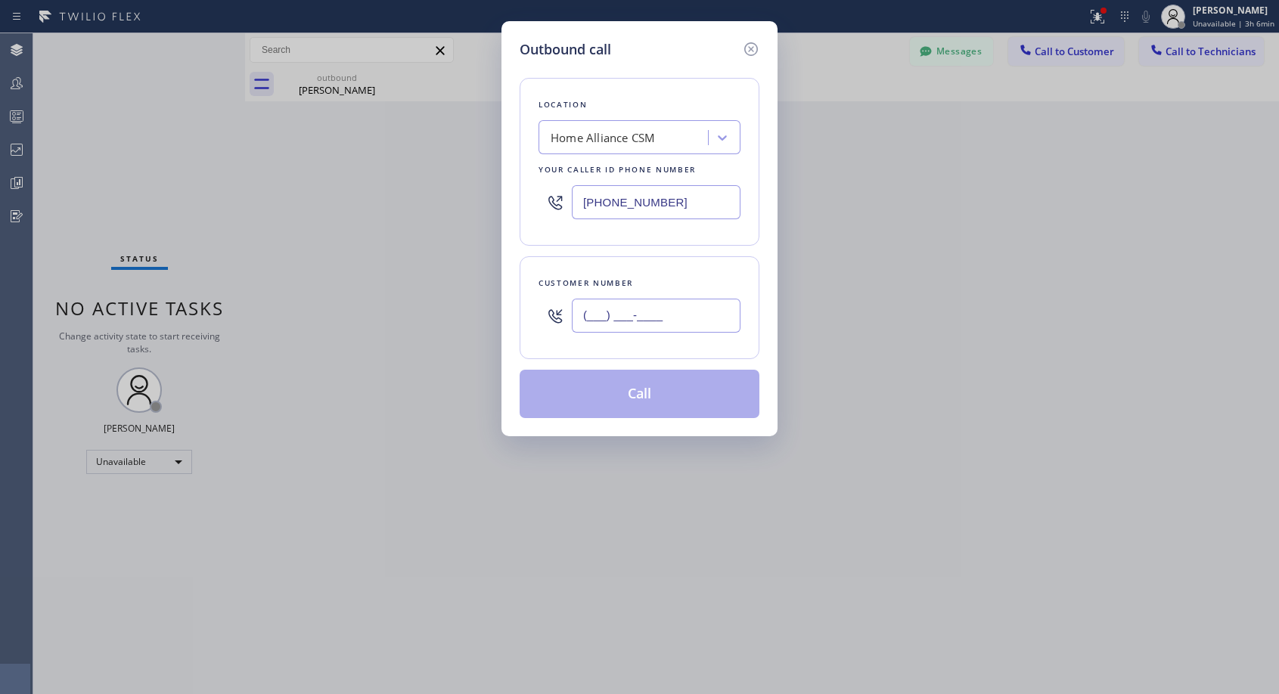
click at [714, 309] on input "(___) ___-____" at bounding box center [656, 316] width 169 height 34
paste input "615) 414-8668"
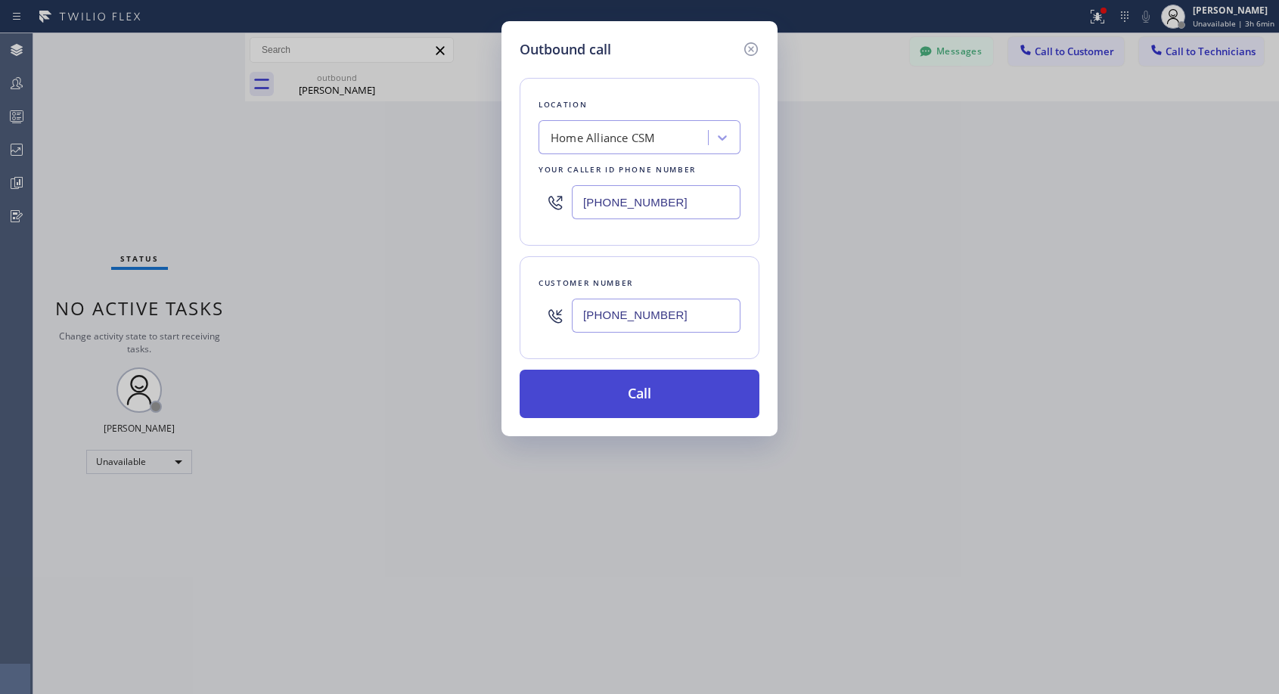
type input "[PHONE_NUMBER]"
click at [633, 393] on button "Call" at bounding box center [640, 394] width 240 height 48
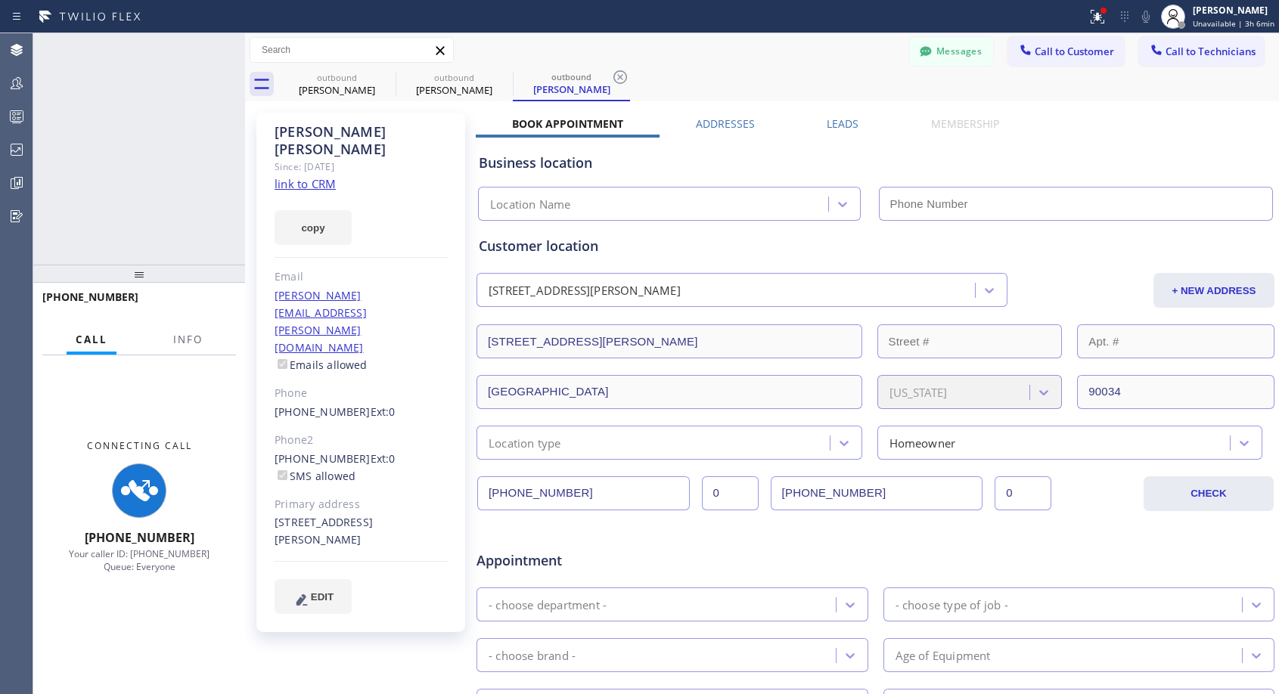
type input "[PHONE_NUMBER]"
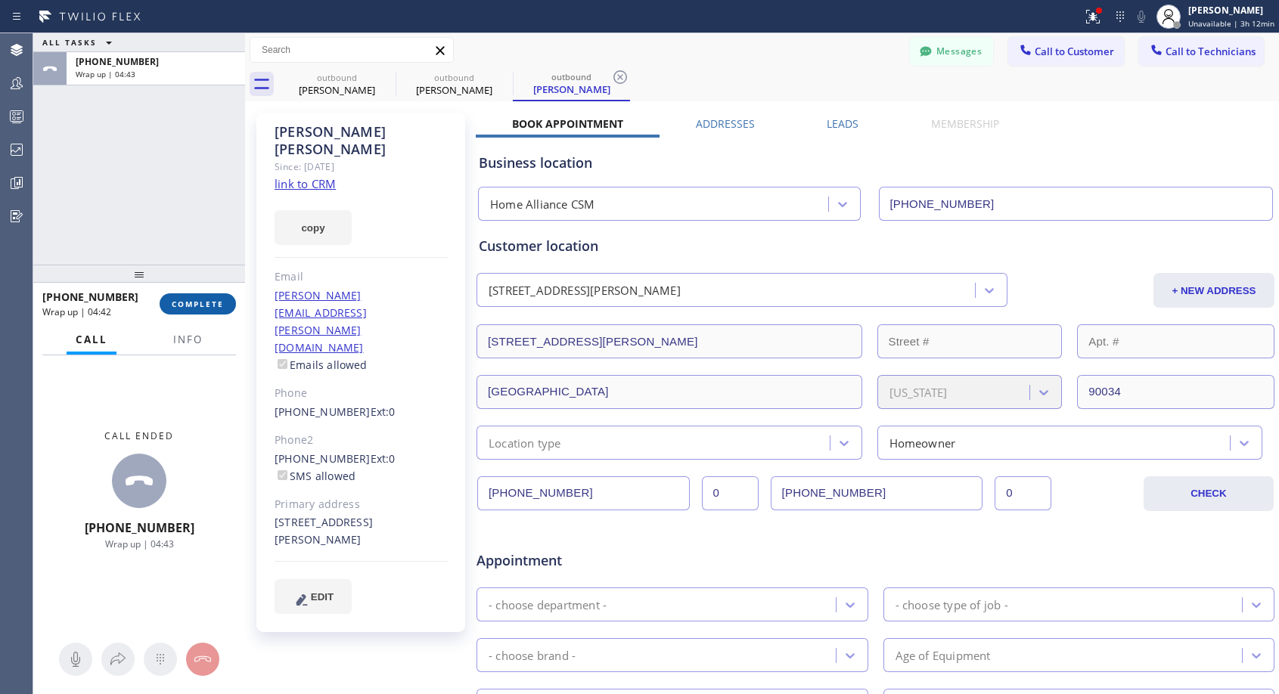
click at [172, 303] on span "COMPLETE" at bounding box center [198, 304] width 52 height 11
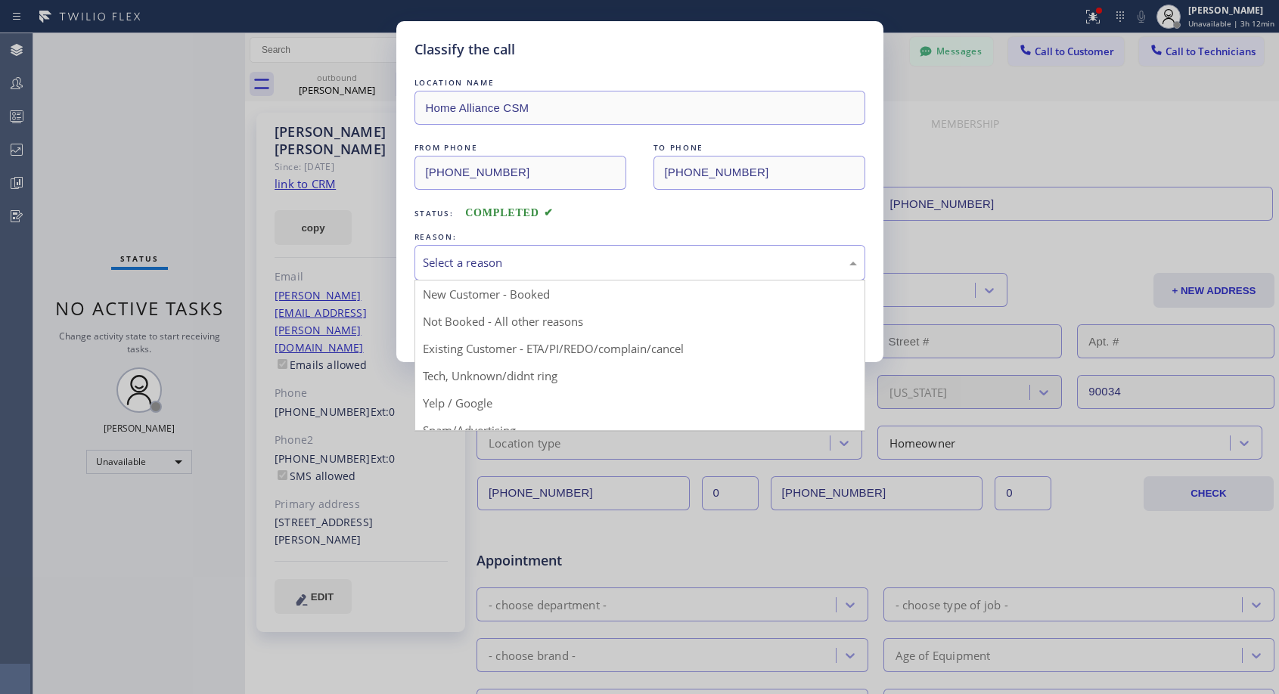
click at [571, 257] on div "Select a reason" at bounding box center [640, 262] width 434 height 17
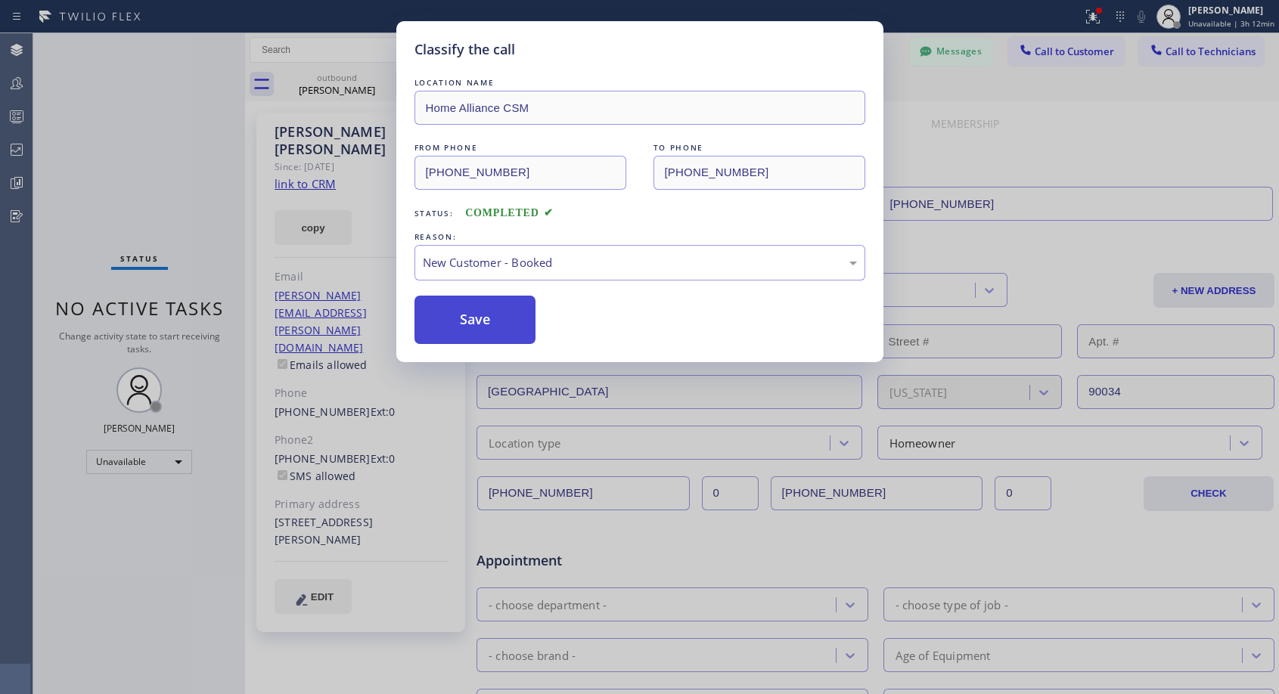
click at [495, 315] on button "Save" at bounding box center [475, 320] width 122 height 48
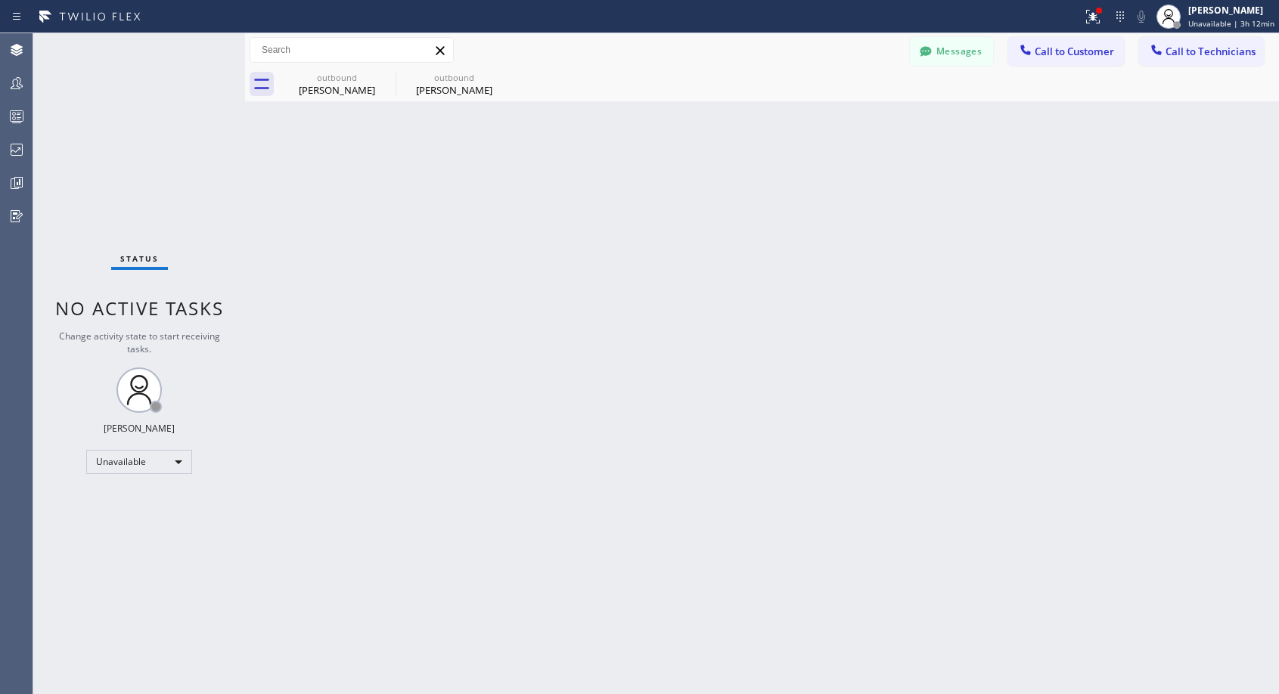
click at [1059, 60] on button "Call to Customer" at bounding box center [1066, 51] width 116 height 29
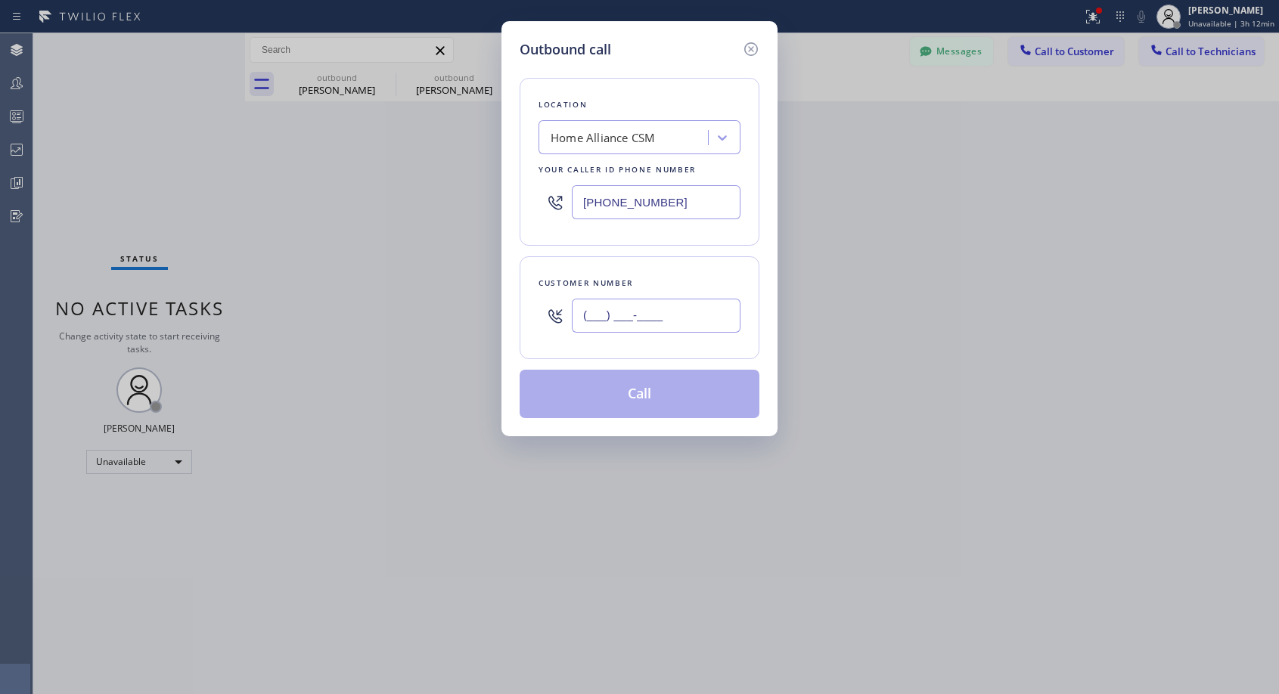
click at [651, 313] on input "(___) ___-____" at bounding box center [656, 316] width 169 height 34
paste input "508) 364-3616"
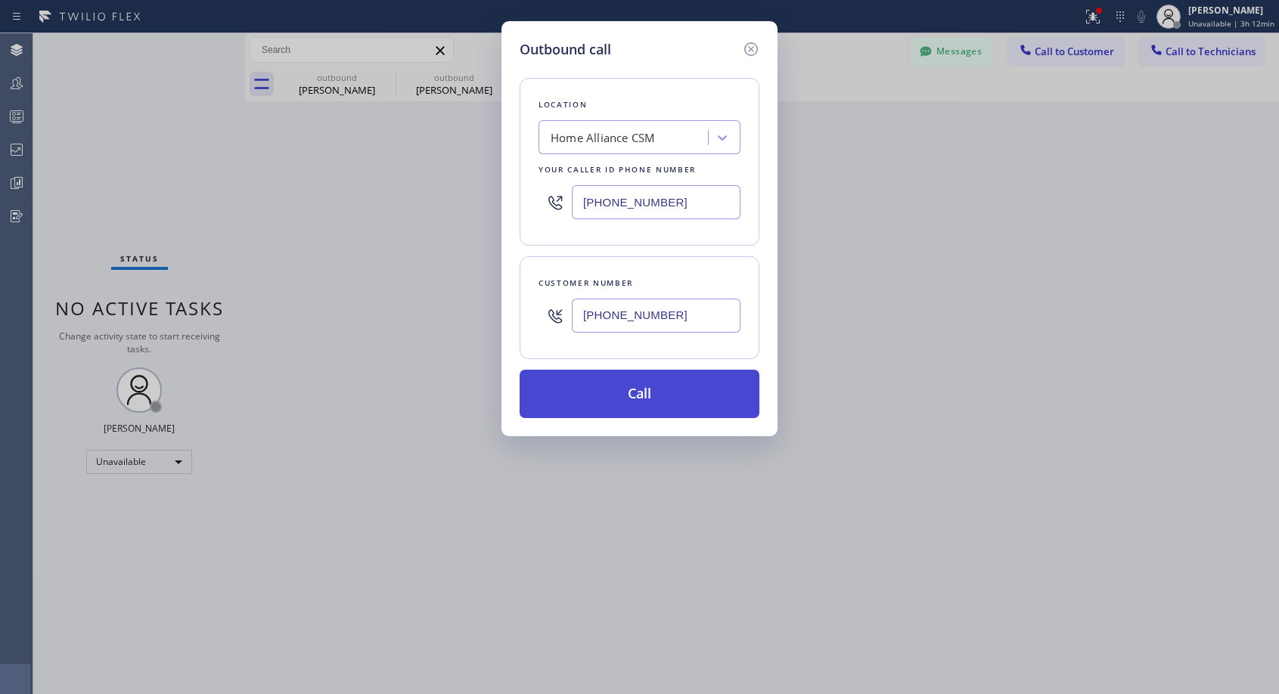
type input "[PHONE_NUMBER]"
click at [738, 405] on button "Call" at bounding box center [640, 394] width 240 height 48
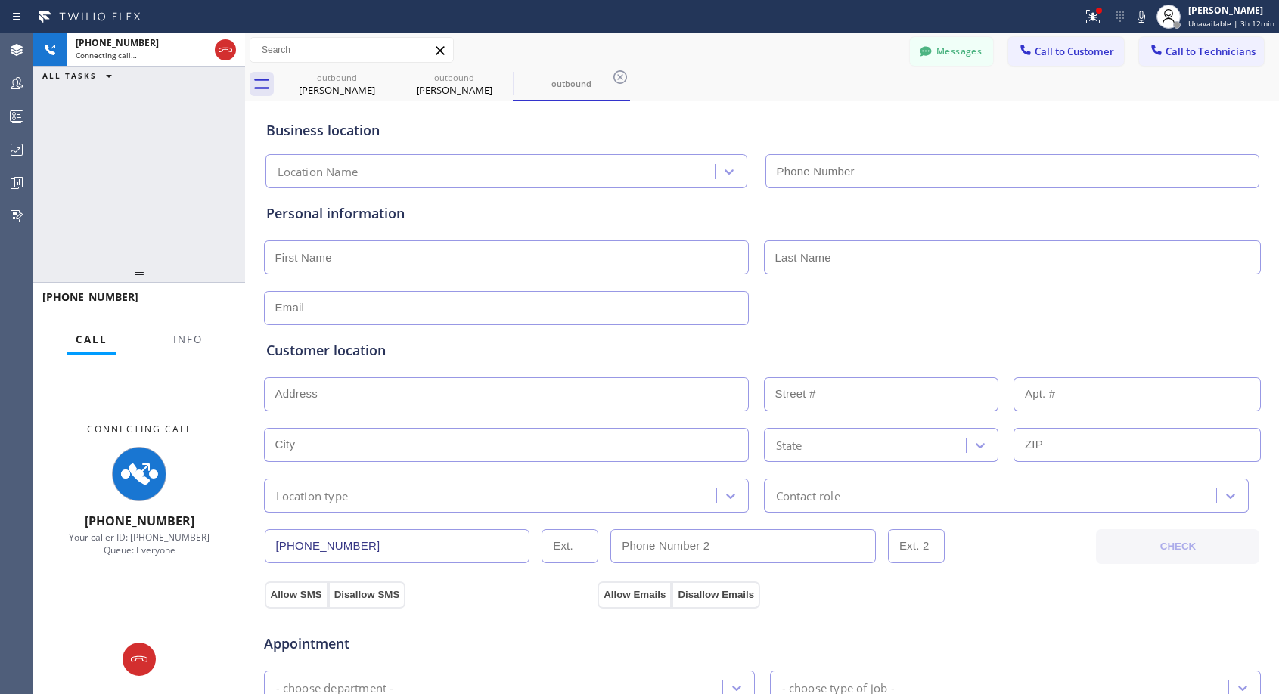
type input "[PHONE_NUMBER]"
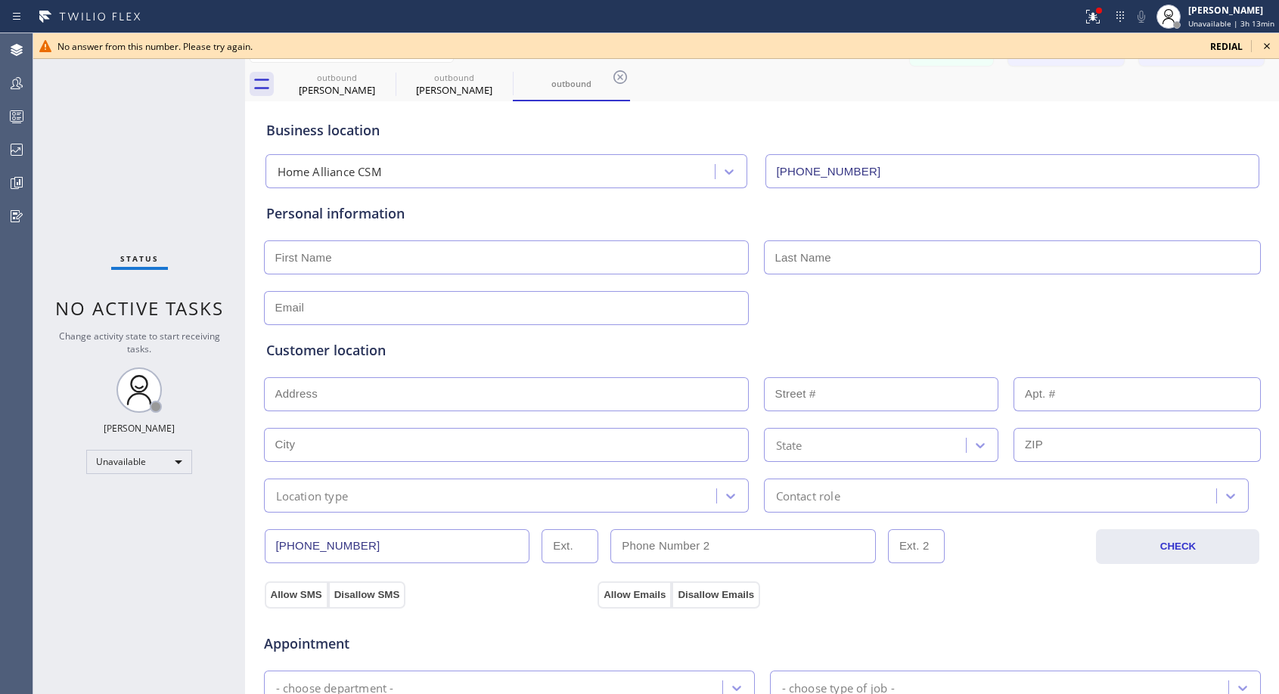
click at [753, 51] on div "No answer from this number. Please try again." at bounding box center [627, 46] width 1141 height 13
click at [1218, 47] on span "redial" at bounding box center [1226, 46] width 33 height 13
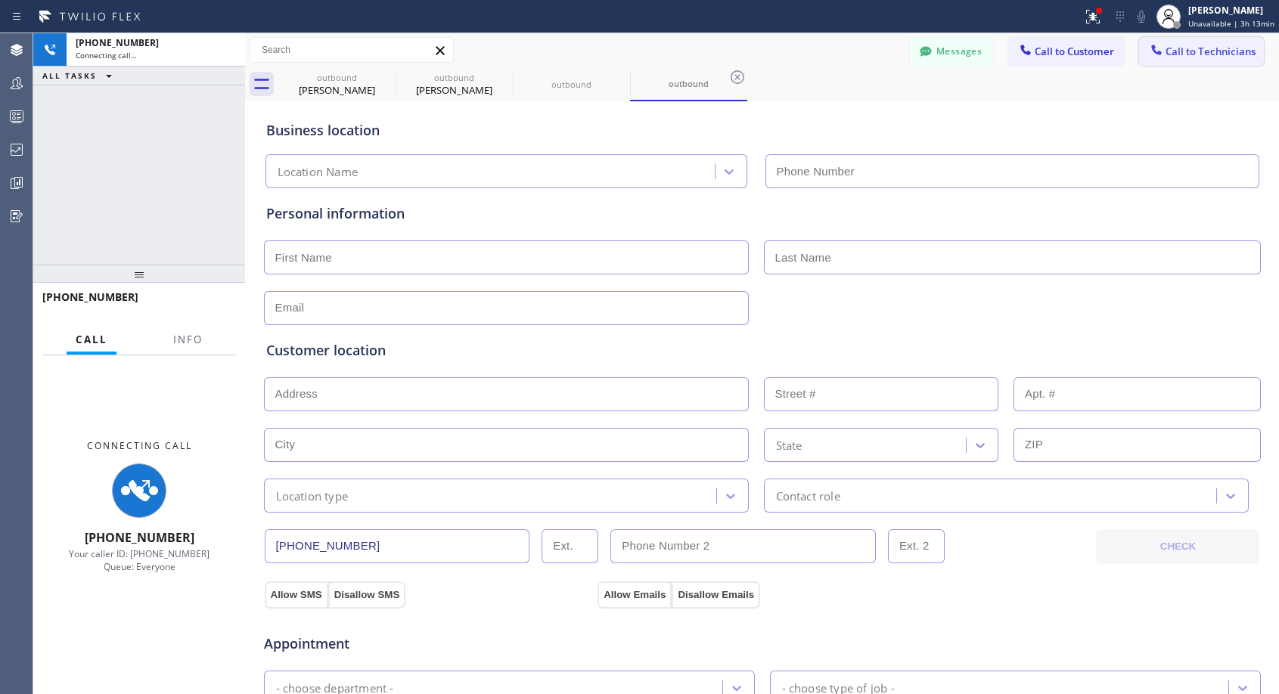
type input "[PHONE_NUMBER]"
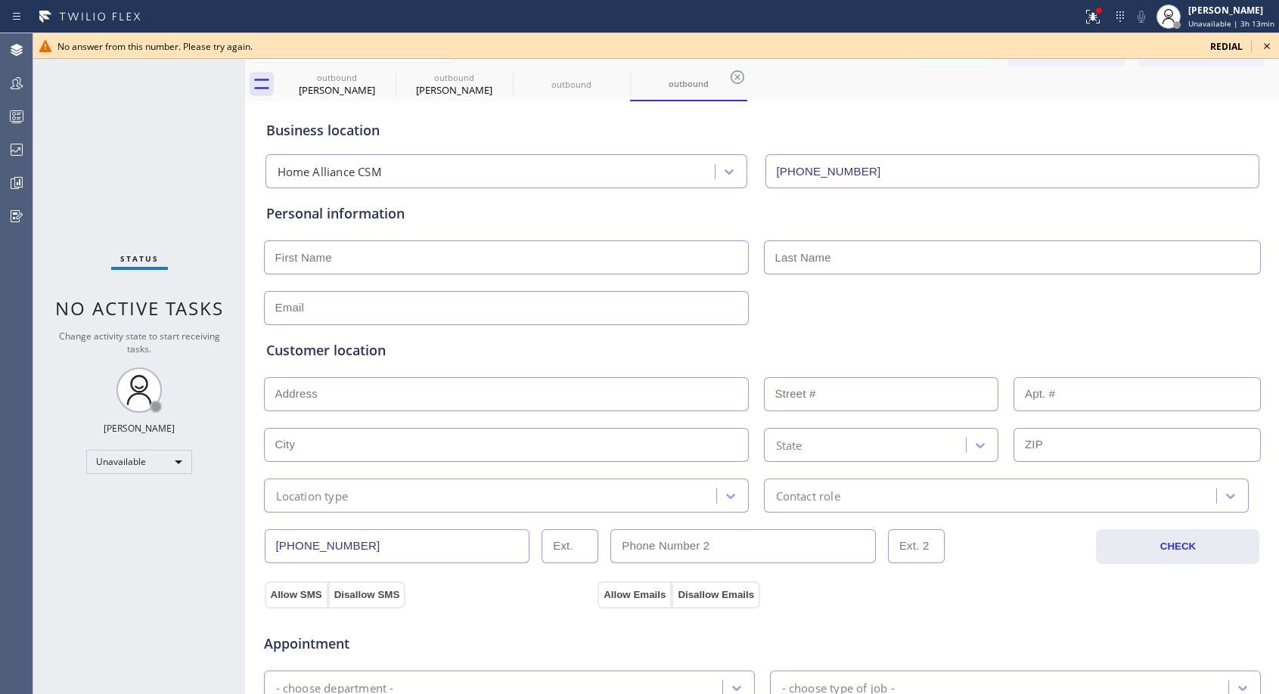
click at [1273, 49] on icon at bounding box center [1267, 46] width 18 height 18
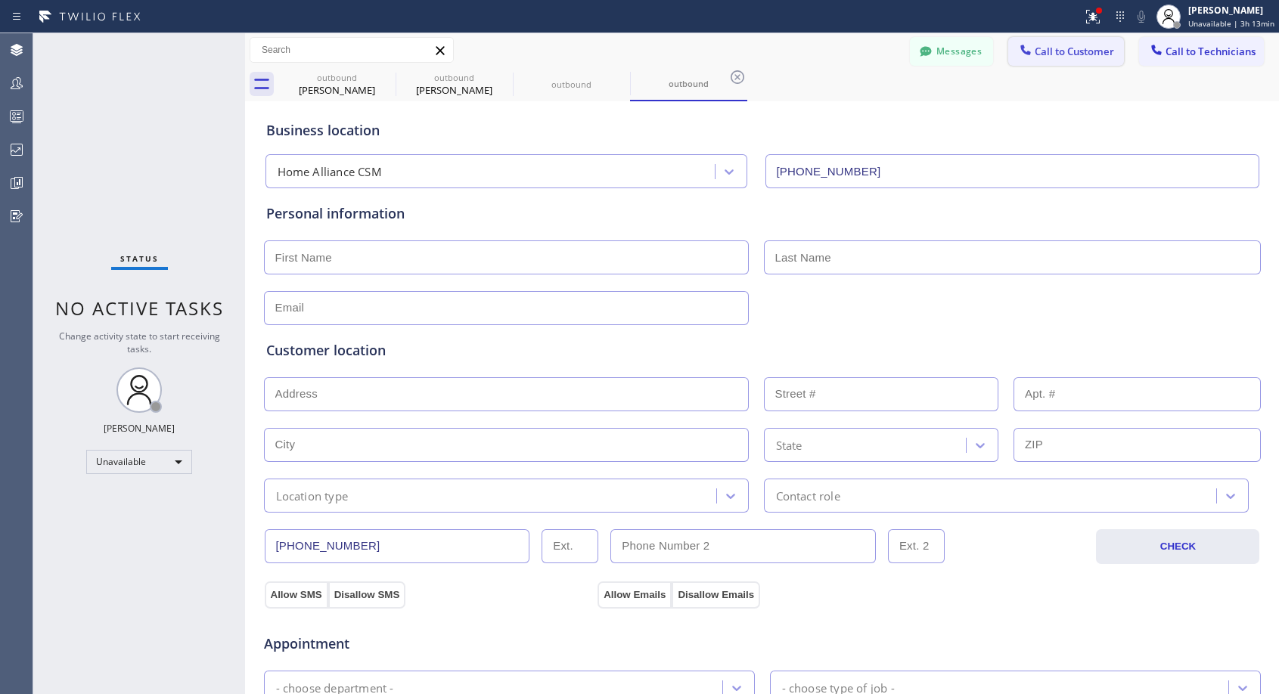
click at [1088, 54] on span "Call to Customer" at bounding box center [1074, 52] width 79 height 14
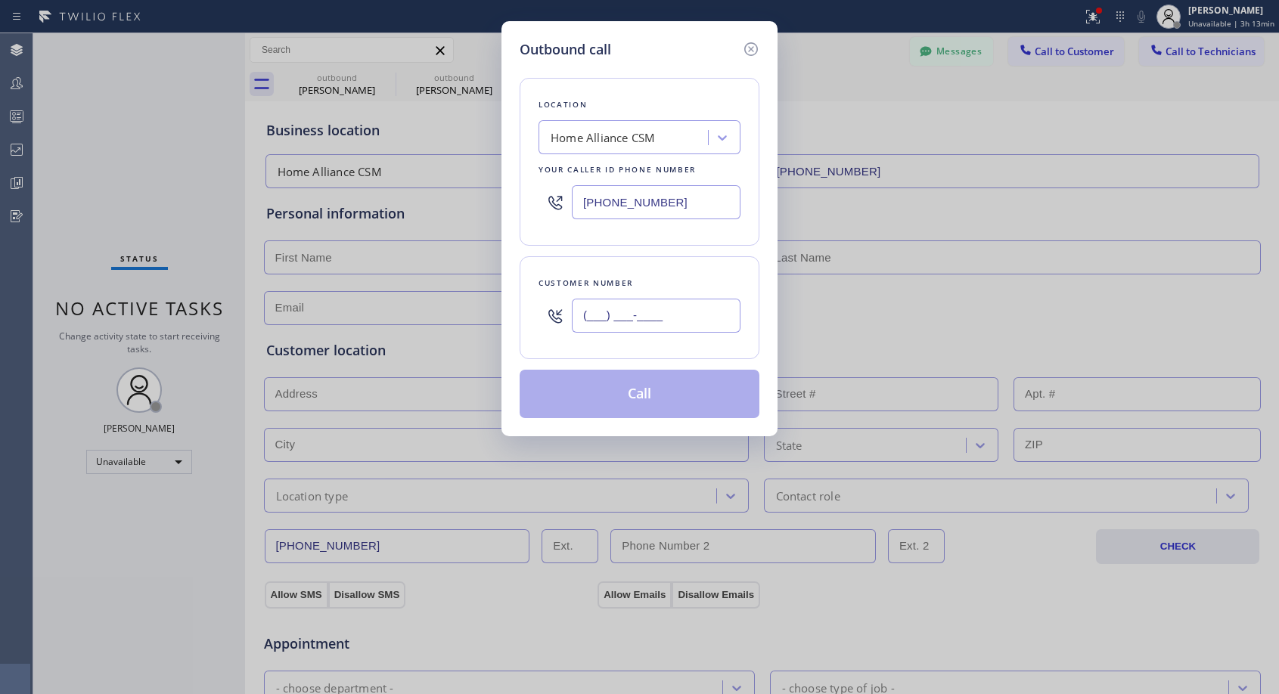
click at [691, 313] on input "(___) ___-____" at bounding box center [656, 316] width 169 height 34
paste input "508) 364-3616"
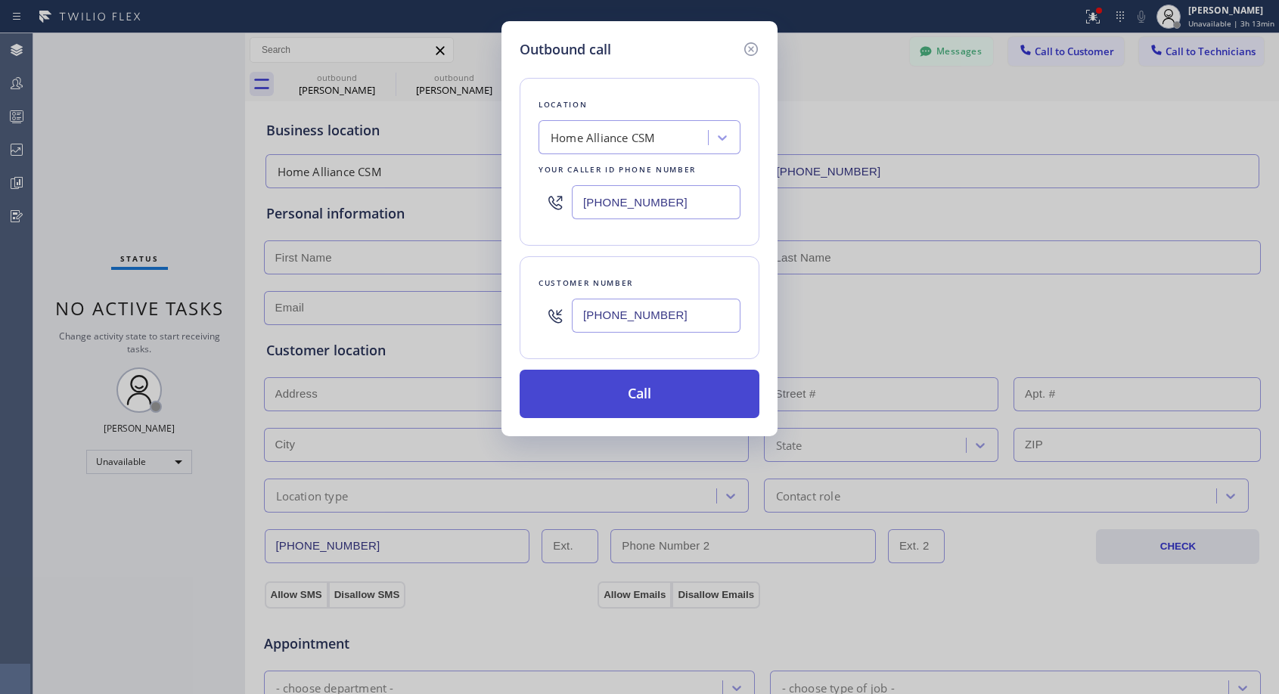
type input "[PHONE_NUMBER]"
click at [660, 385] on button "Call" at bounding box center [640, 394] width 240 height 48
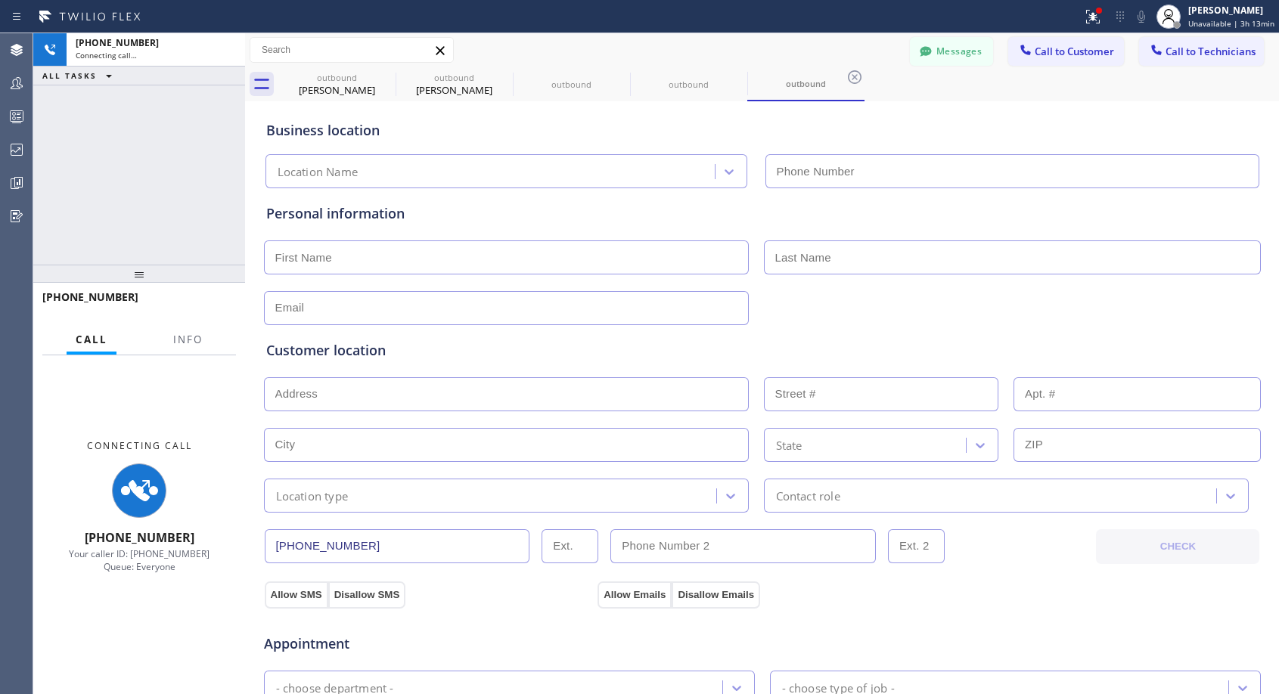
type input "[PHONE_NUMBER]"
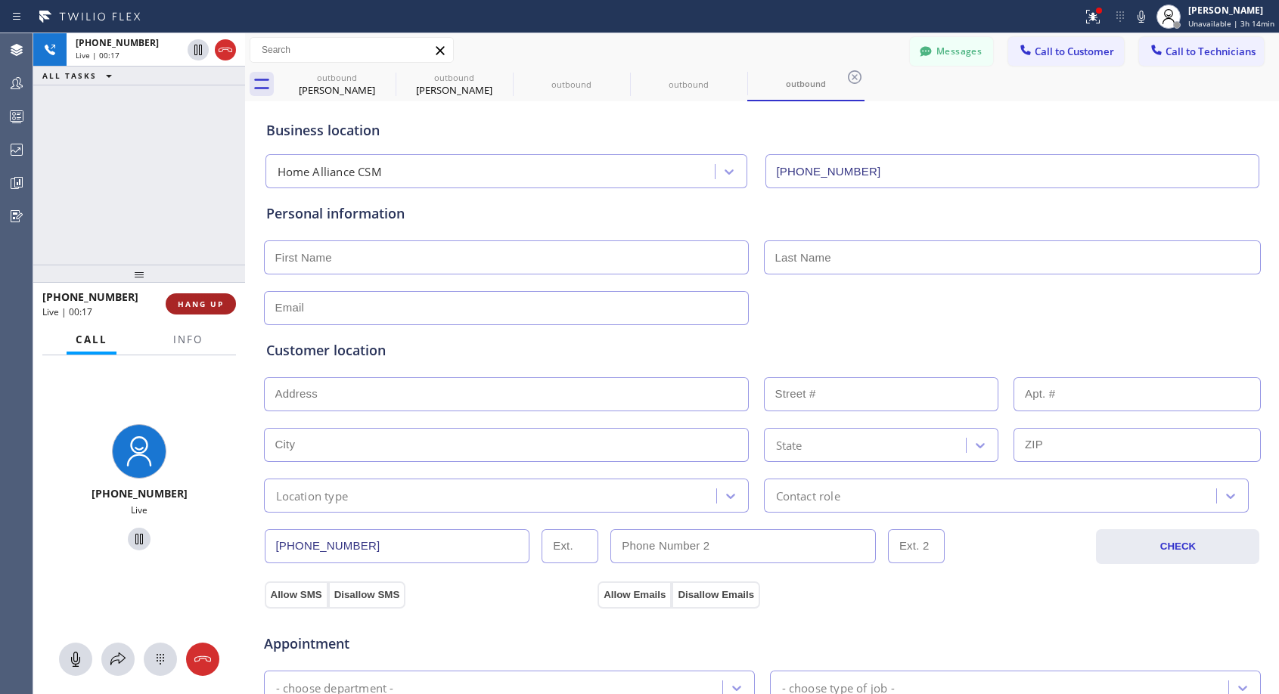
click at [208, 306] on span "HANG UP" at bounding box center [201, 304] width 46 height 11
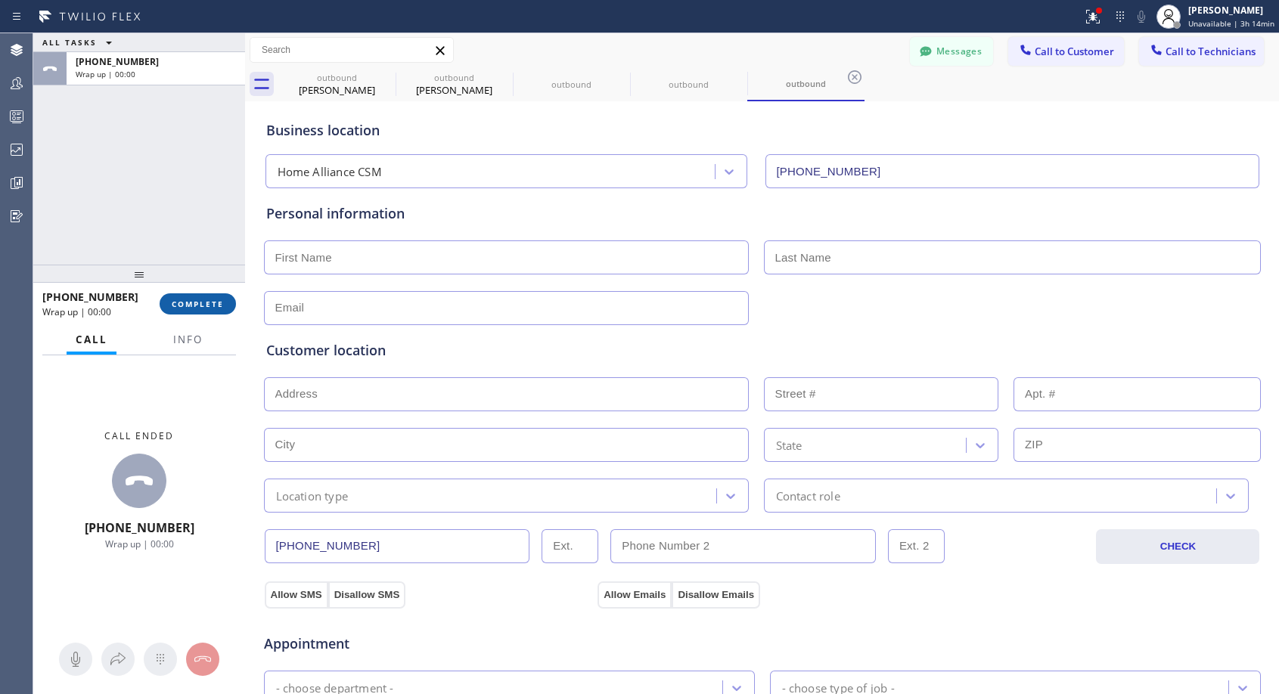
click at [212, 300] on span "COMPLETE" at bounding box center [198, 304] width 52 height 11
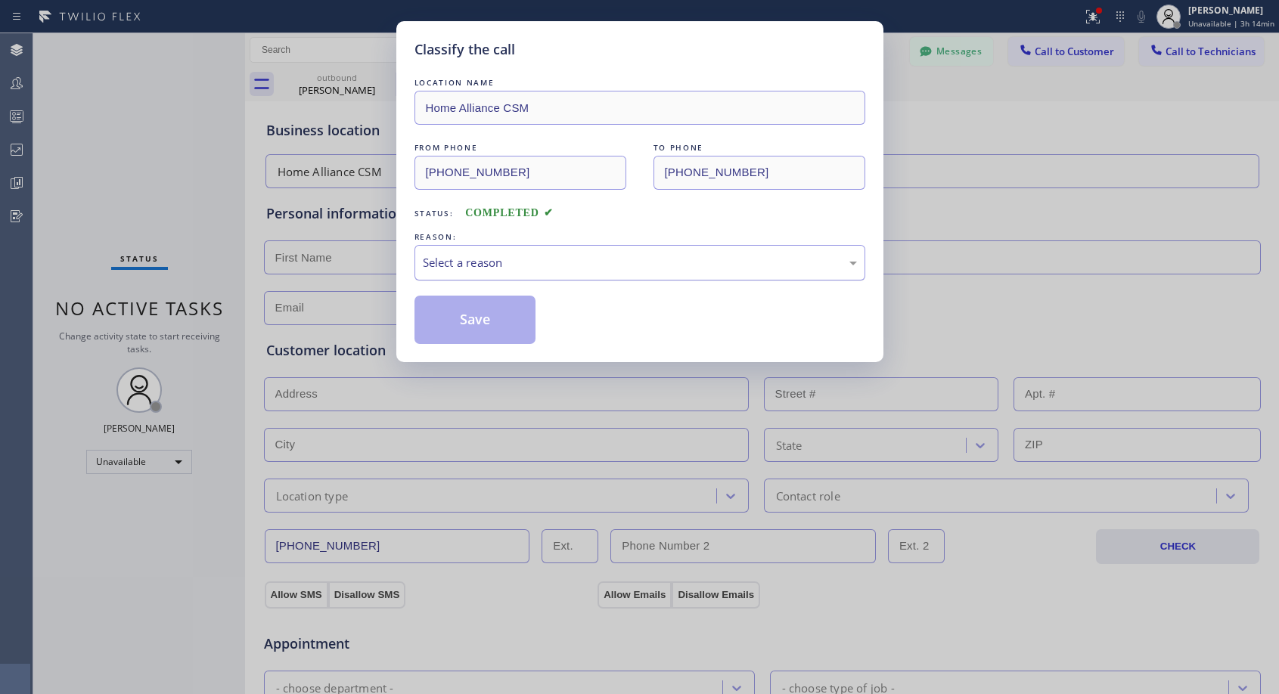
click at [537, 257] on div "Select a reason" at bounding box center [640, 262] width 434 height 17
click at [502, 319] on button "Save" at bounding box center [475, 320] width 122 height 48
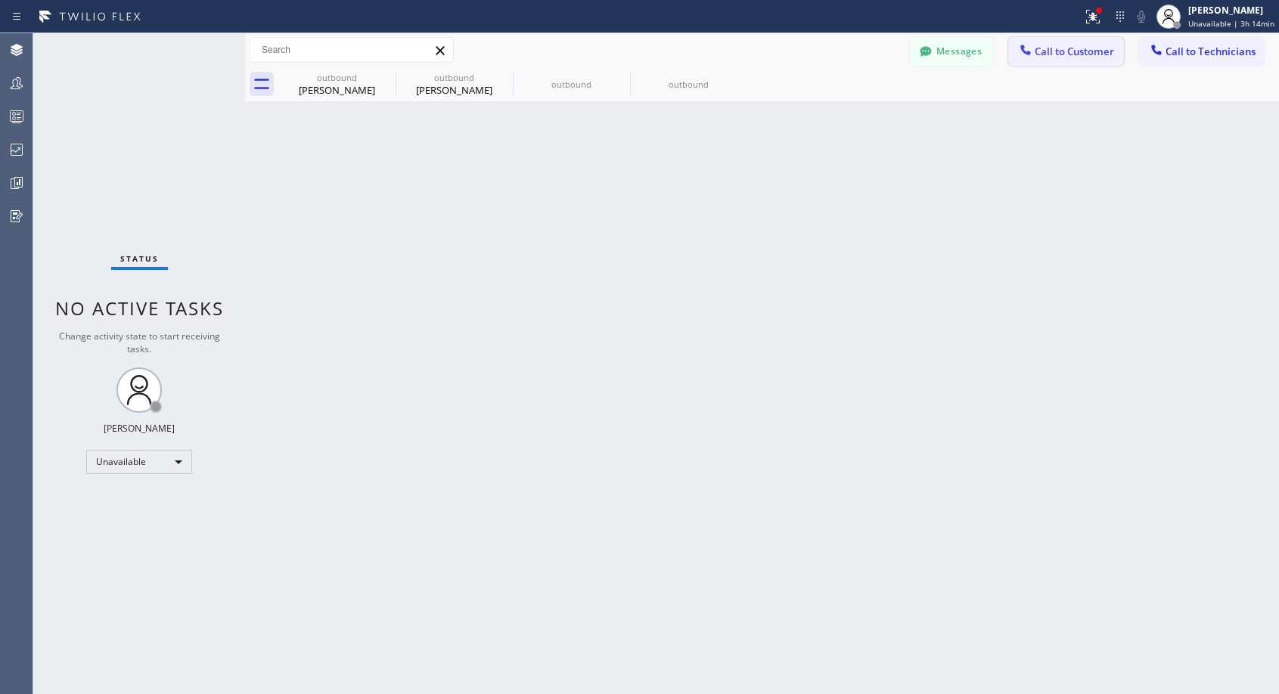
click at [1069, 53] on span "Call to Customer" at bounding box center [1074, 52] width 79 height 14
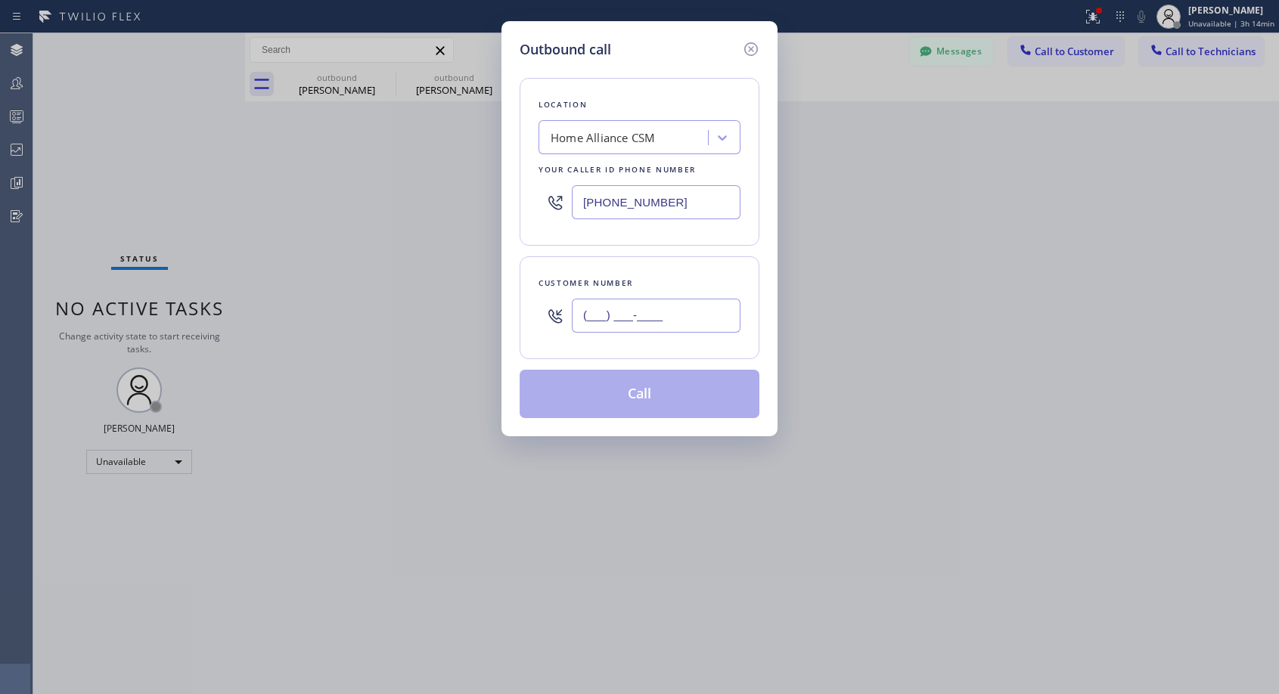
click at [694, 308] on input "(___) ___-____" at bounding box center [656, 316] width 169 height 34
paste input "508) 364-3616"
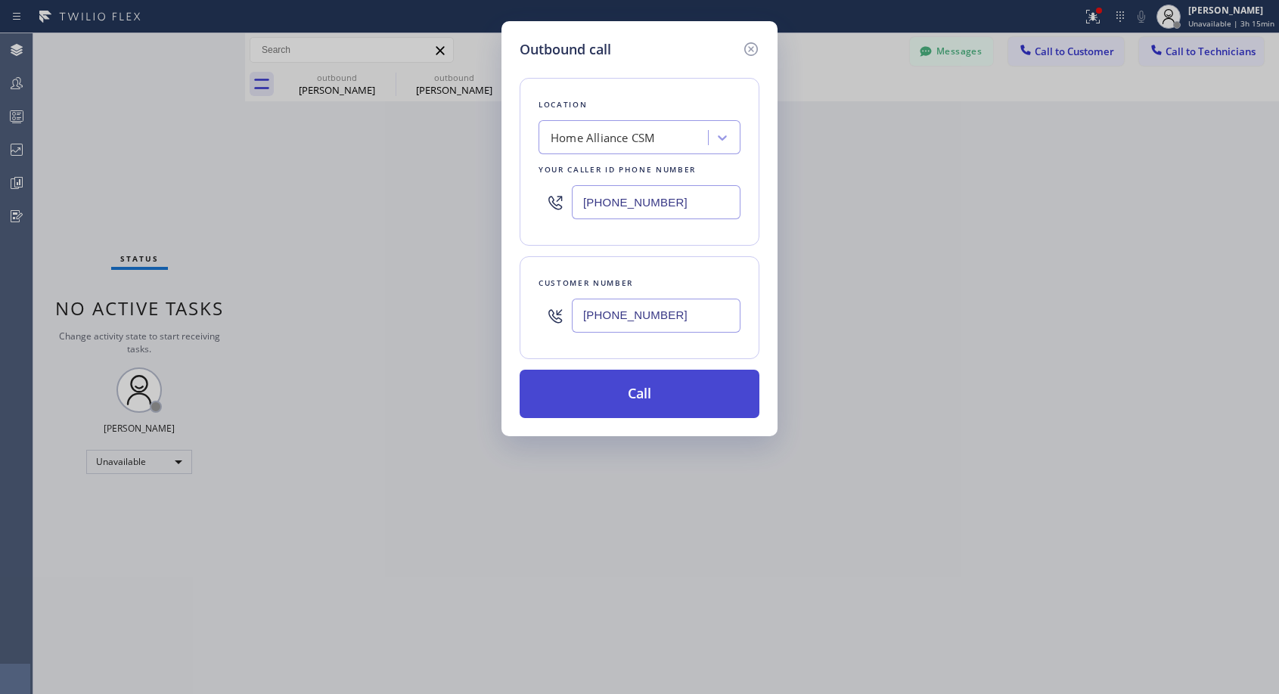
type input "[PHONE_NUMBER]"
click at [667, 396] on button "Call" at bounding box center [640, 394] width 240 height 48
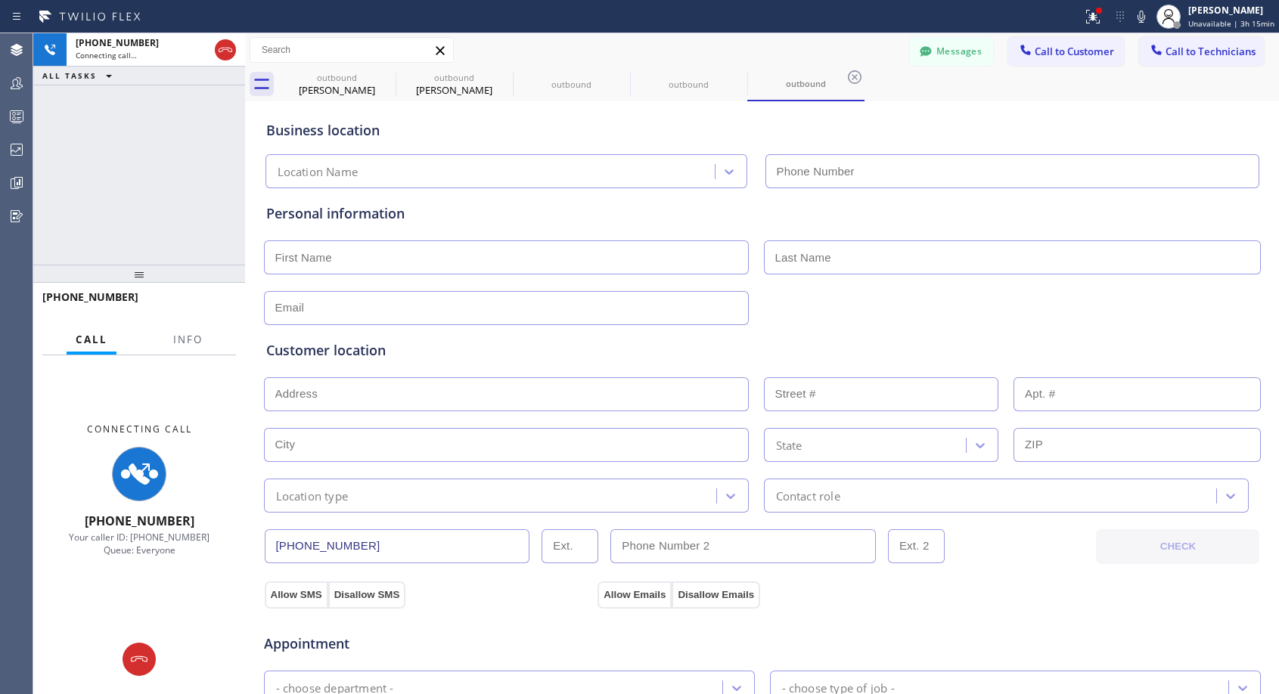
type input "[PHONE_NUMBER]"
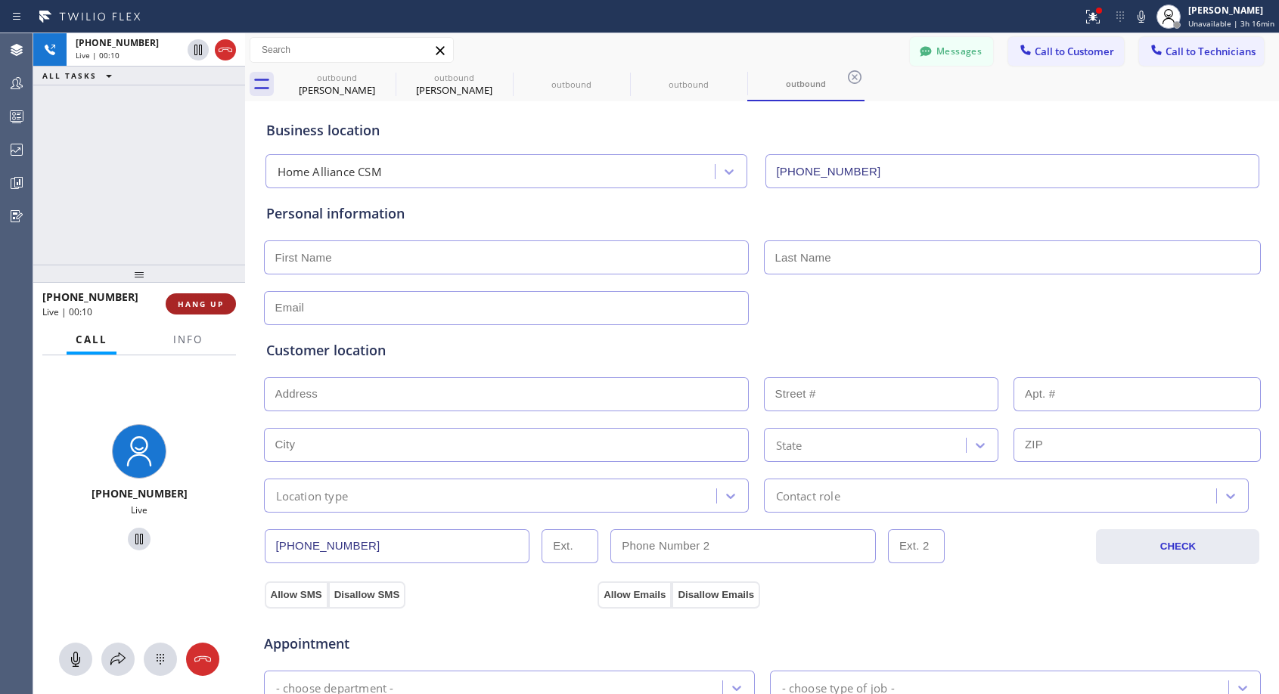
click at [183, 307] on span "HANG UP" at bounding box center [201, 304] width 46 height 11
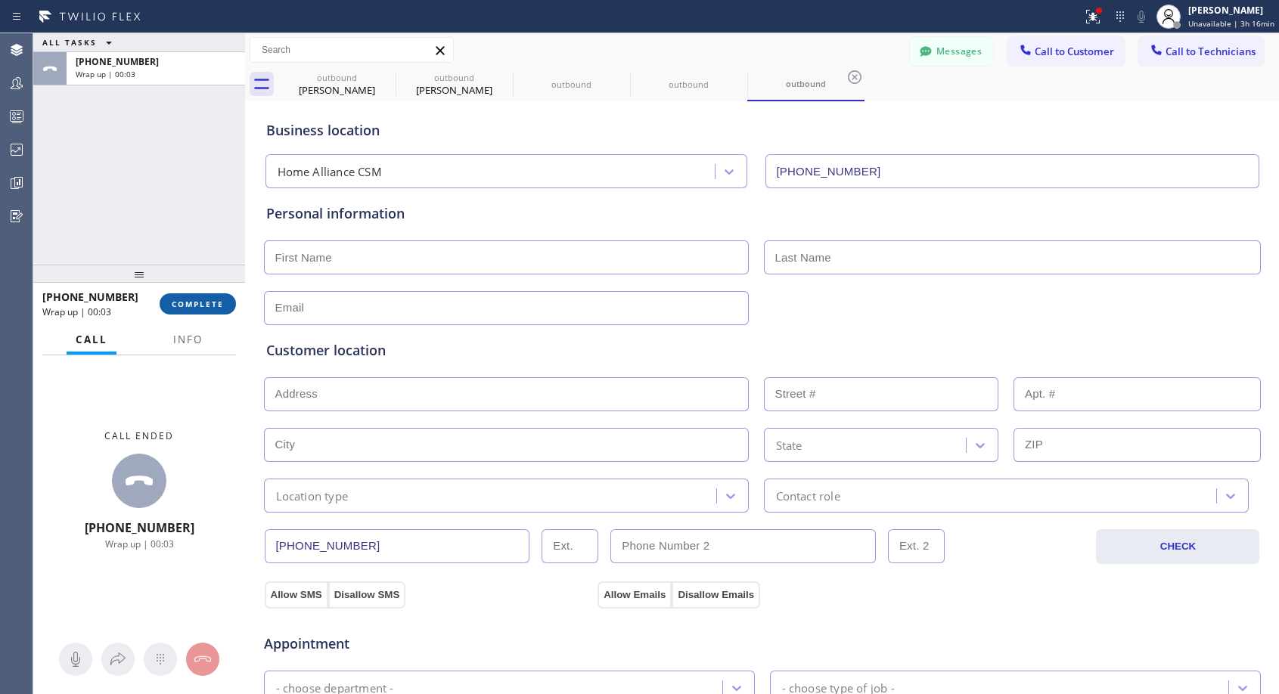
click at [216, 303] on span "COMPLETE" at bounding box center [198, 304] width 52 height 11
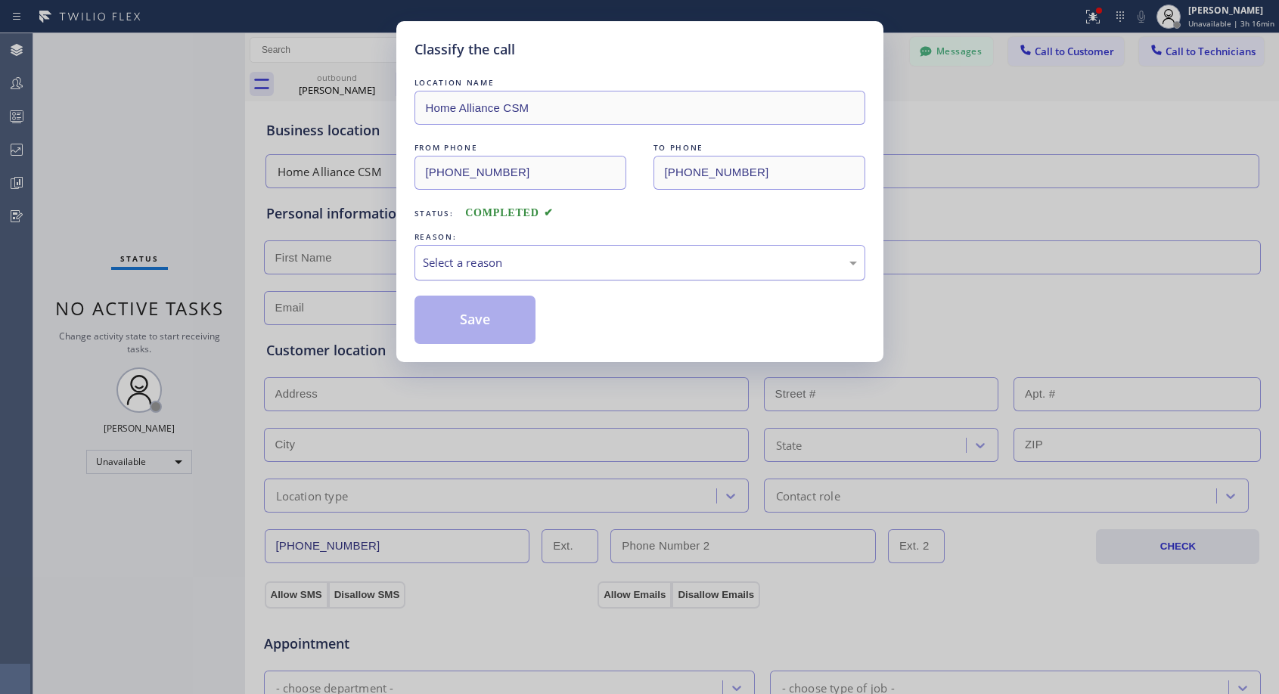
drag, startPoint x: 560, startPoint y: 265, endPoint x: 554, endPoint y: 274, distance: 10.3
click at [560, 266] on div "Select a reason" at bounding box center [640, 262] width 434 height 17
click at [504, 316] on button "Save" at bounding box center [475, 320] width 122 height 48
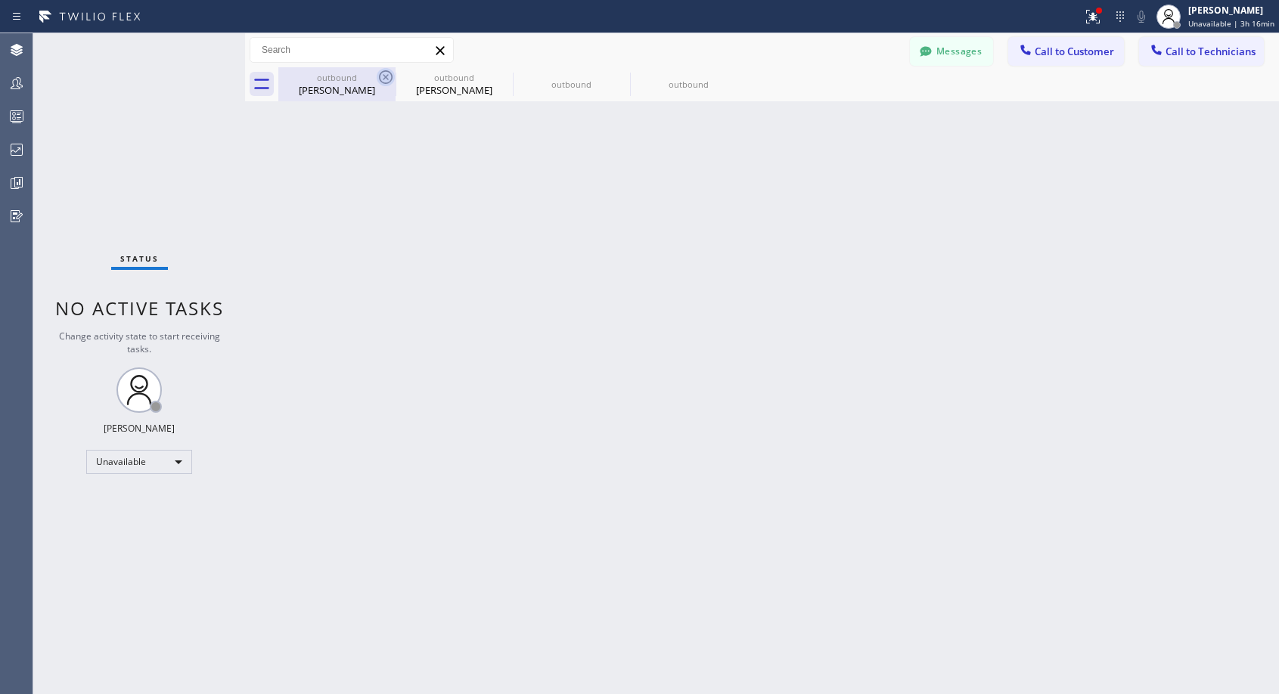
click at [383, 75] on icon at bounding box center [386, 77] width 18 height 18
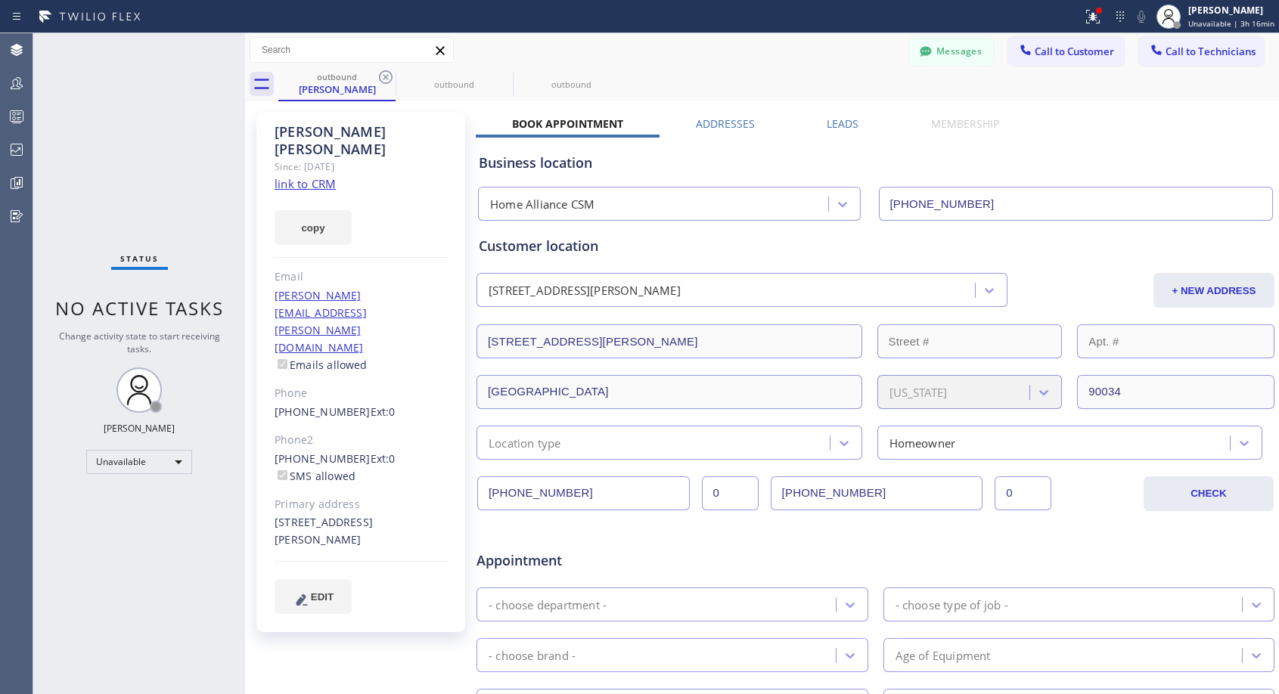
click at [383, 75] on icon at bounding box center [386, 77] width 18 height 18
click at [0, 0] on icon at bounding box center [0, 0] width 0 height 0
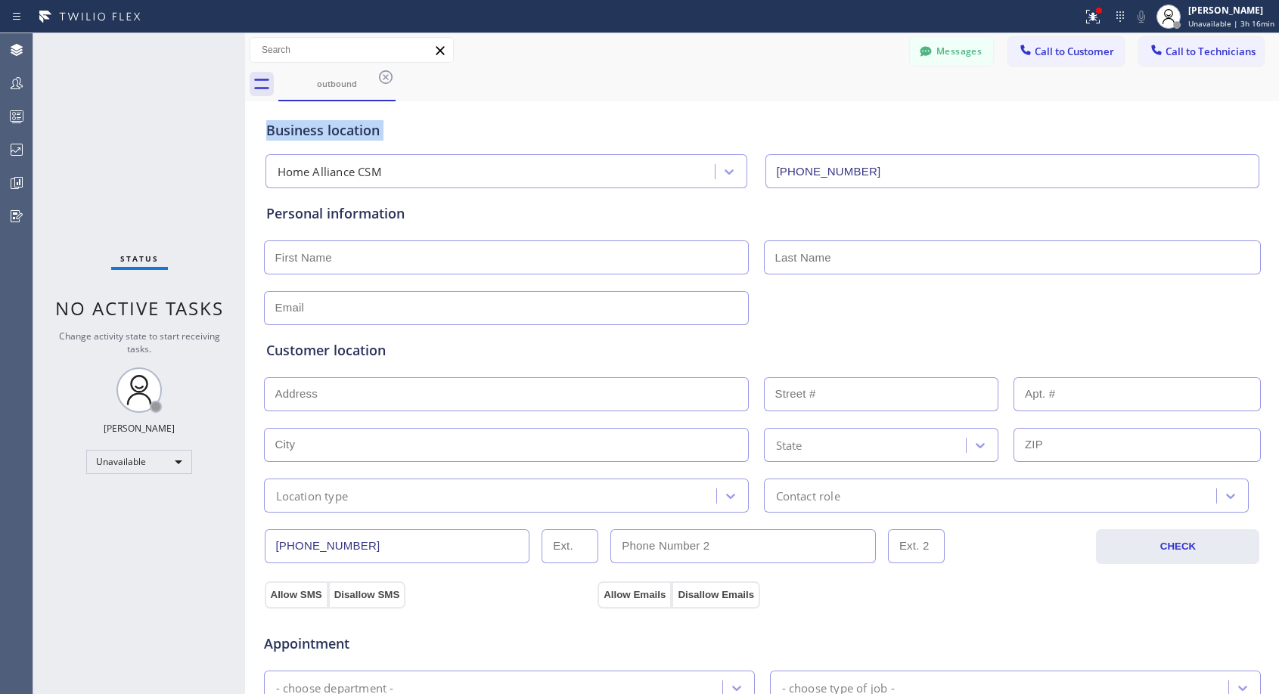
click at [383, 75] on icon at bounding box center [386, 77] width 18 height 18
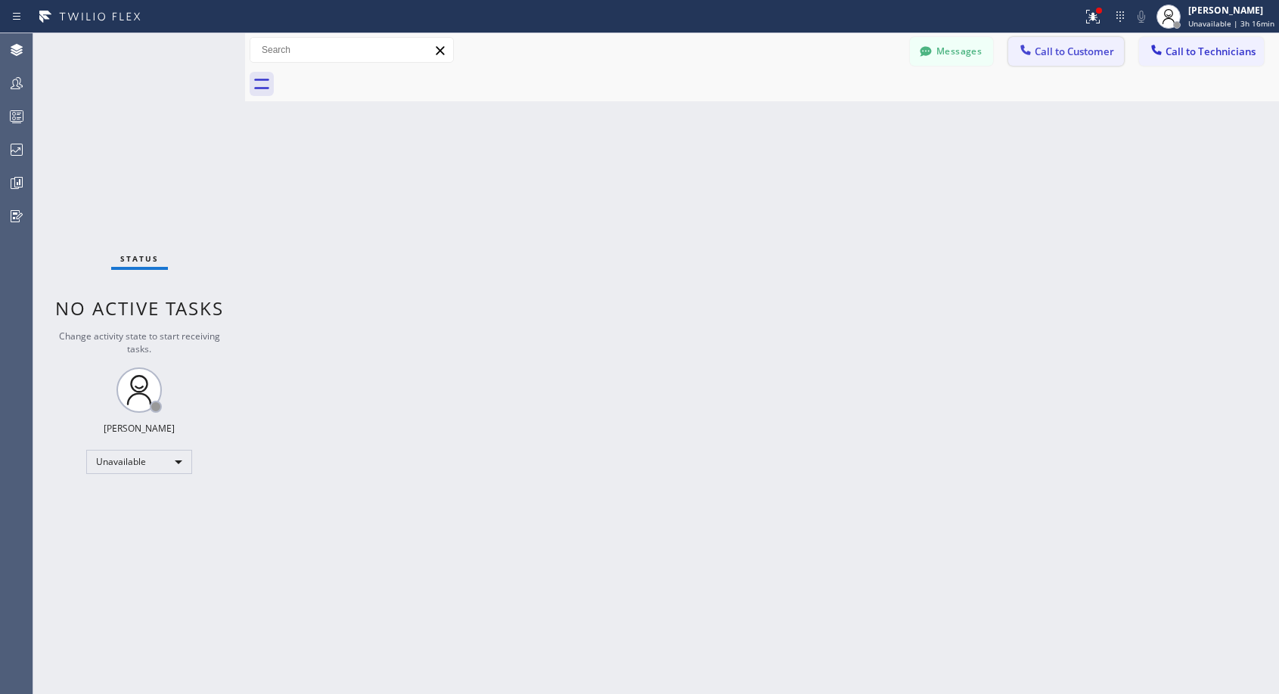
click at [1077, 55] on span "Call to Customer" at bounding box center [1074, 52] width 79 height 14
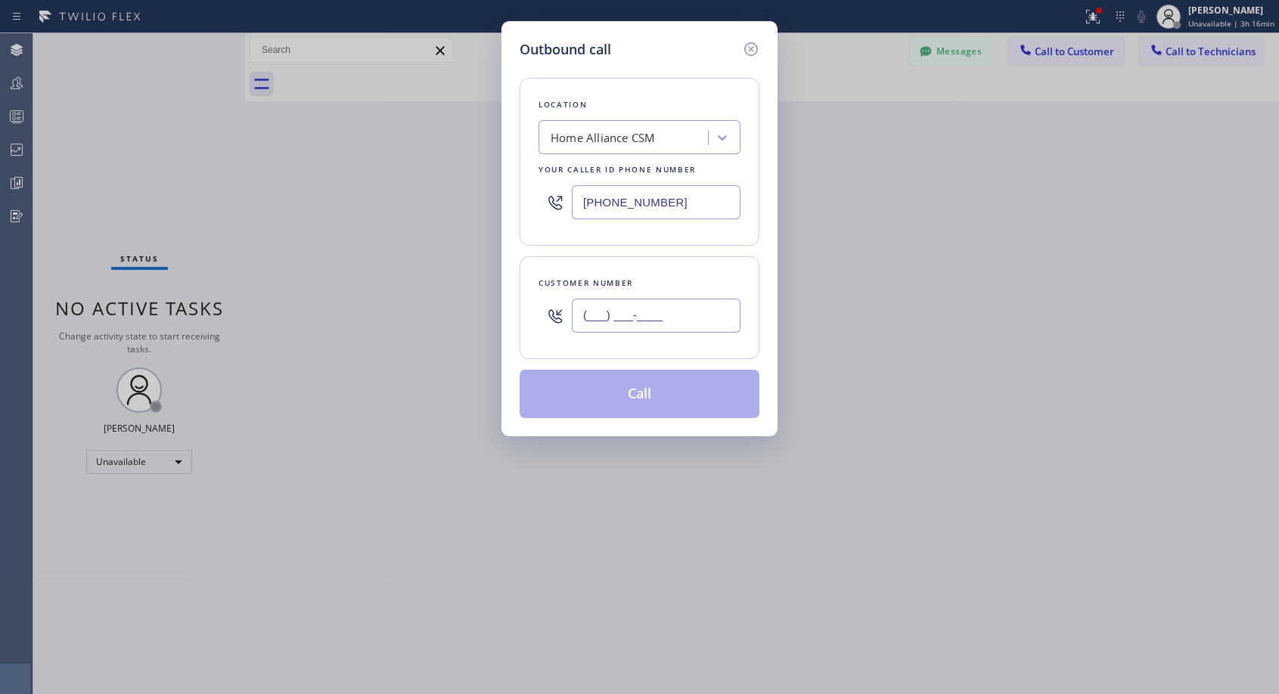
click at [690, 312] on input "(___) ___-____" at bounding box center [656, 316] width 169 height 34
paste input "508) 364-3616"
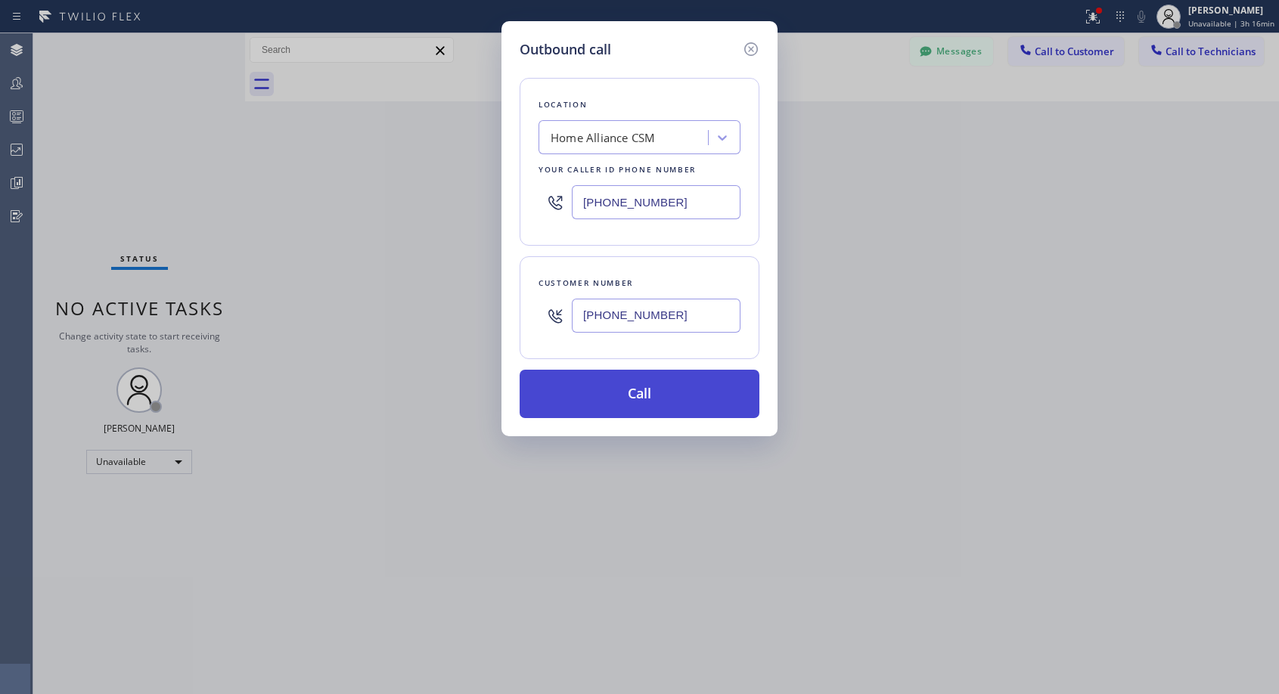
type input "[PHONE_NUMBER]"
click at [726, 399] on button "Call" at bounding box center [640, 394] width 240 height 48
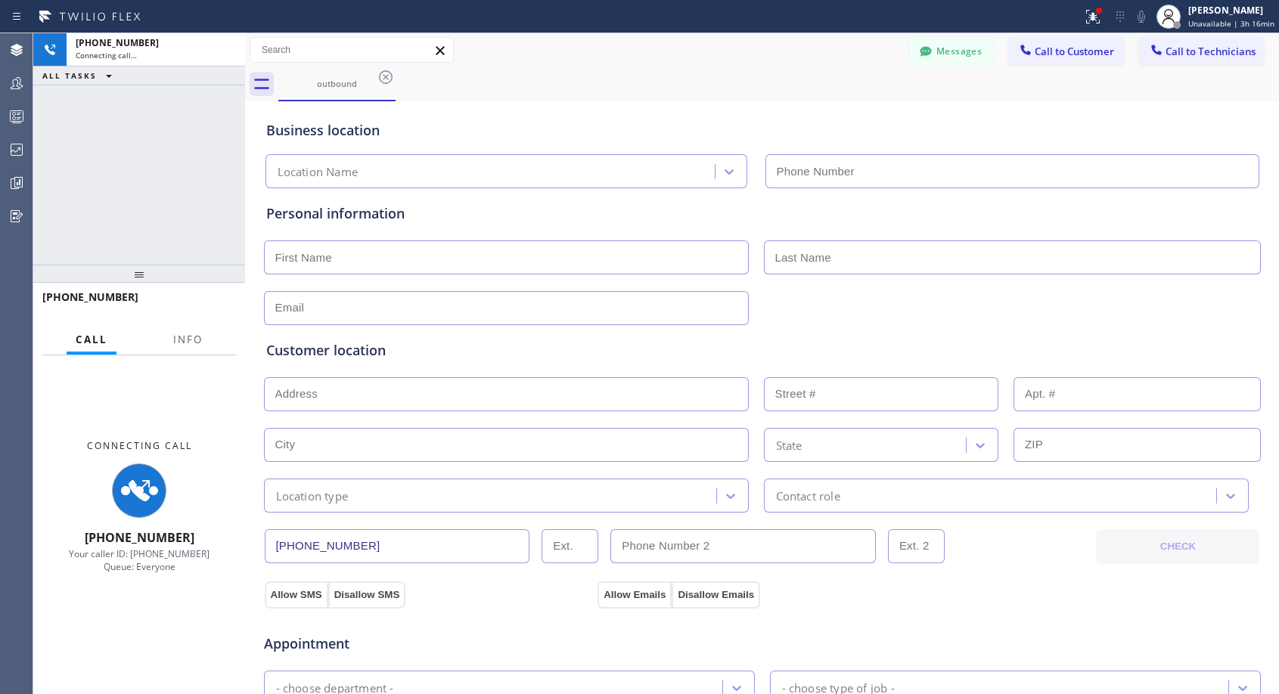
type input "[PHONE_NUMBER]"
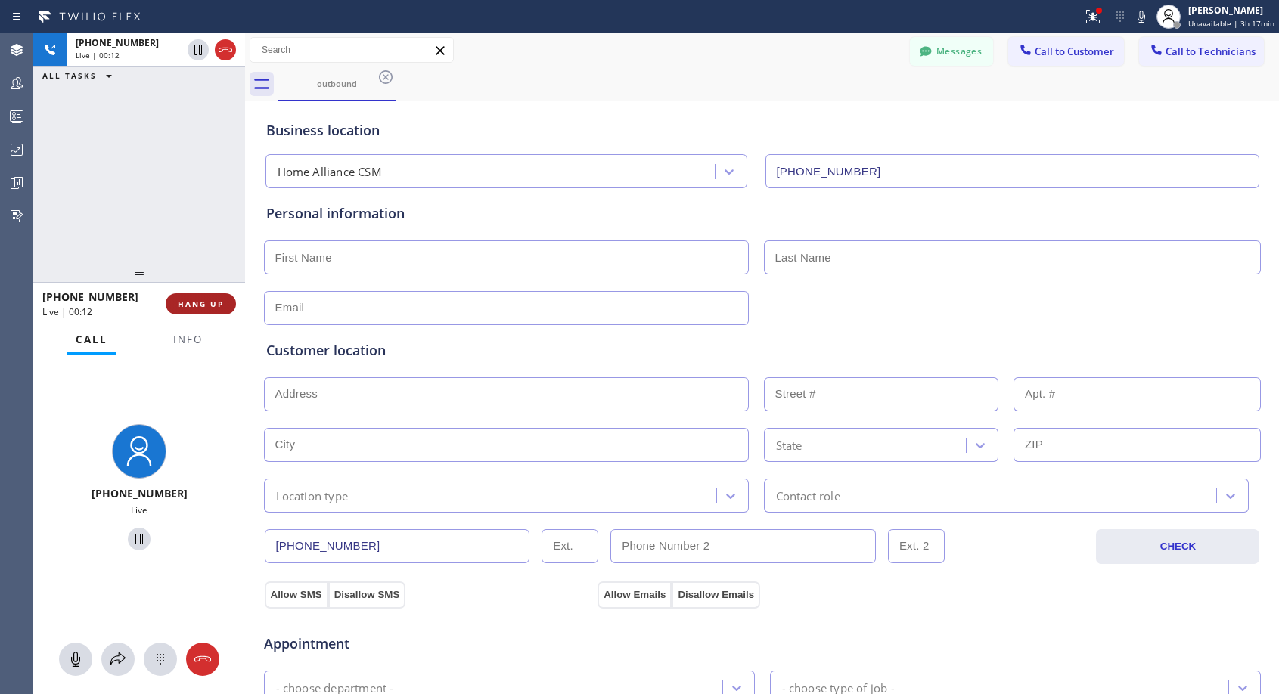
click at [219, 302] on span "HANG UP" at bounding box center [201, 304] width 46 height 11
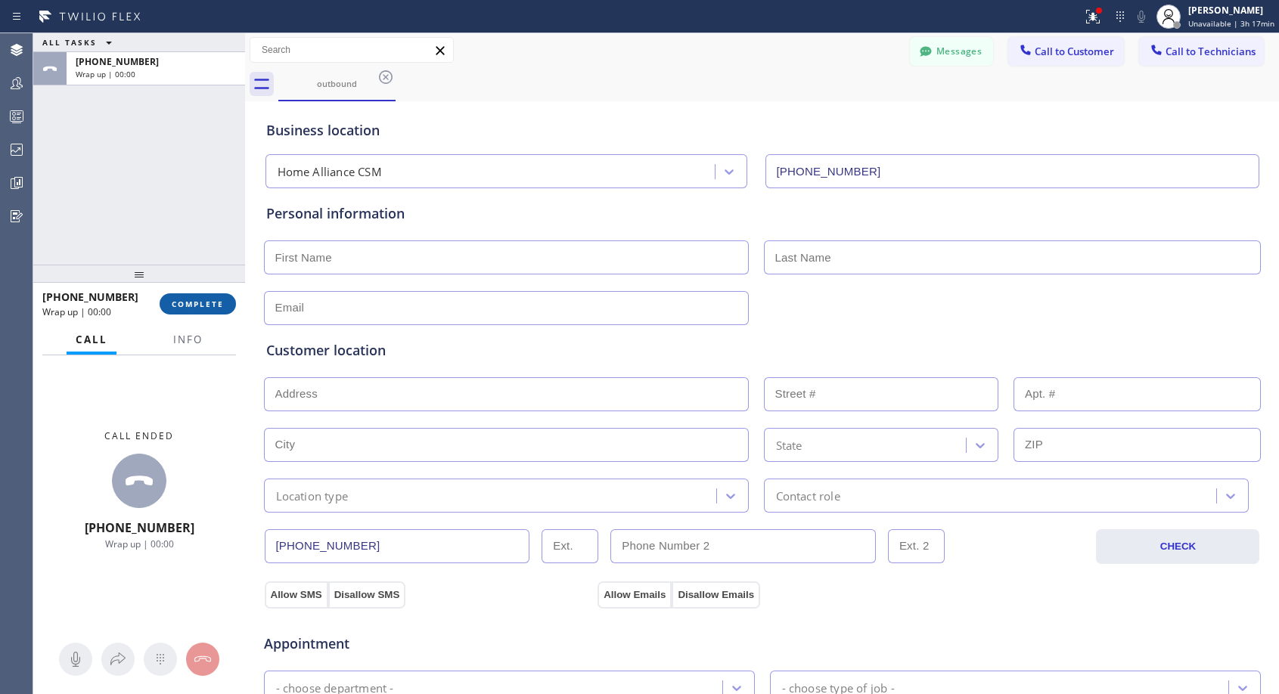
click at [219, 302] on span "COMPLETE" at bounding box center [198, 304] width 52 height 11
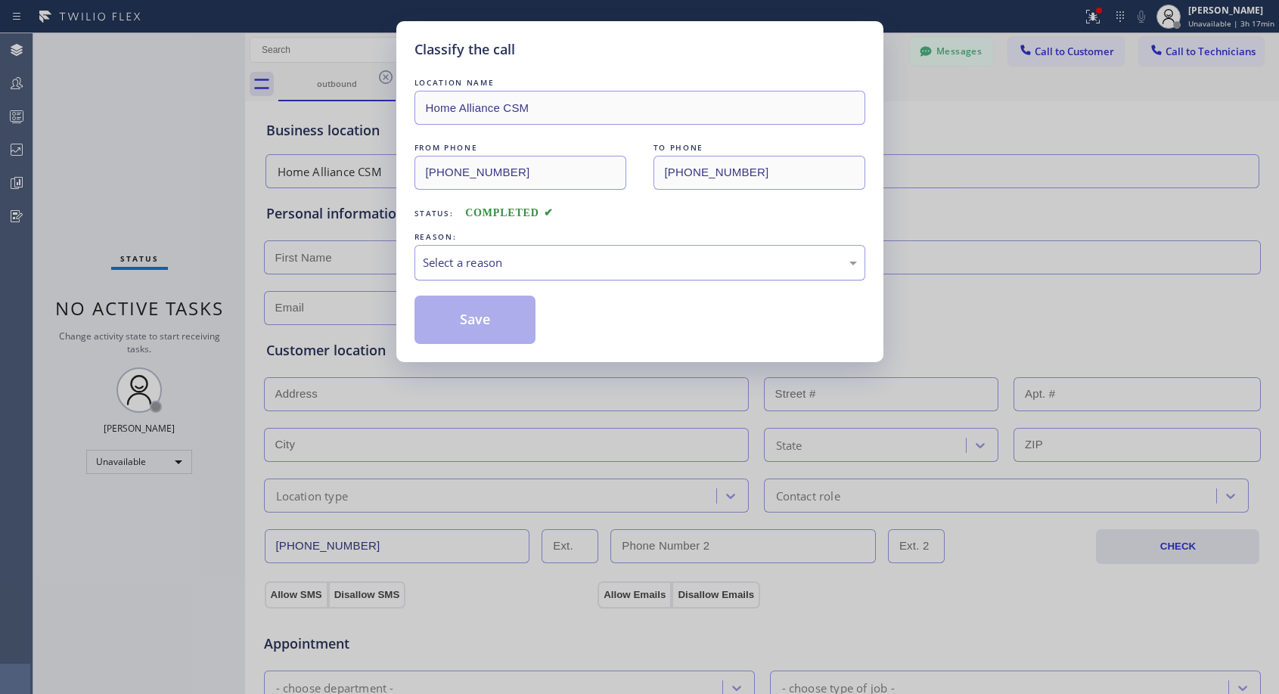
click at [624, 262] on div "Select a reason" at bounding box center [640, 262] width 434 height 17
click at [517, 324] on button "Save" at bounding box center [475, 320] width 122 height 48
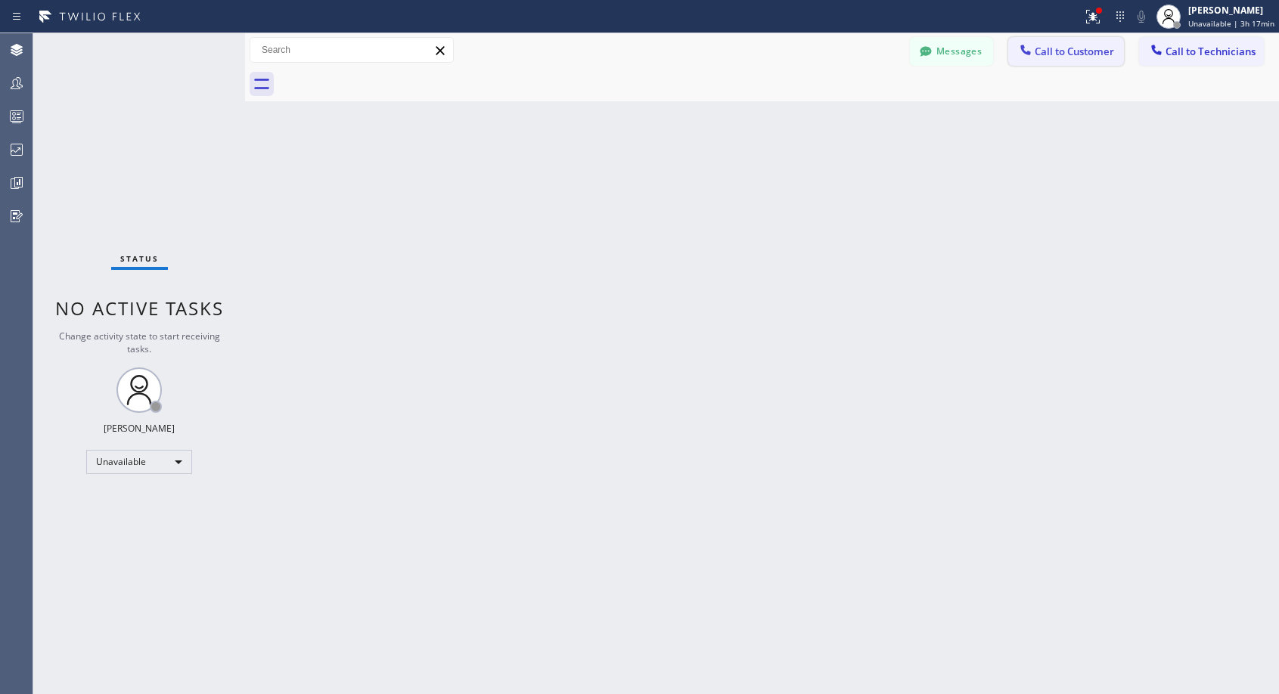
click at [1031, 58] on div at bounding box center [1026, 51] width 18 height 18
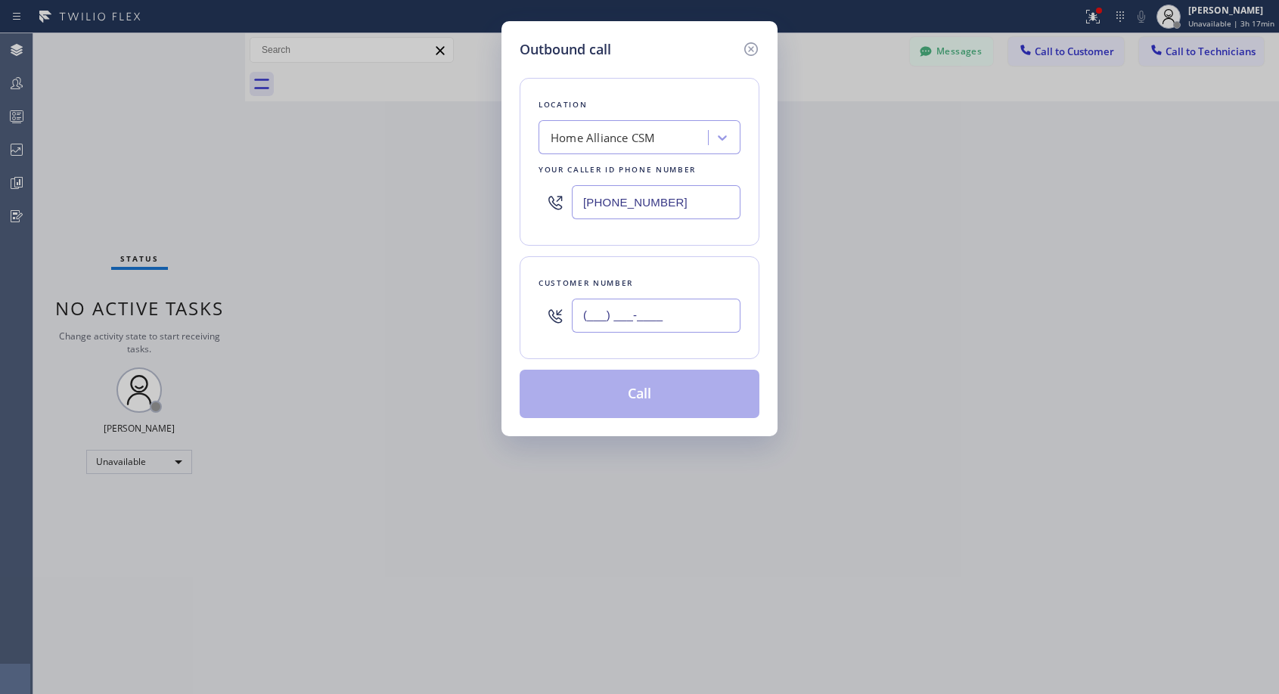
click at [709, 313] on input "(___) ___-____" at bounding box center [656, 316] width 169 height 34
paste input "508) 364-3616"
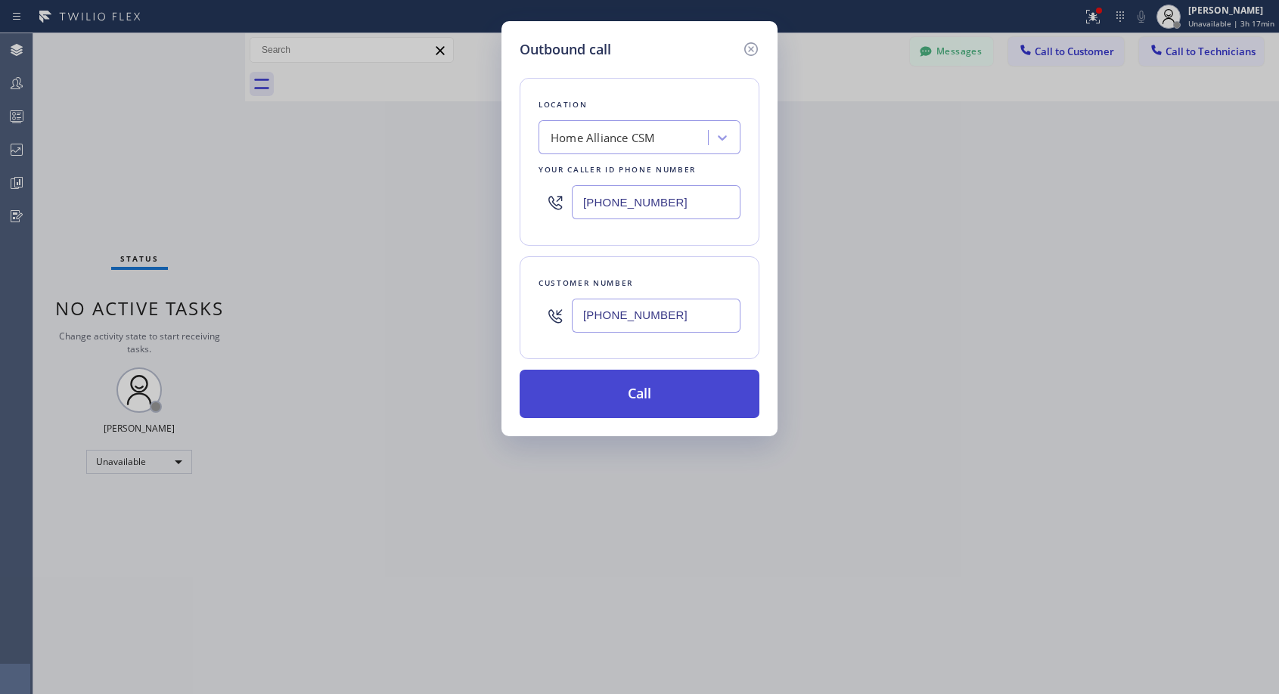
type input "[PHONE_NUMBER]"
click at [689, 399] on button "Call" at bounding box center [640, 394] width 240 height 48
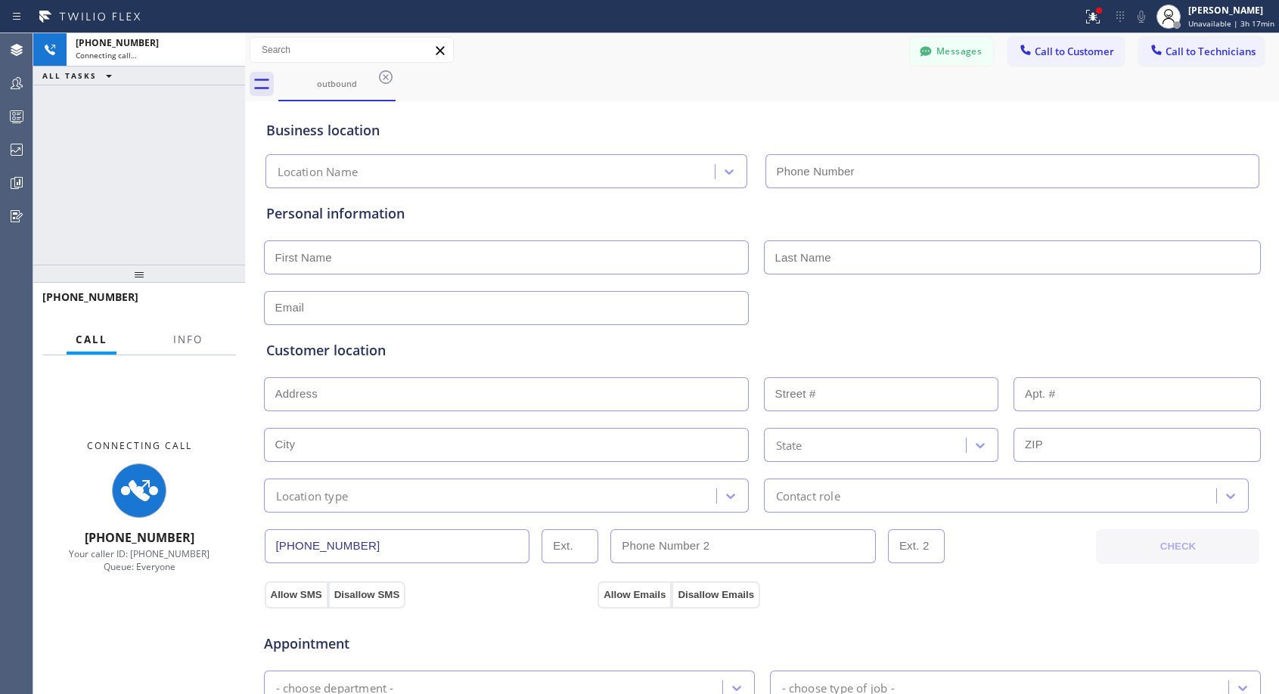
type input "[PHONE_NUMBER]"
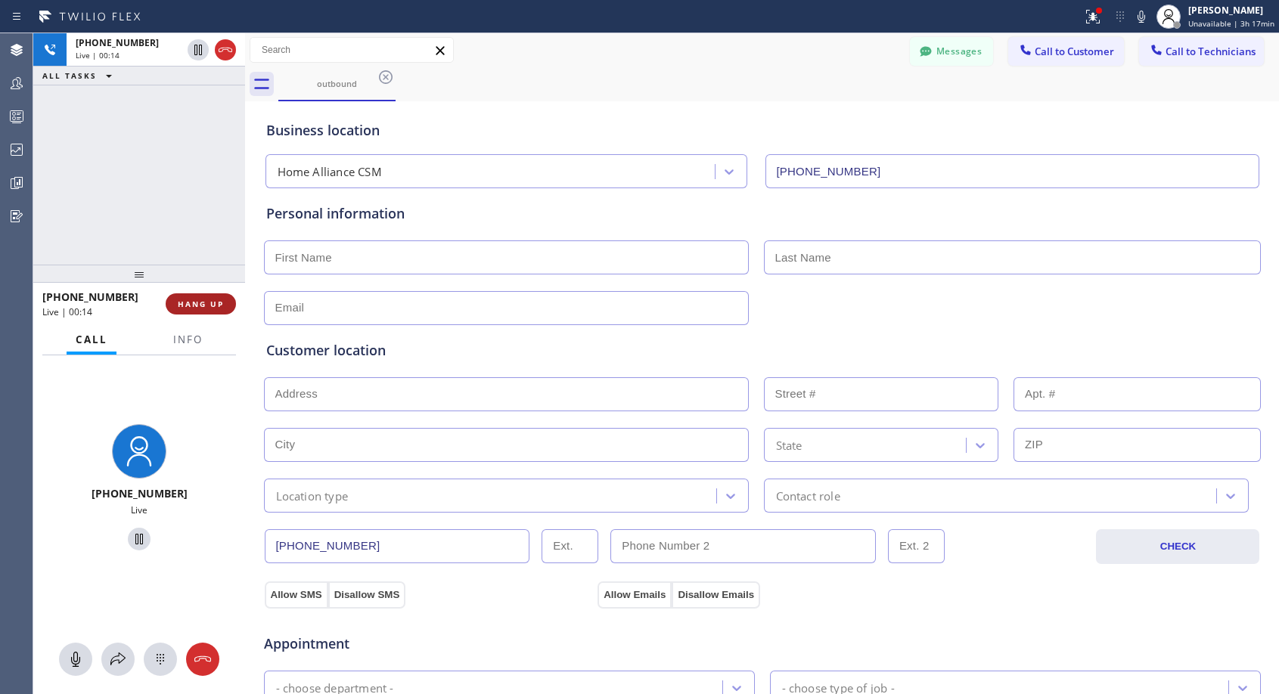
click at [203, 306] on span "HANG UP" at bounding box center [201, 304] width 46 height 11
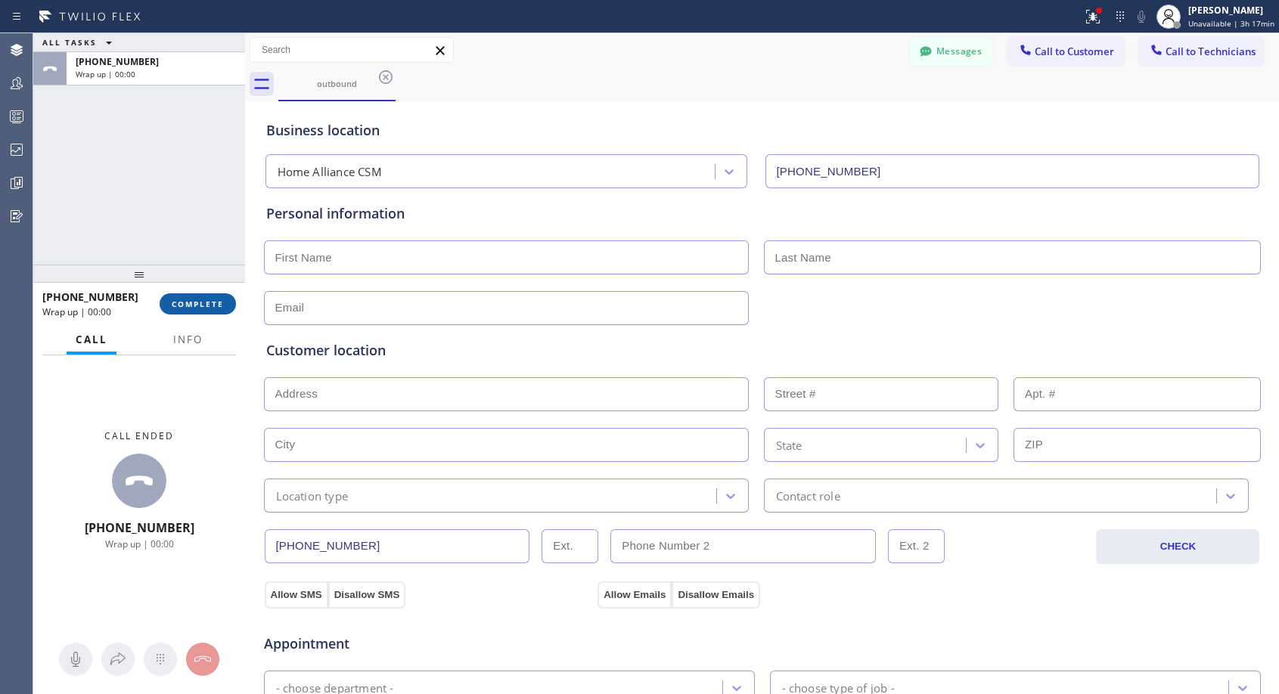
click at [203, 305] on span "COMPLETE" at bounding box center [198, 304] width 52 height 11
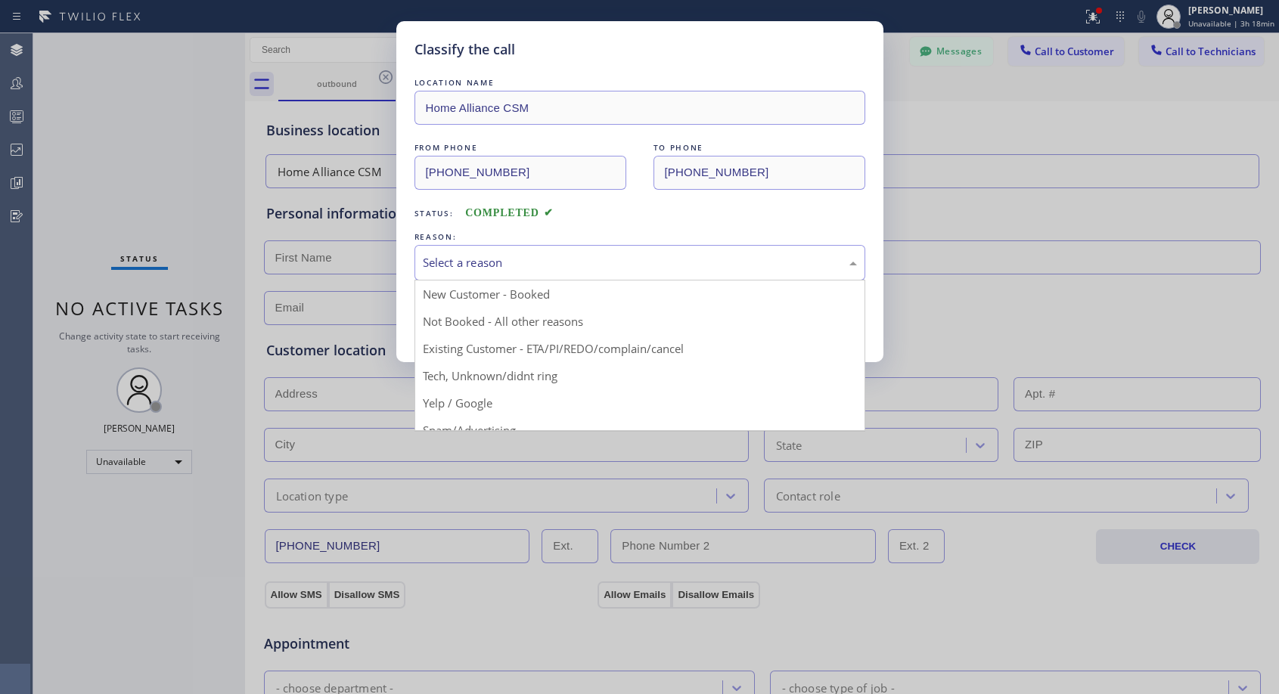
click at [463, 262] on div "Select a reason" at bounding box center [640, 262] width 434 height 17
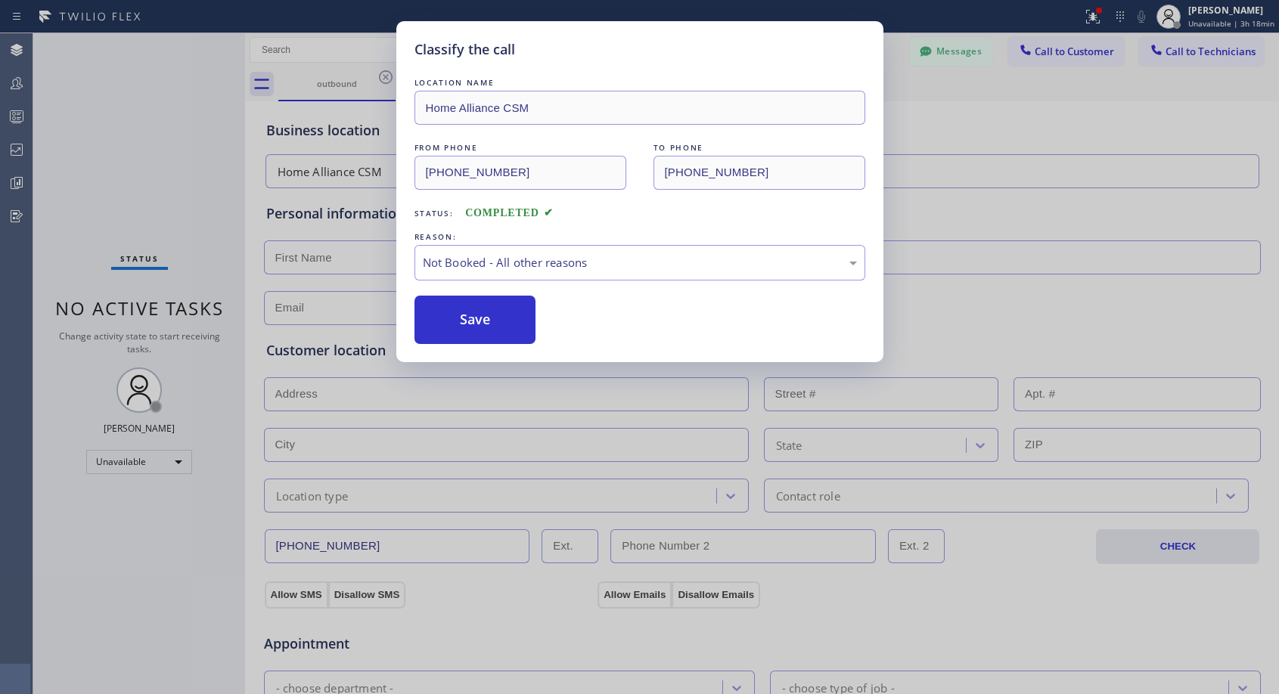
click at [451, 323] on button "Save" at bounding box center [475, 320] width 122 height 48
